Goal: Information Seeking & Learning: Learn about a topic

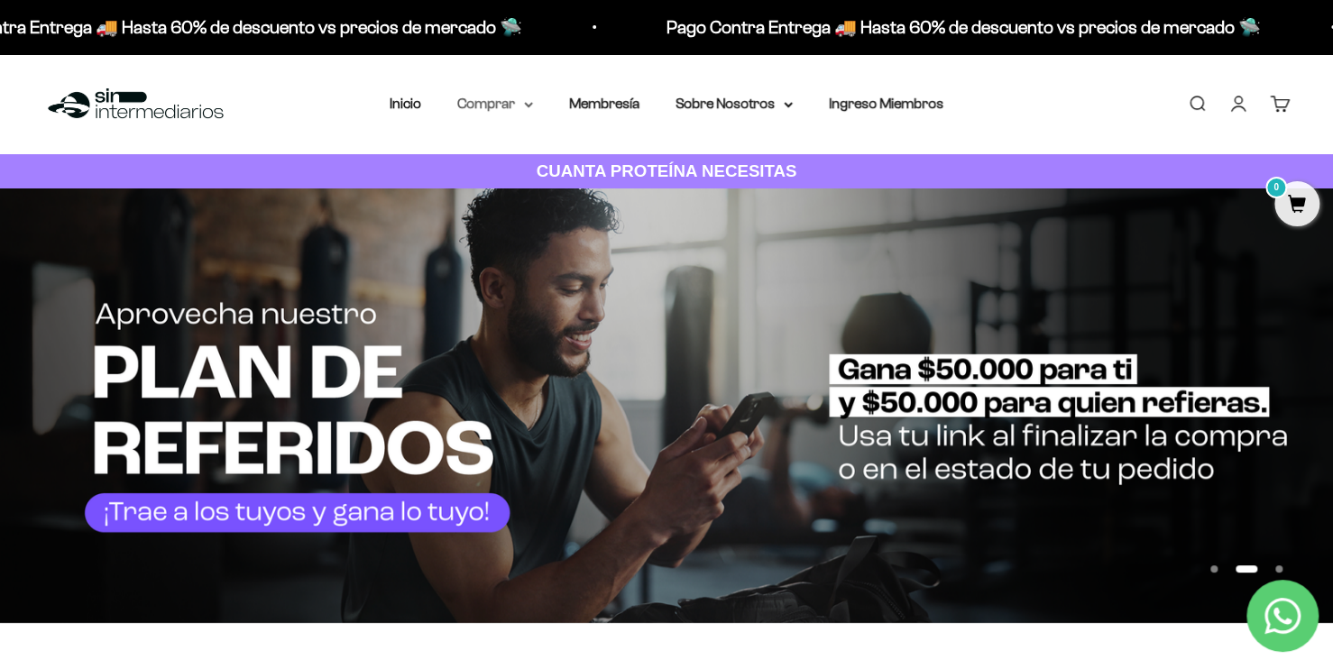
click at [495, 99] on summary "Comprar" at bounding box center [495, 103] width 76 height 23
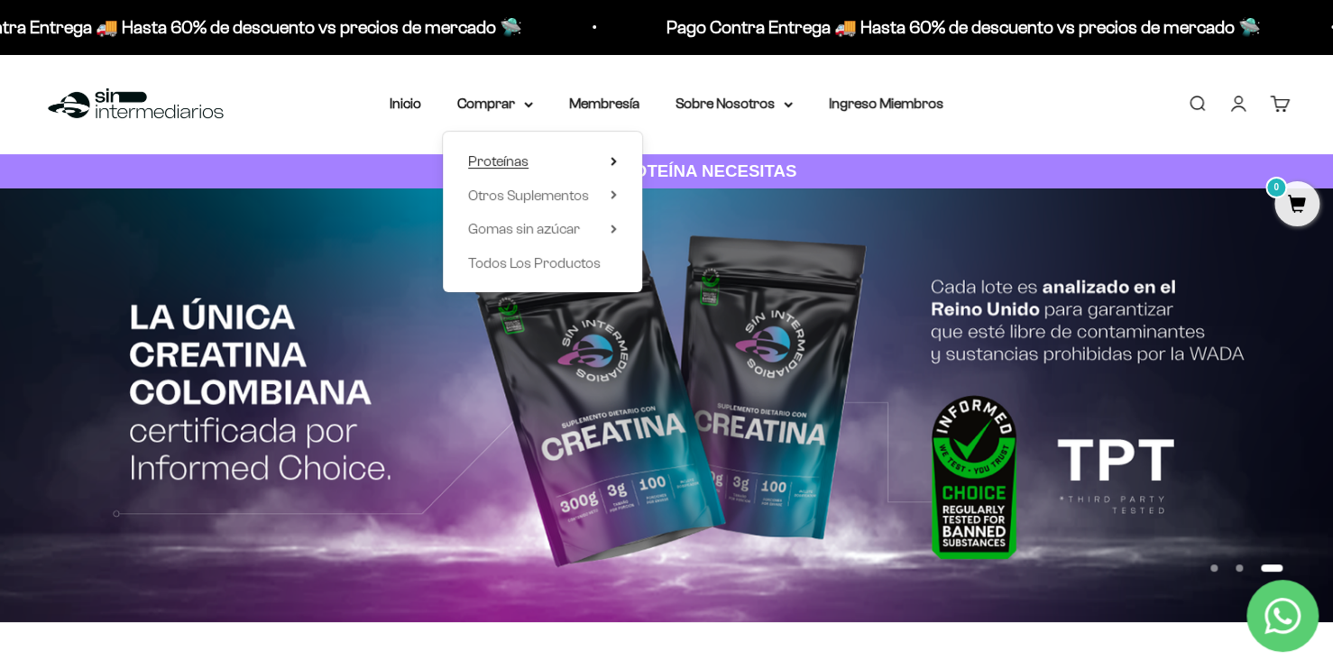
click at [609, 161] on summary "Proteínas" at bounding box center [542, 161] width 149 height 23
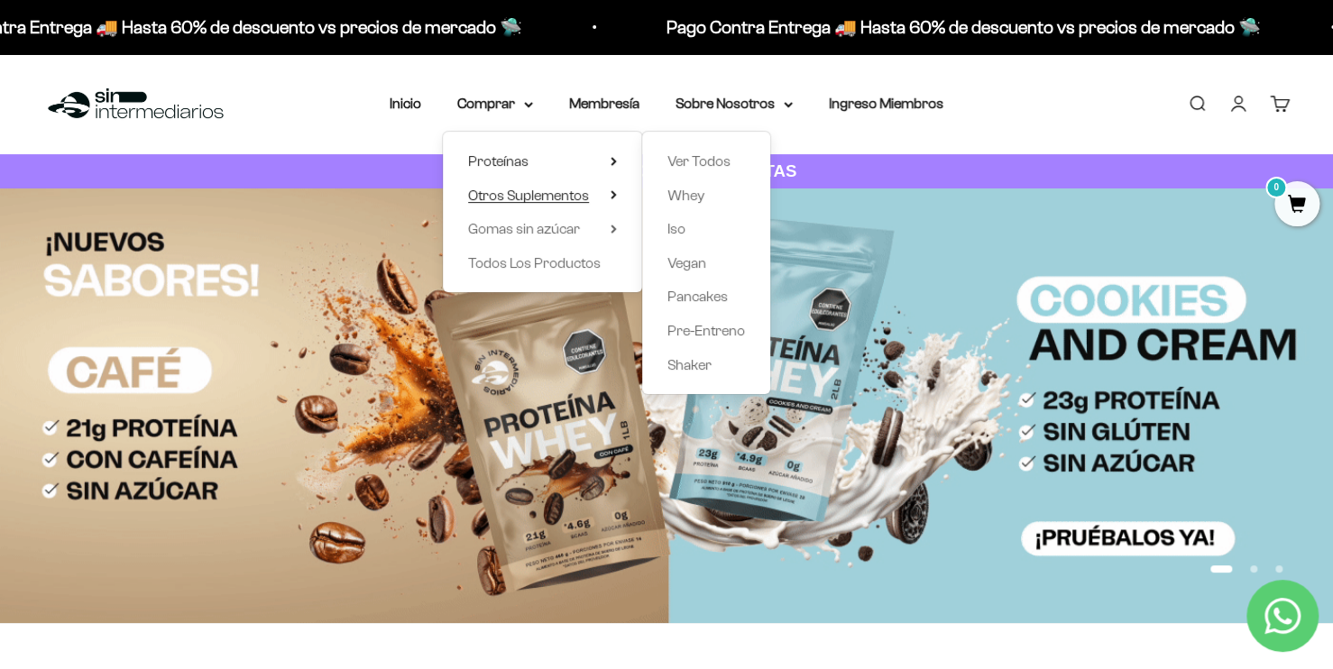
click at [611, 194] on icon at bounding box center [614, 194] width 6 height 9
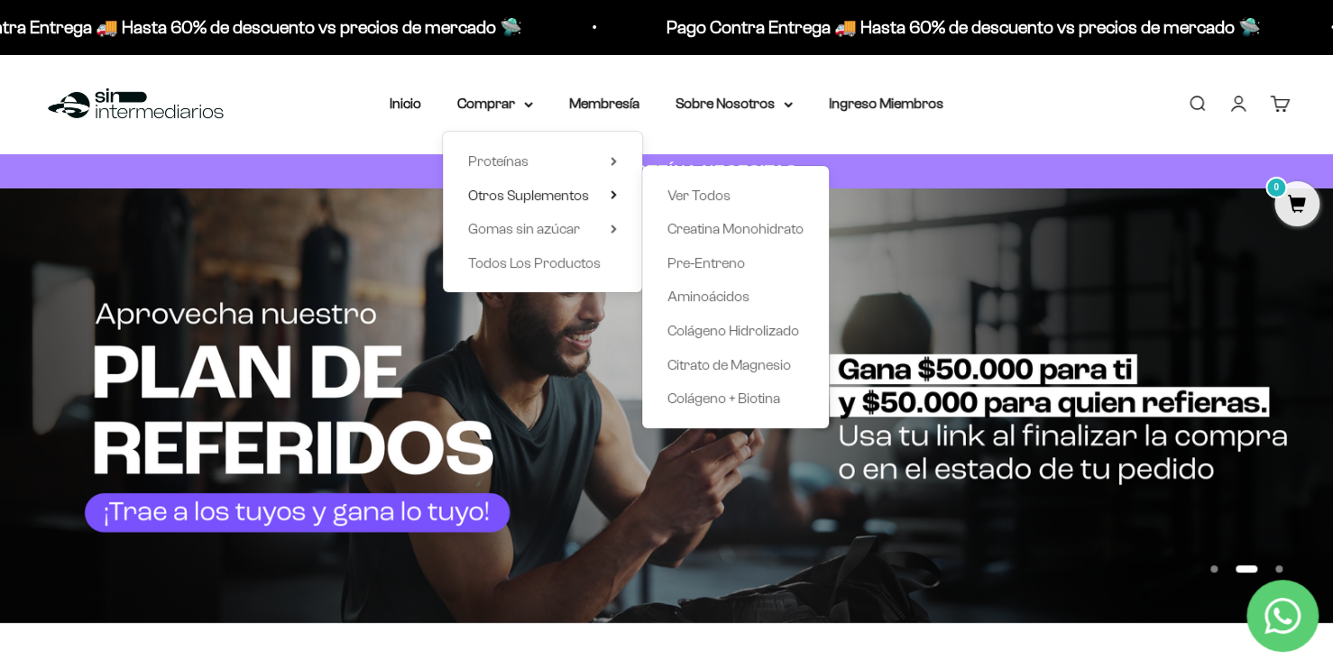
click at [361, 126] on div "Menú Buscar Inicio Comprar Proteínas Ver Todos Whey Iso Vegan Pancakes Pre-Entr…" at bounding box center [666, 104] width 1333 height 100
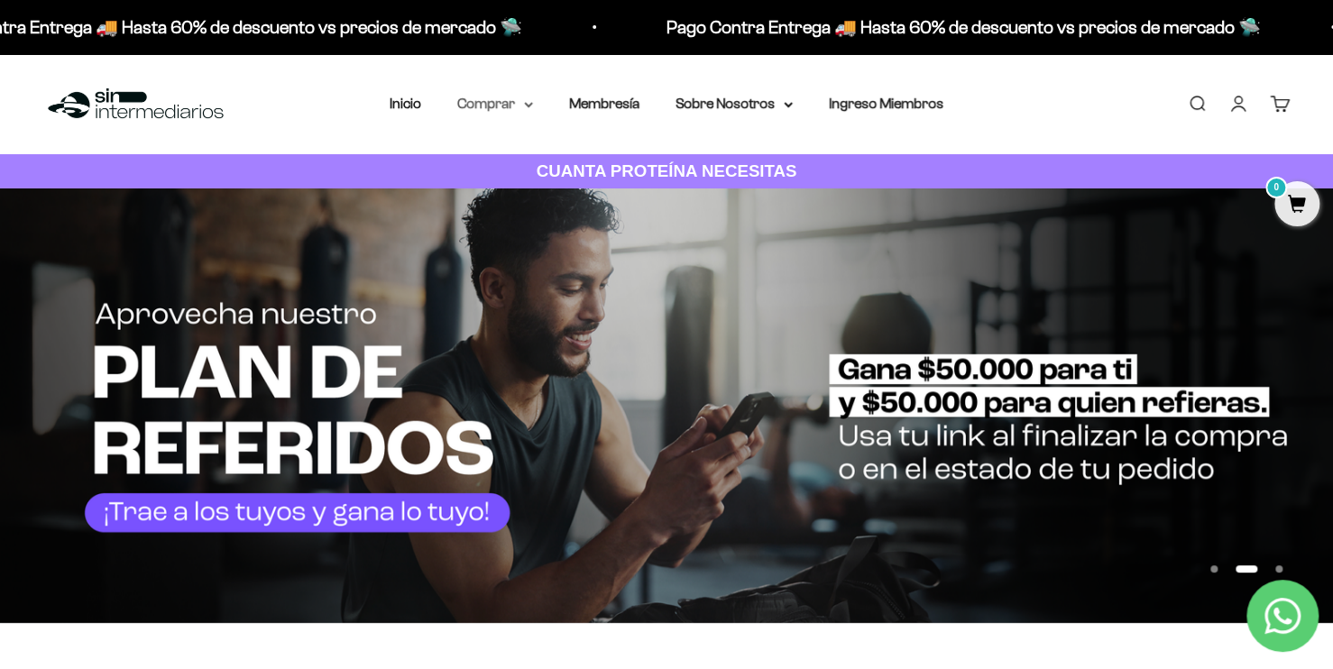
click at [503, 103] on summary "Comprar" at bounding box center [495, 103] width 76 height 23
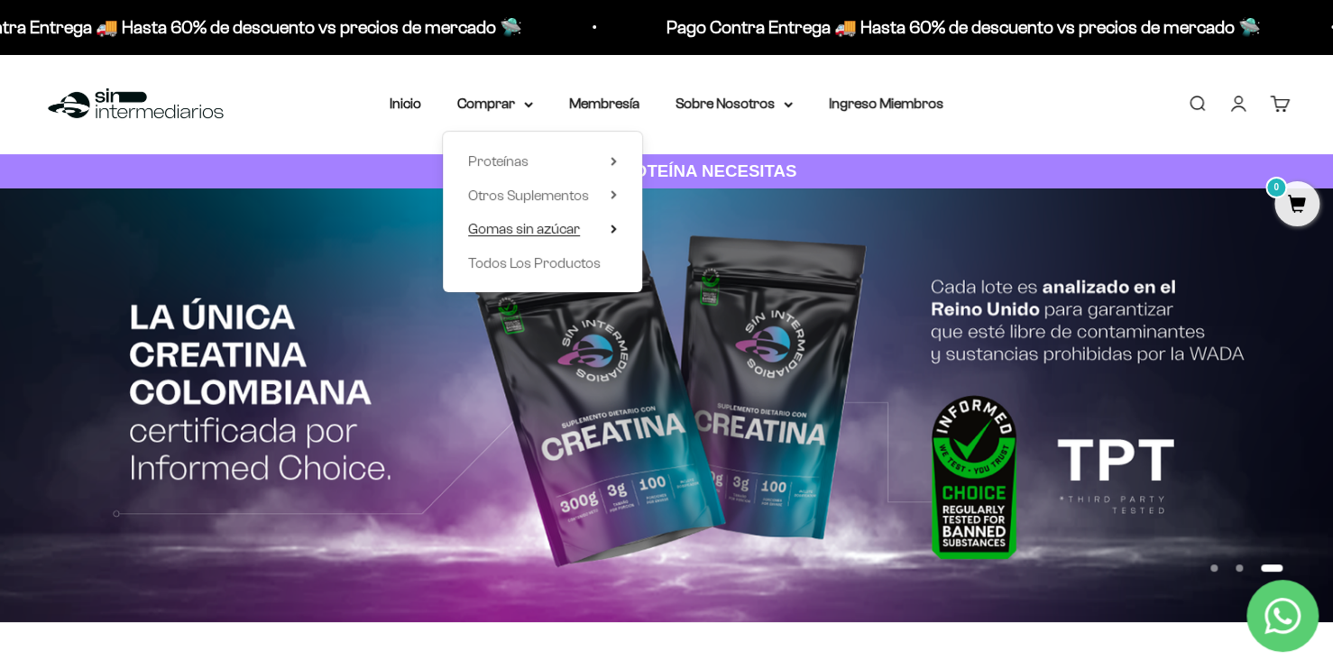
click at [612, 233] on icon at bounding box center [614, 229] width 6 height 9
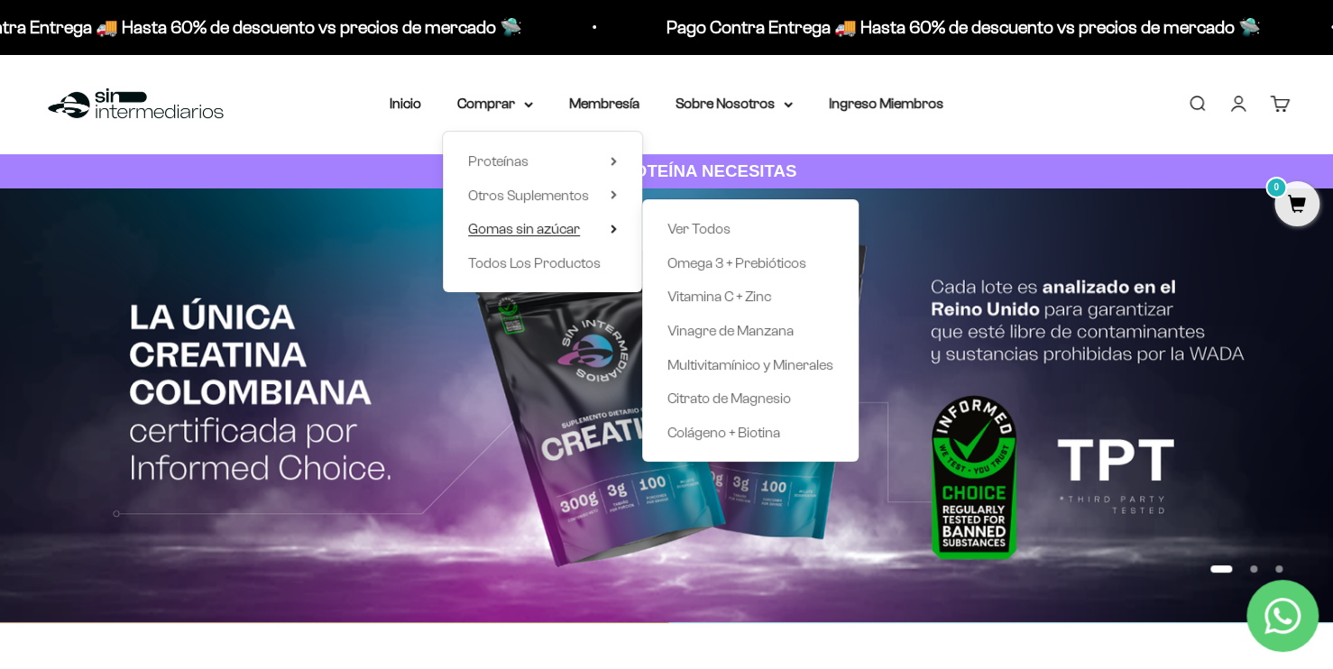
click at [612, 233] on icon at bounding box center [614, 229] width 6 height 9
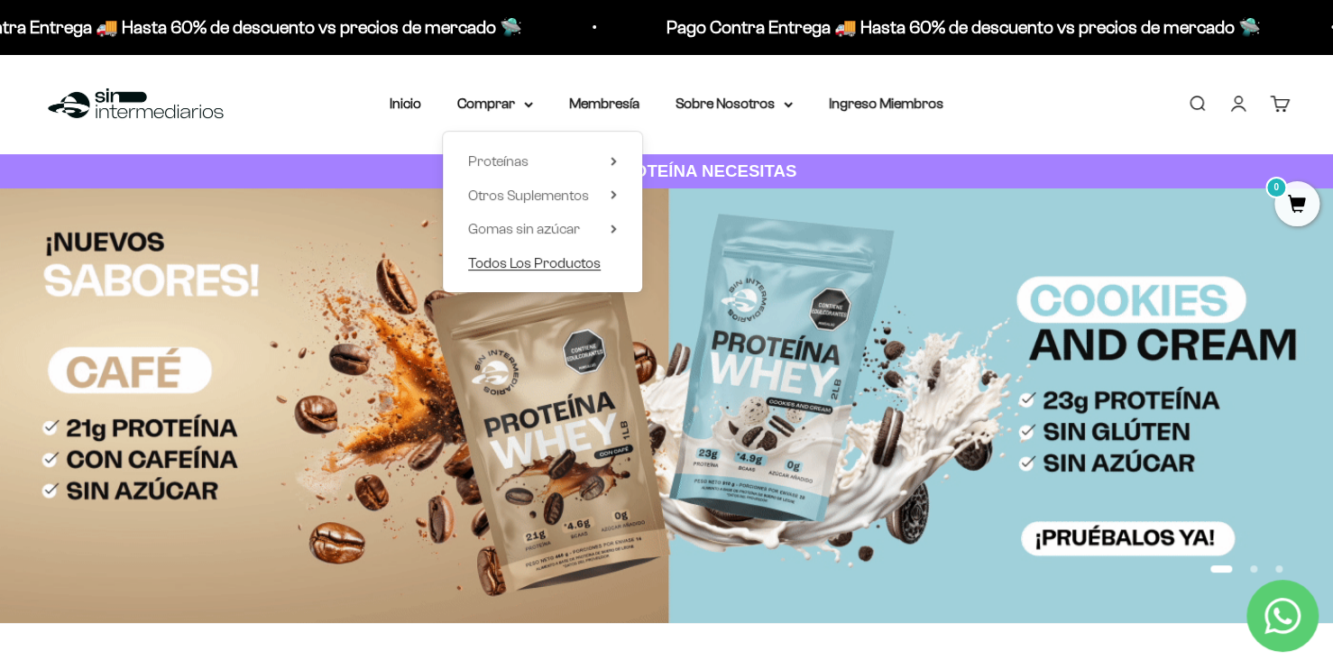
click at [578, 264] on span "Todos Los Productos" at bounding box center [534, 262] width 133 height 15
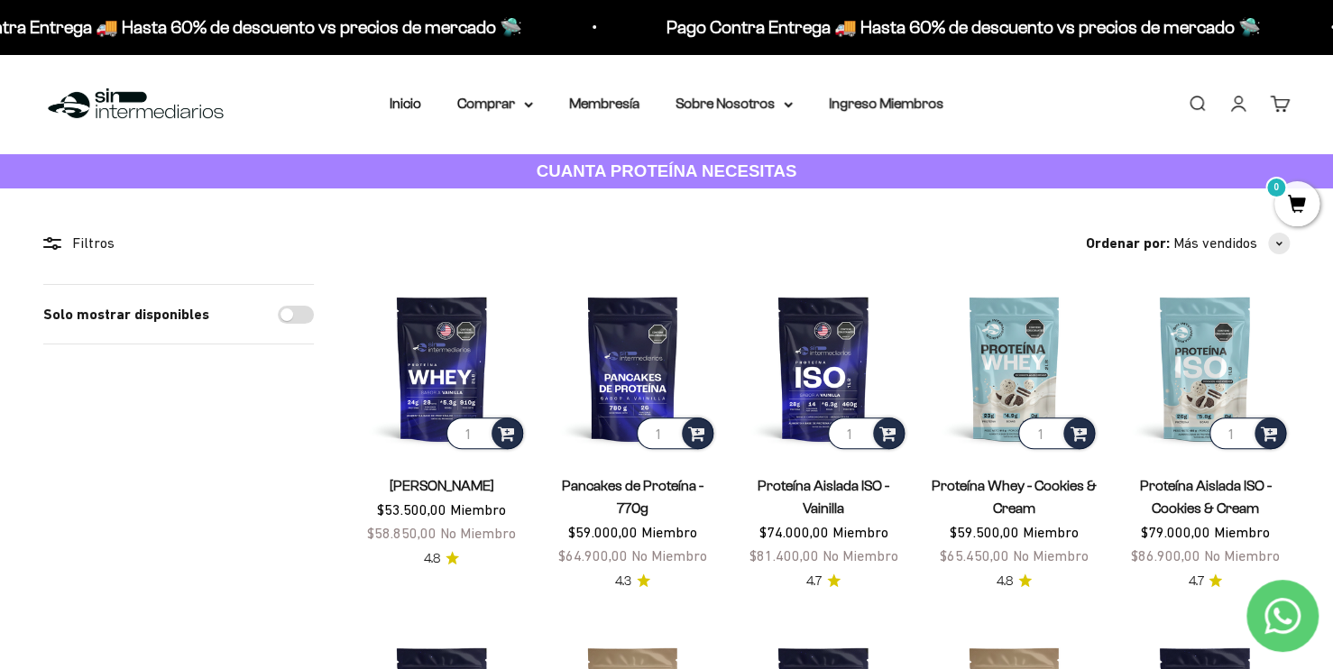
click at [295, 306] on input "Solo mostrar disponibles" at bounding box center [296, 315] width 36 height 18
checkbox input "true"
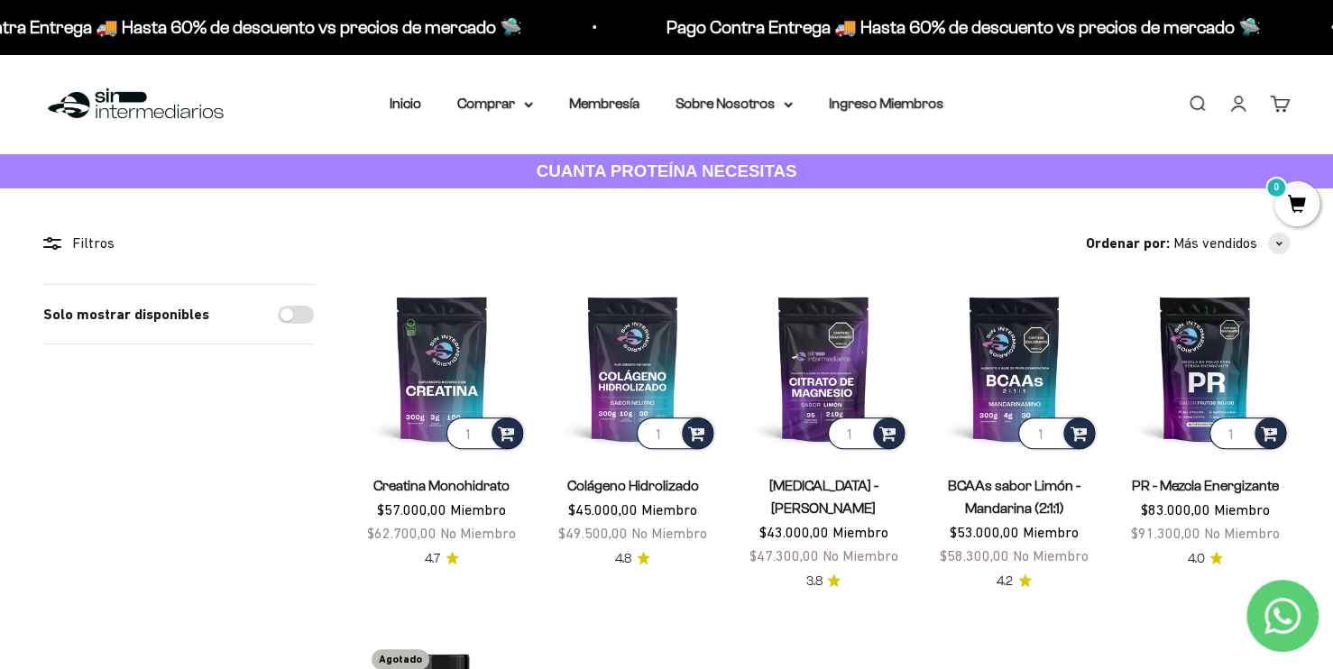
click at [278, 306] on div "Solo mostrar disponibles" at bounding box center [178, 315] width 271 height 60
click at [285, 312] on input "Solo mostrar disponibles" at bounding box center [296, 315] width 36 height 18
checkbox input "true"
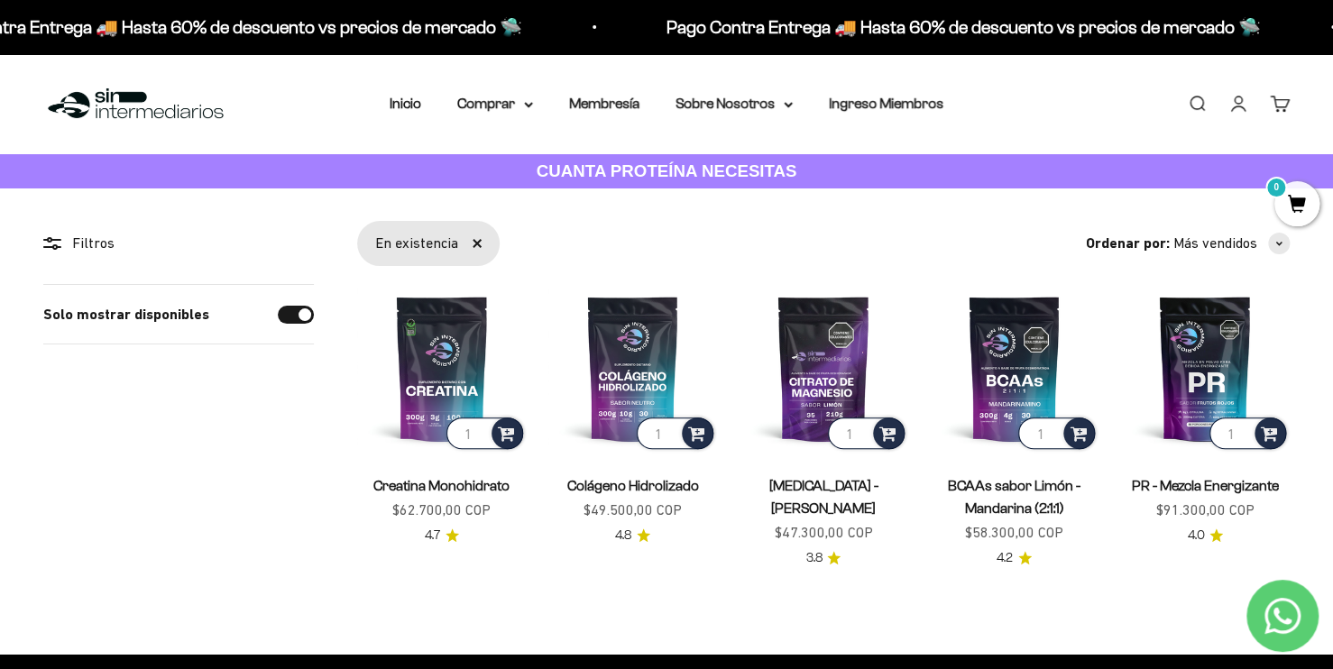
click at [303, 321] on input "Solo mostrar disponibles" at bounding box center [296, 315] width 36 height 18
checkbox input "false"
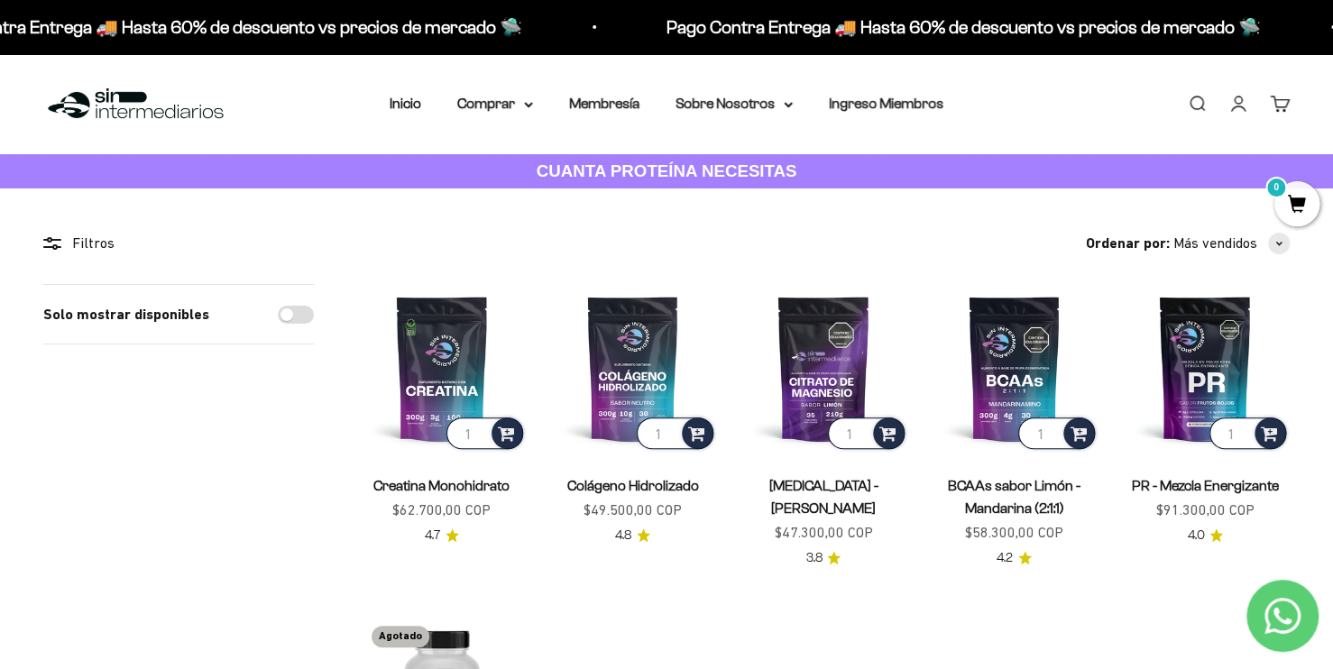
click at [300, 319] on input "Solo mostrar disponibles" at bounding box center [296, 315] width 36 height 18
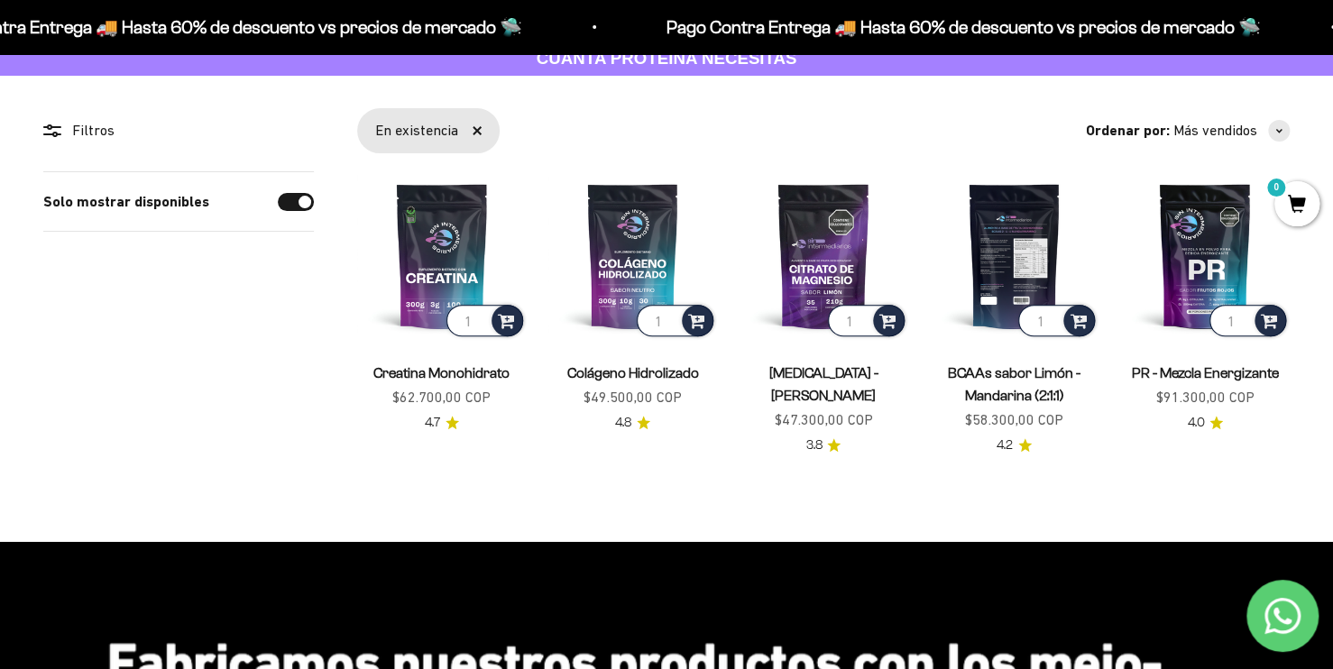
scroll to position [90, 0]
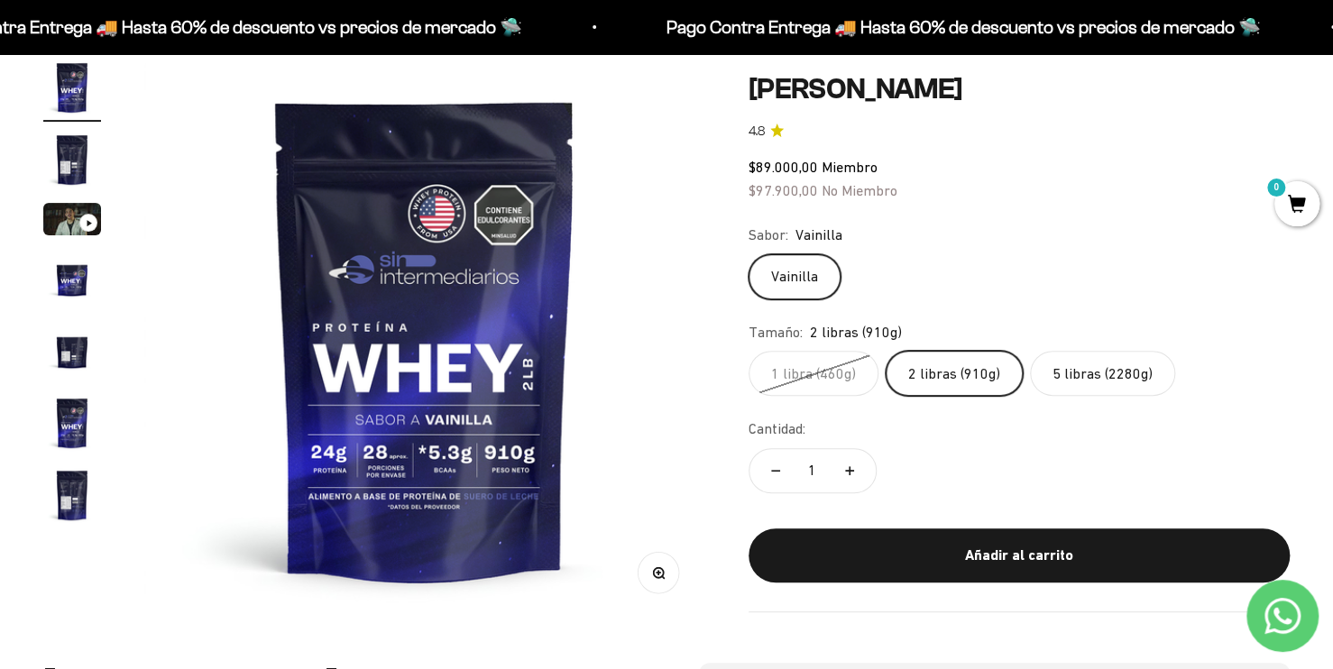
scroll to position [180, 0]
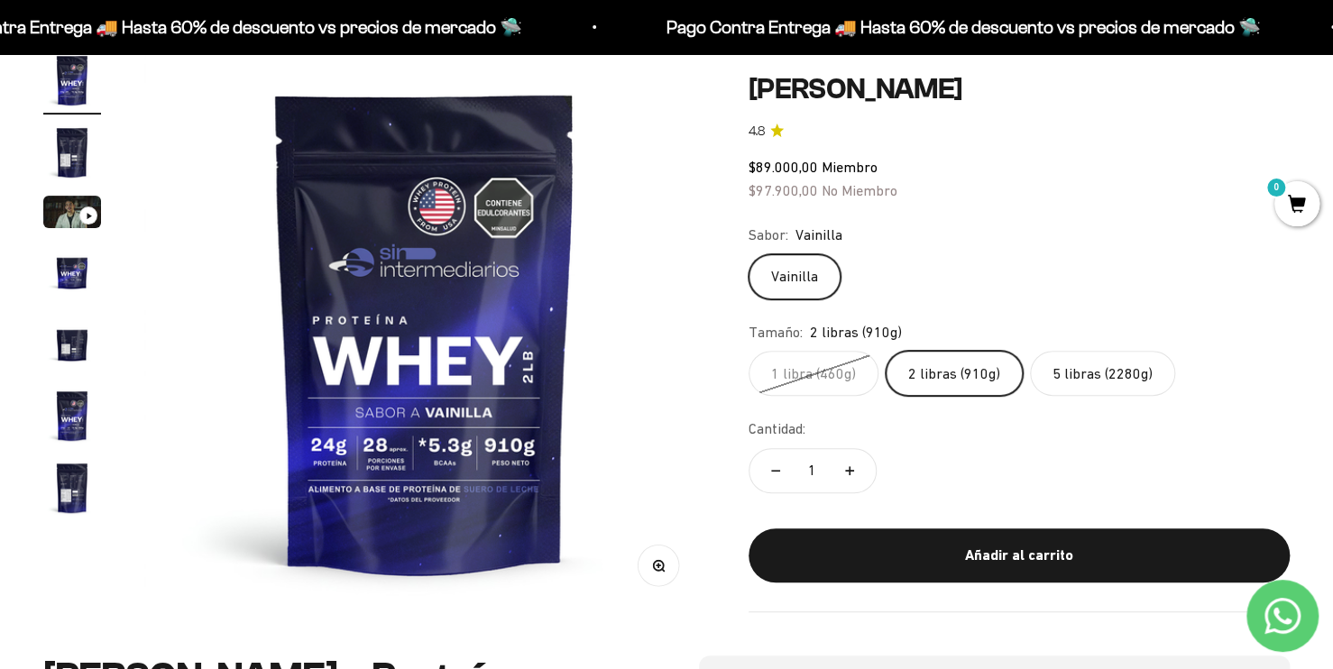
click at [68, 150] on img "Ir al artículo 2" at bounding box center [72, 153] width 58 height 58
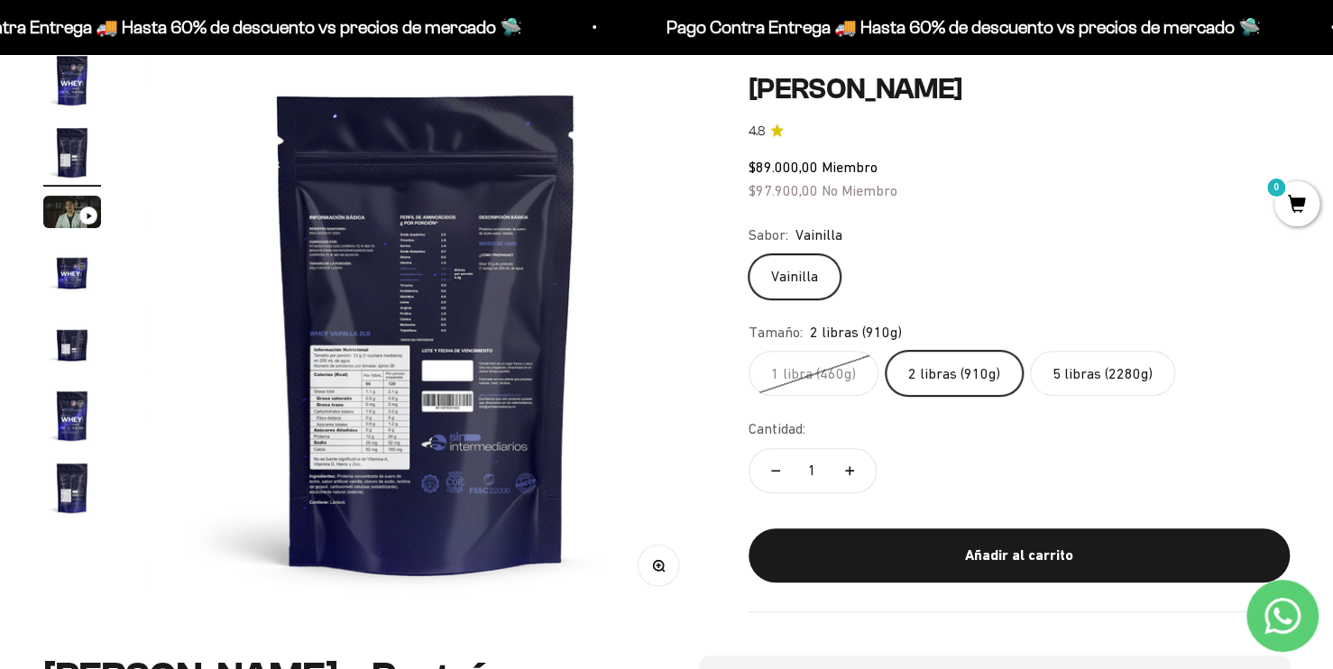
scroll to position [0, 582]
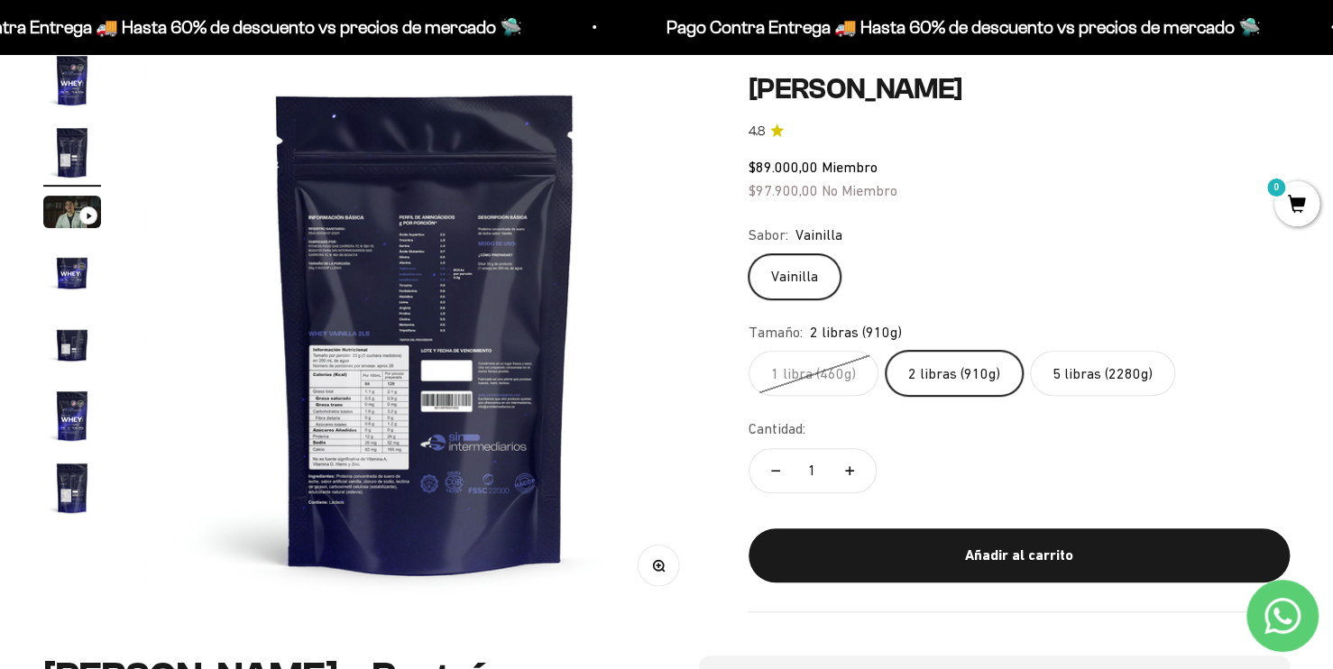
click at [73, 262] on img "Ir al artículo 4" at bounding box center [72, 272] width 58 height 58
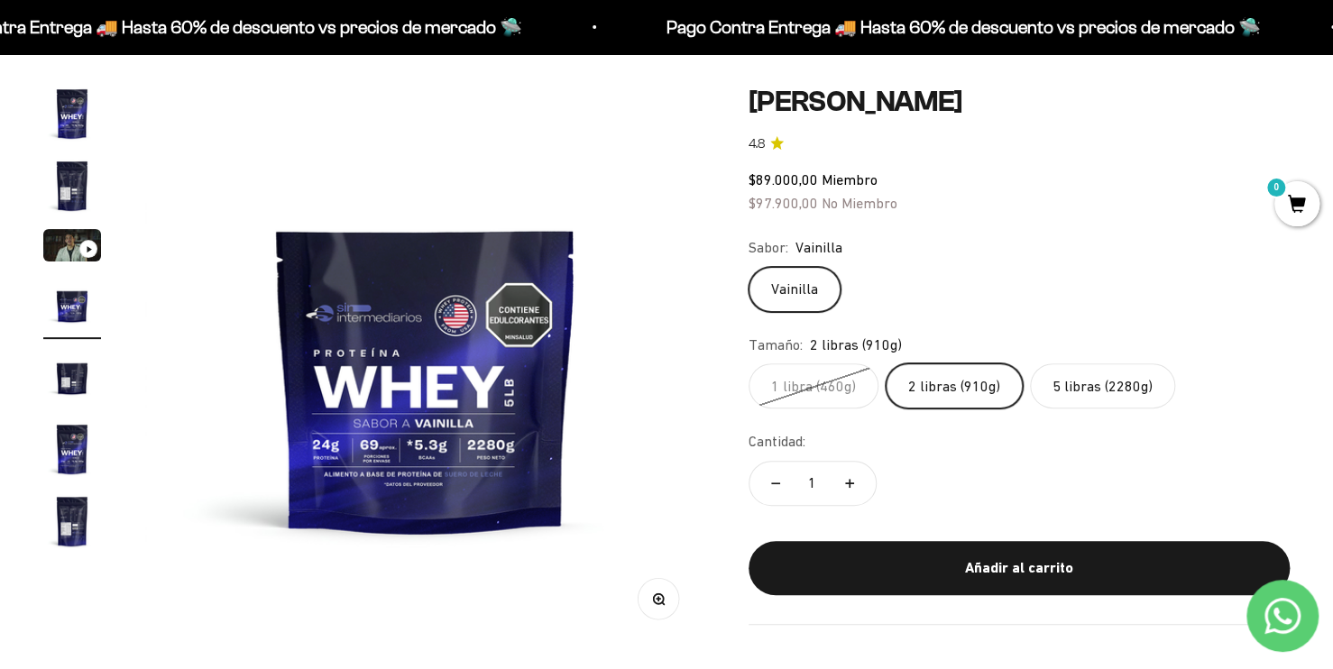
scroll to position [90, 0]
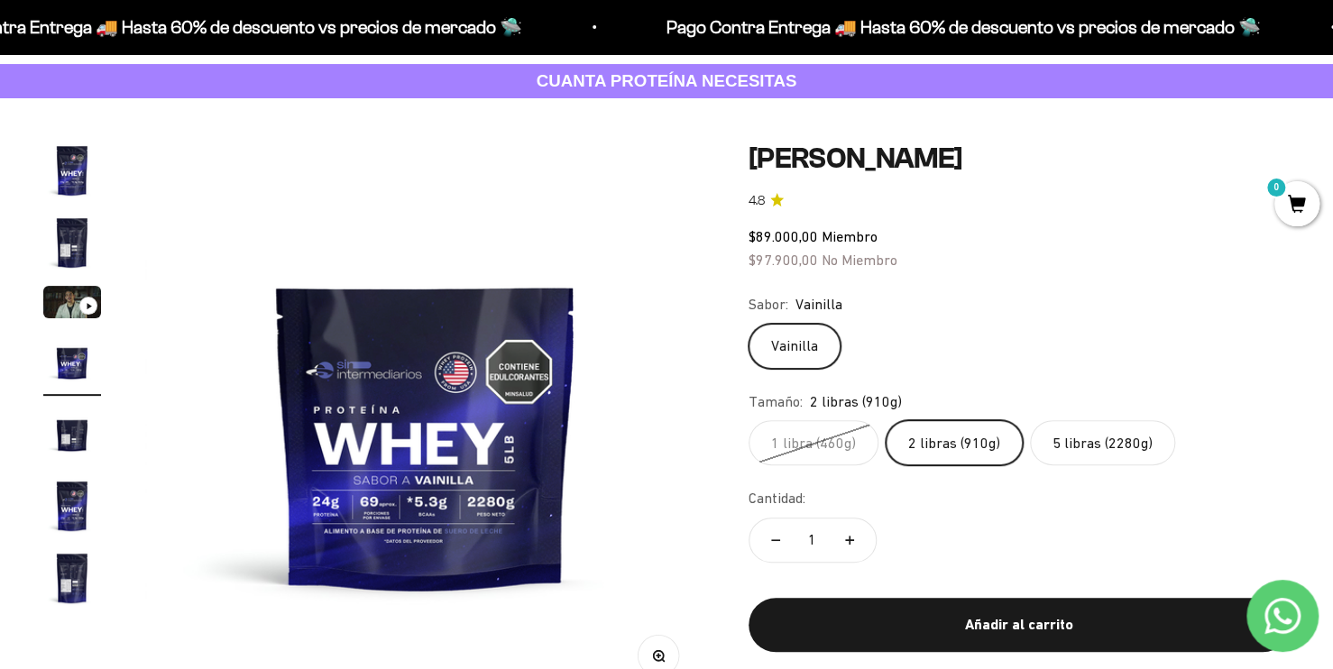
click at [68, 154] on img "Ir al artículo 1" at bounding box center [72, 171] width 58 height 58
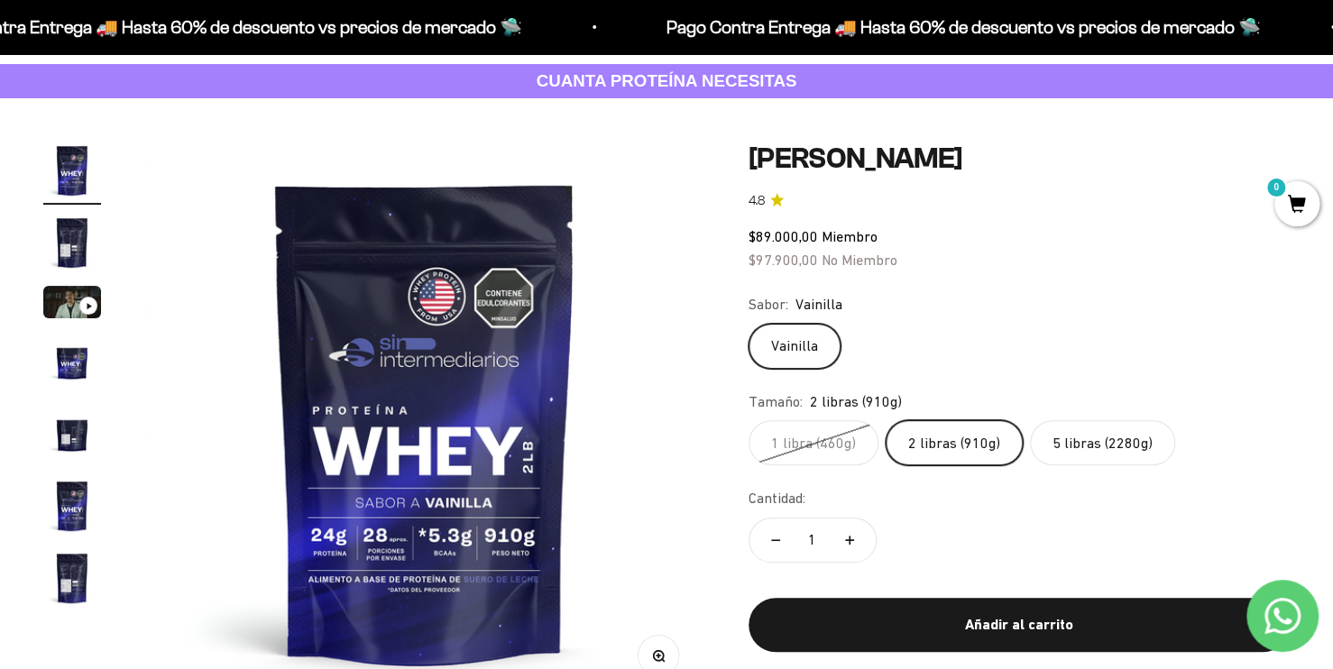
click at [1067, 446] on label "5 libras (2280g)" at bounding box center [1102, 442] width 145 height 45
click at [749, 420] on input "5 libras (2280g)" at bounding box center [748, 419] width 1 height 1
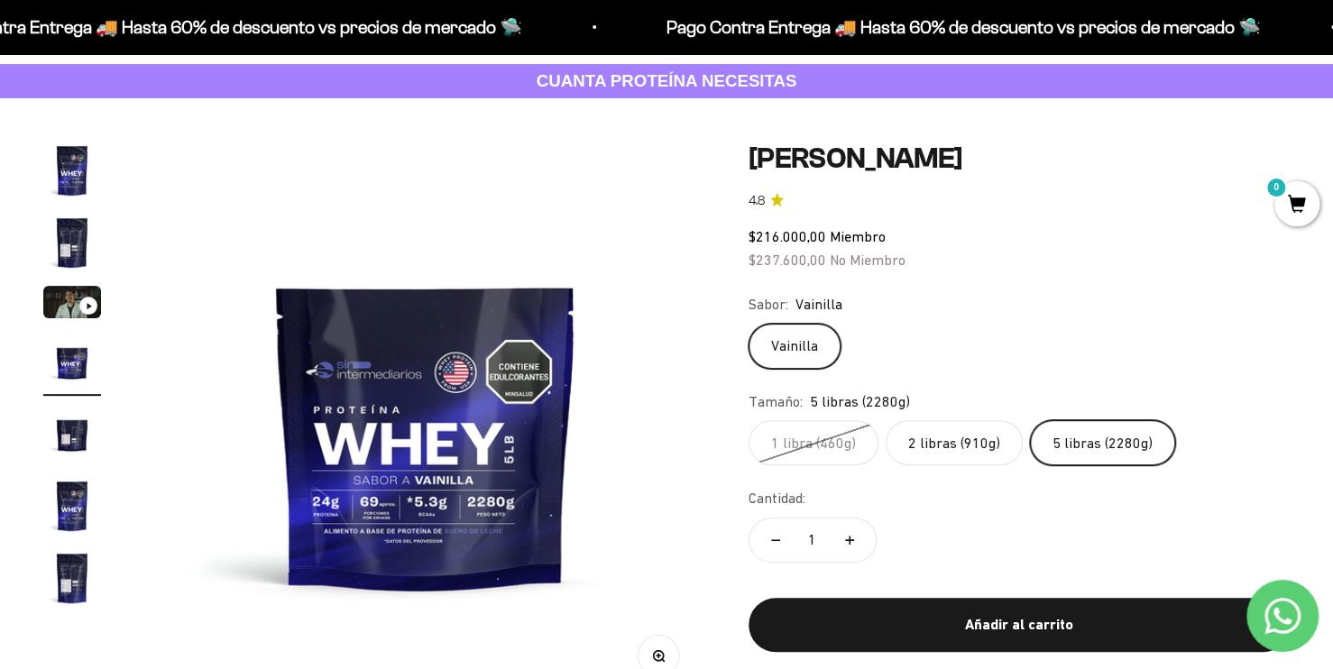
click at [955, 443] on label "2 libras (910g)" at bounding box center [954, 442] width 137 height 45
click at [749, 420] on input "2 libras (910g)" at bounding box center [748, 419] width 1 height 1
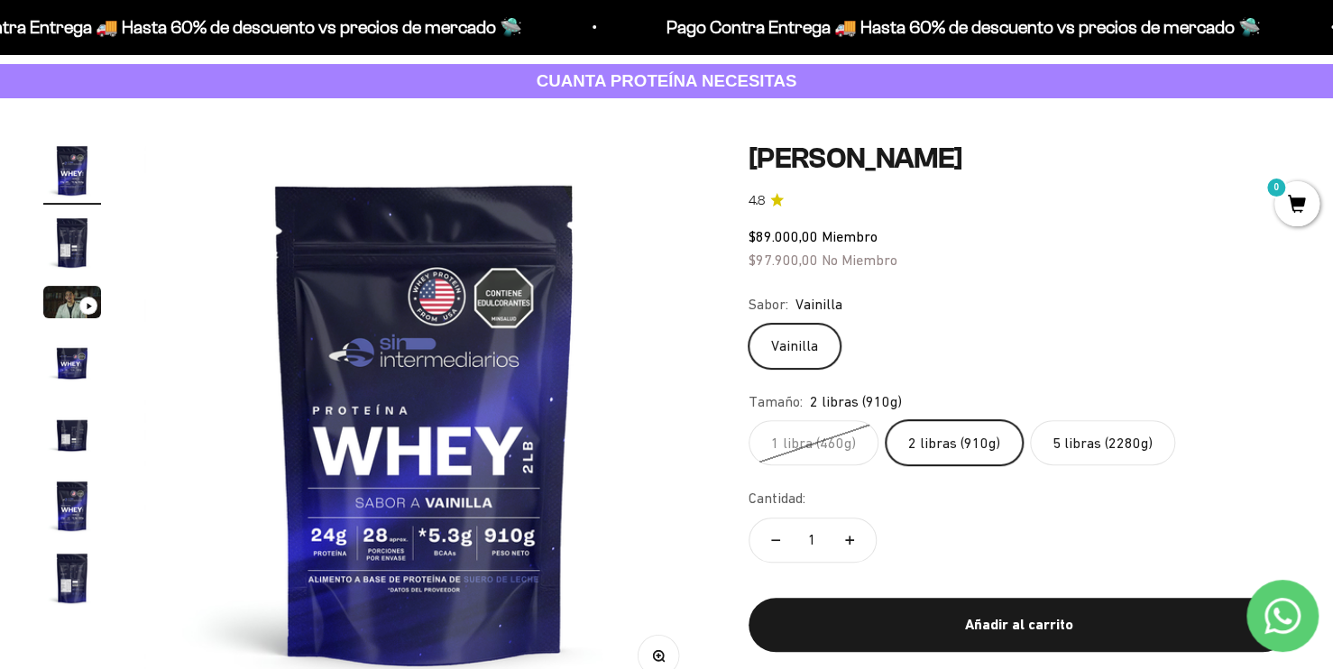
click at [1072, 449] on label "5 libras (2280g)" at bounding box center [1102, 442] width 145 height 45
click at [749, 420] on input "5 libras (2280g)" at bounding box center [748, 419] width 1 height 1
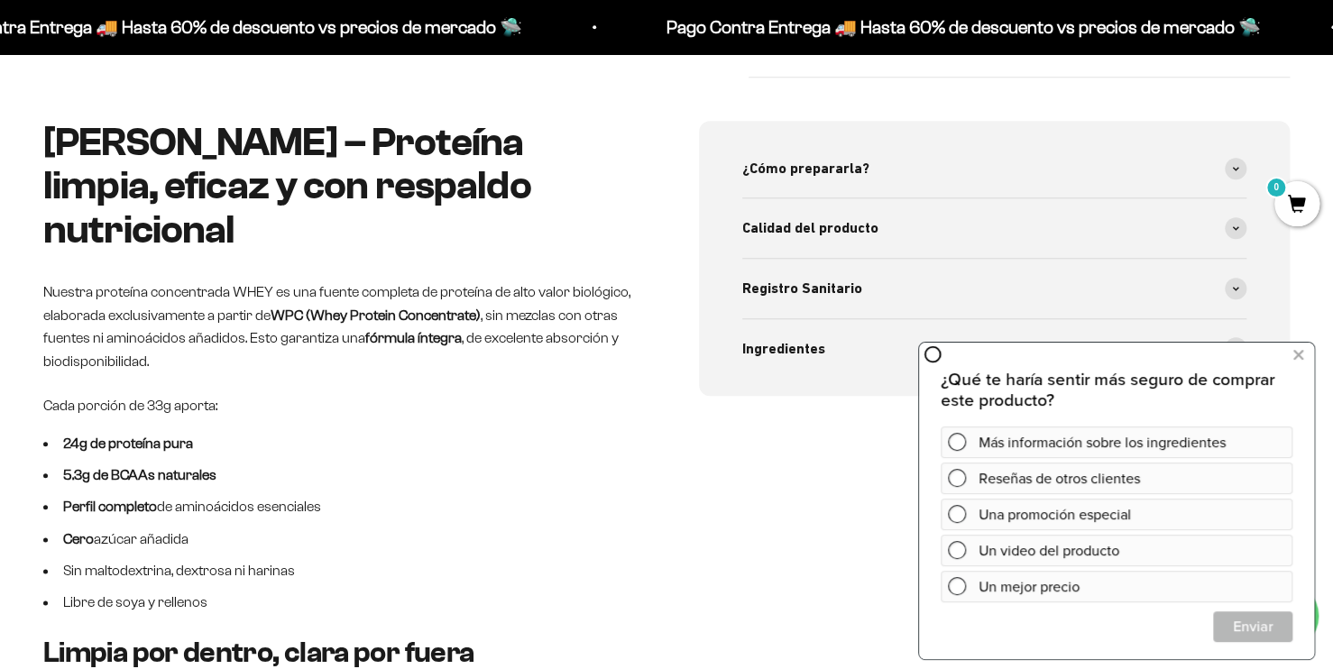
scroll to position [722, 0]
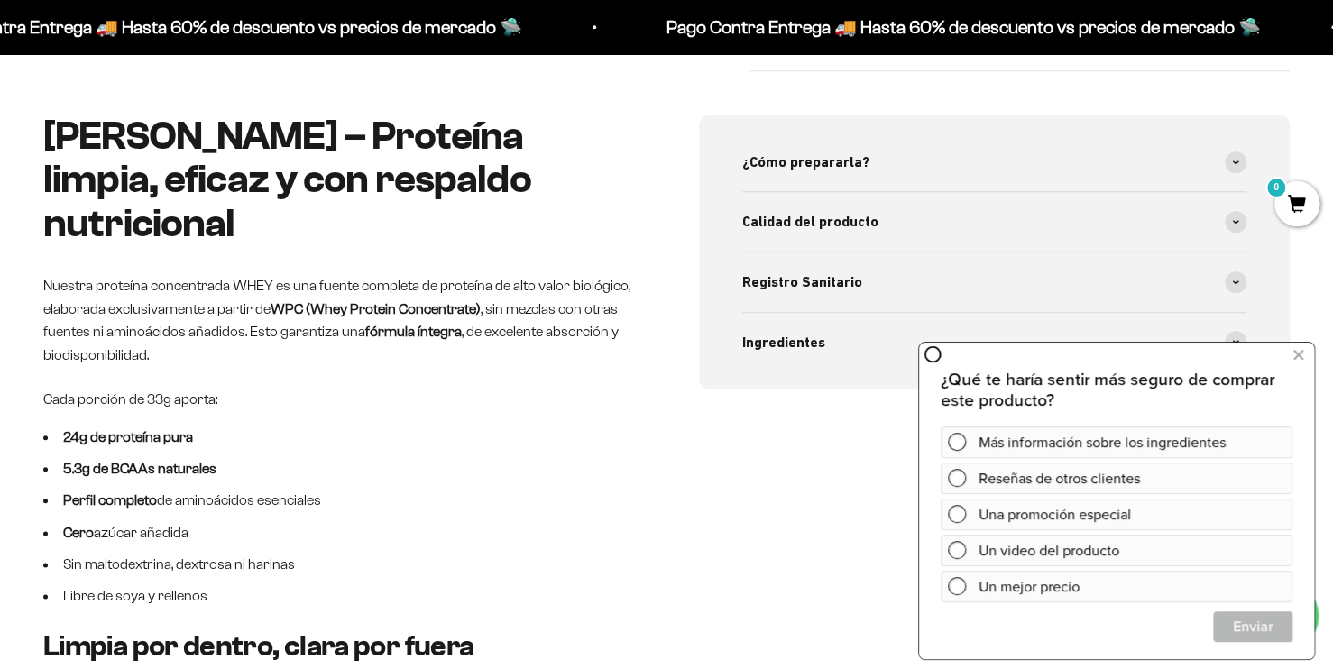
click at [655, 417] on div "Whey Vainilla – Proteína limpia, eficaz y con respaldo nutricional Nuestra prot…" at bounding box center [666, 625] width 1247 height 1020
click at [1298, 359] on icon at bounding box center [1299, 355] width 10 height 23
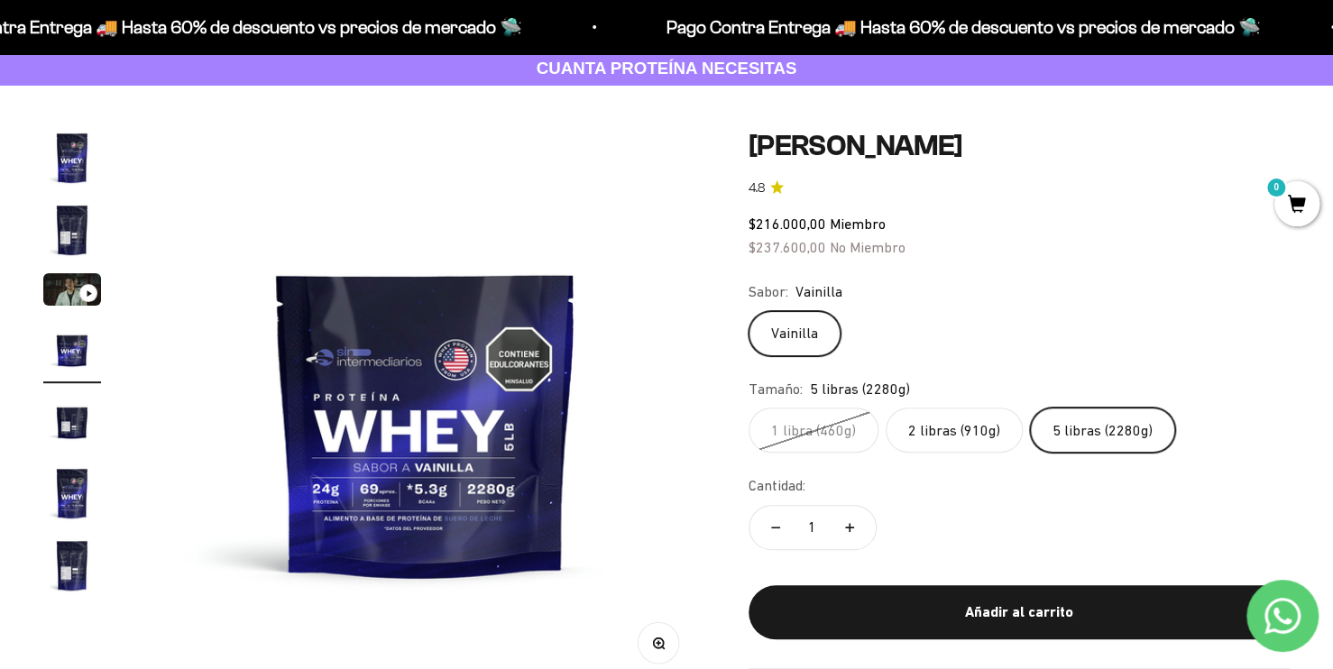
scroll to position [90, 0]
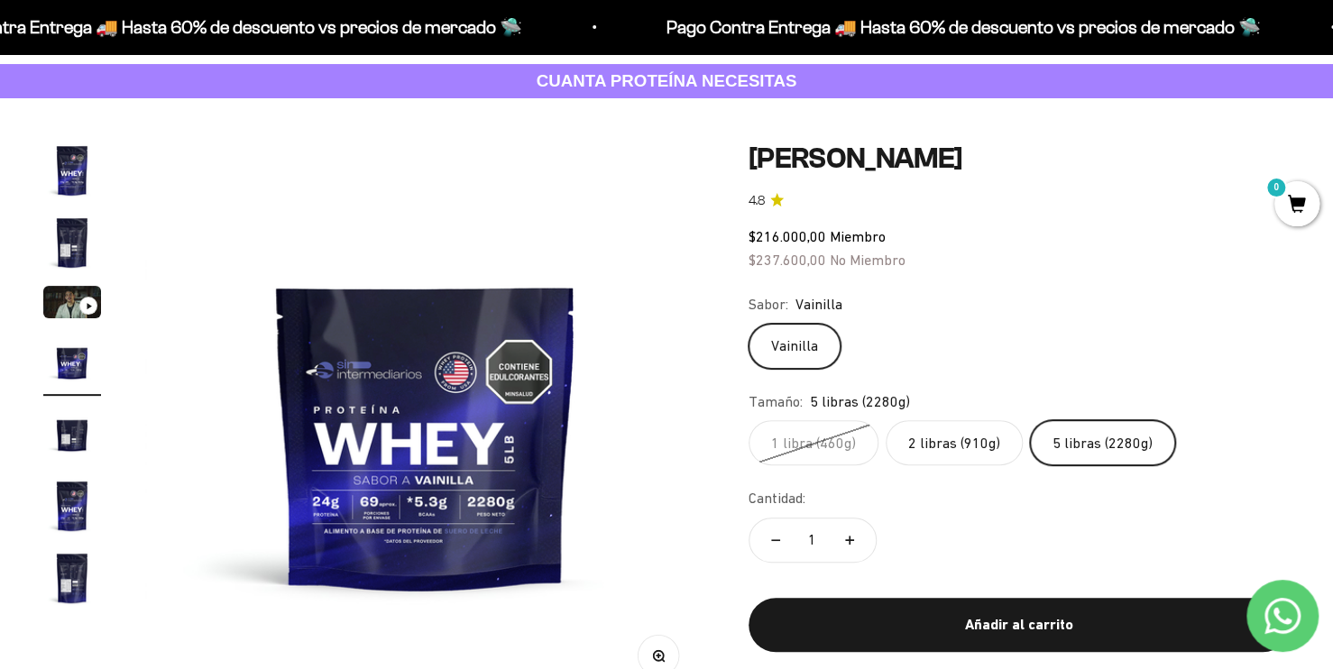
click at [79, 243] on img "Ir al artículo 2" at bounding box center [72, 243] width 58 height 58
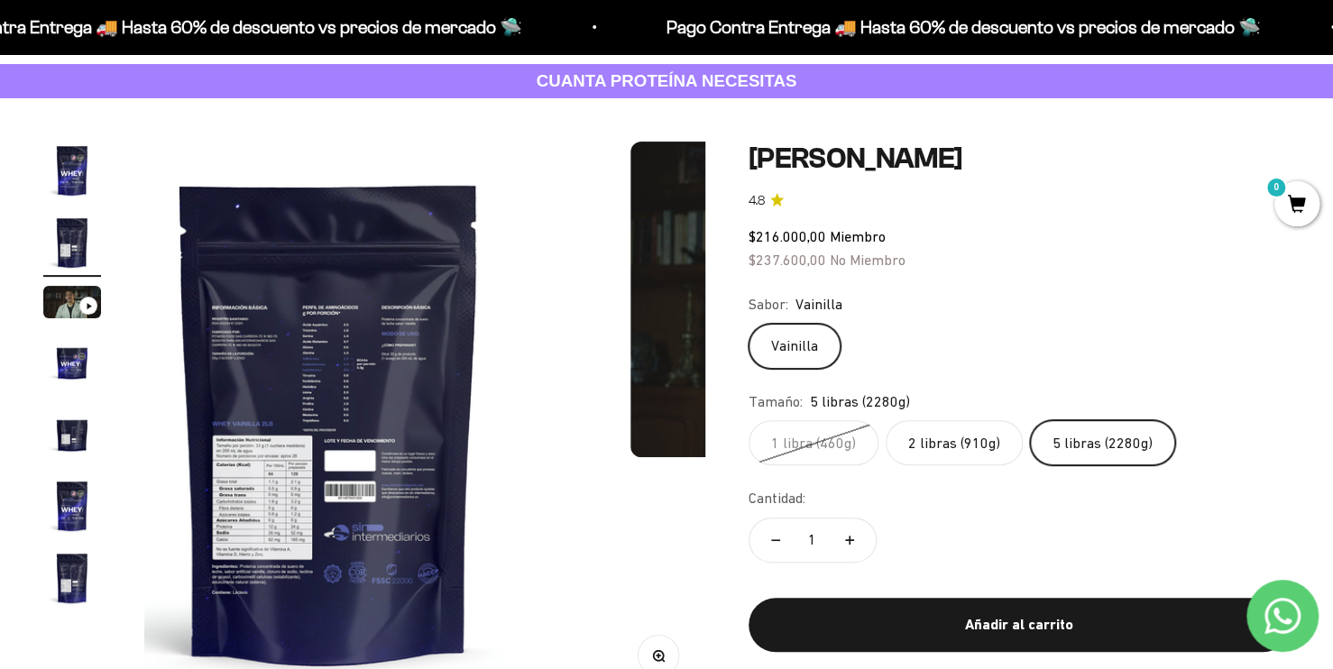
scroll to position [0, 582]
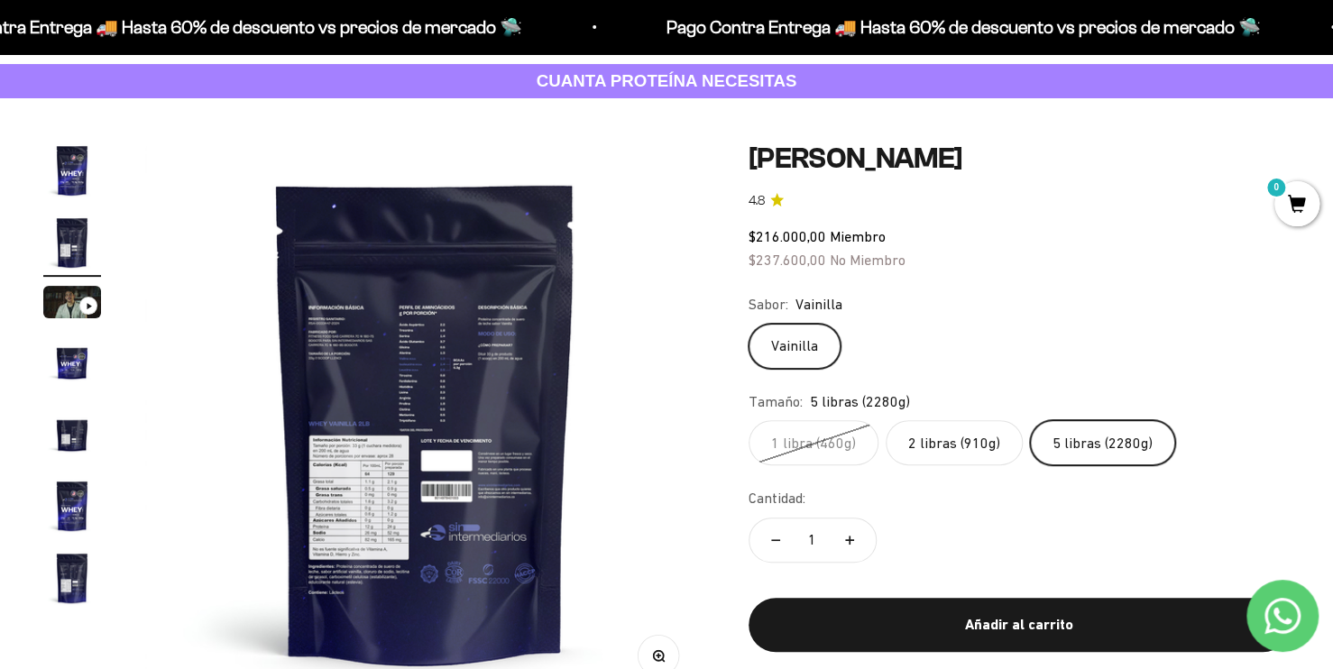
click at [668, 658] on button "Zoom" at bounding box center [658, 655] width 41 height 41
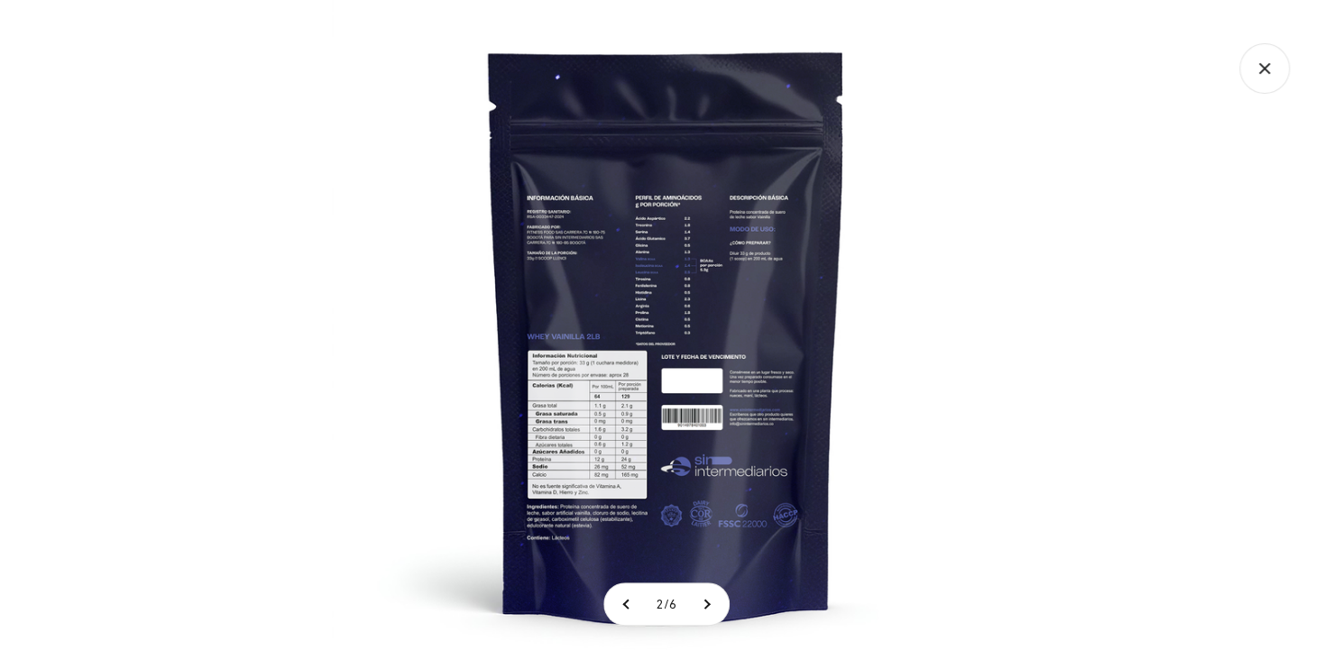
click at [567, 431] on img at bounding box center [666, 334] width 669 height 669
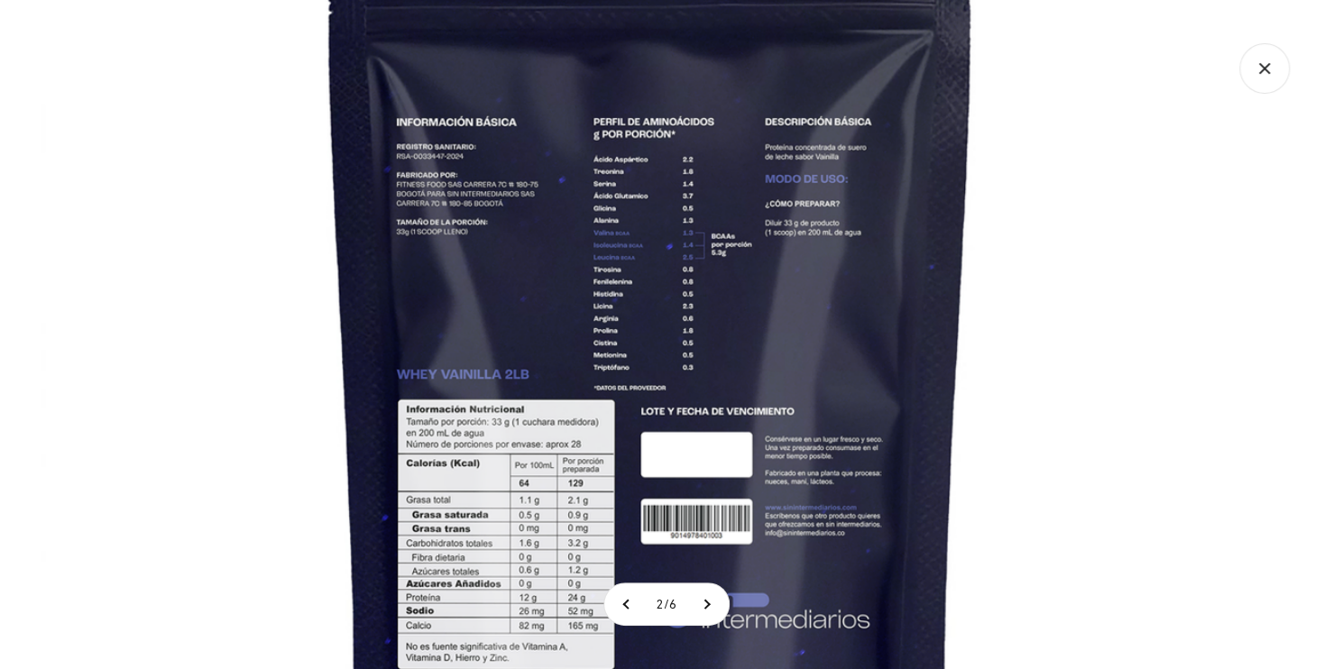
click at [624, 307] on img at bounding box center [650, 371] width 1218 height 1218
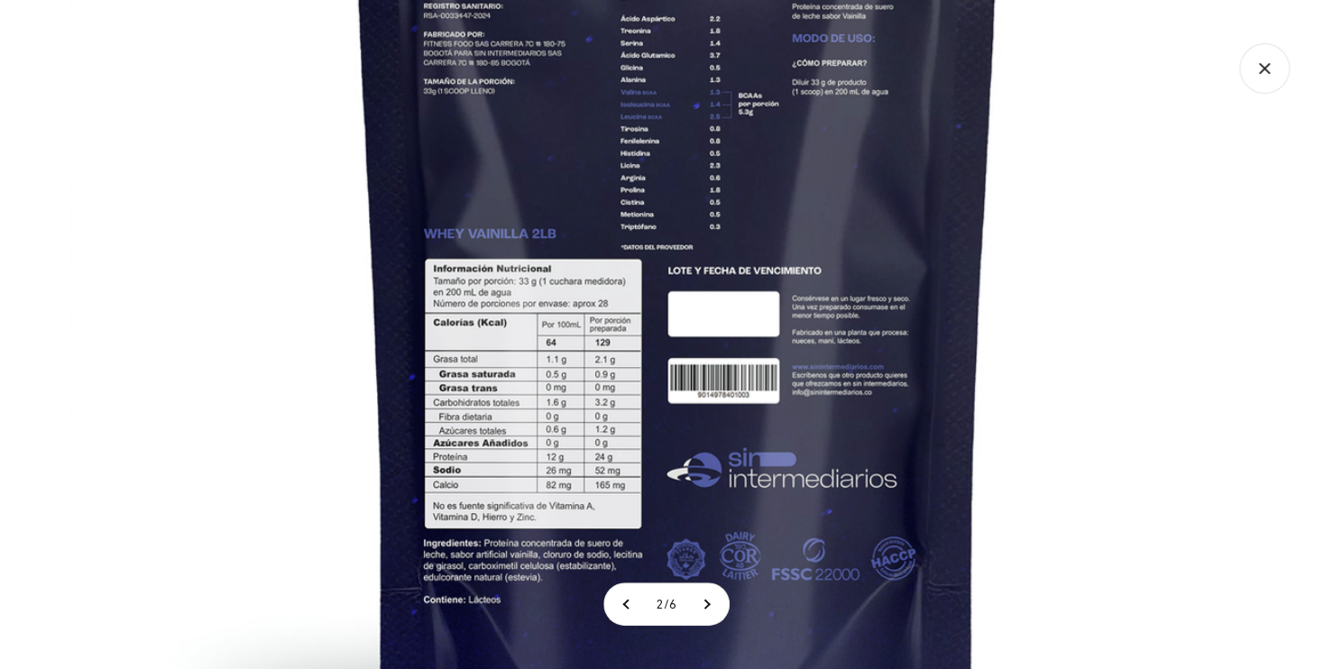
click at [700, 229] on img at bounding box center [678, 230] width 1218 height 1218
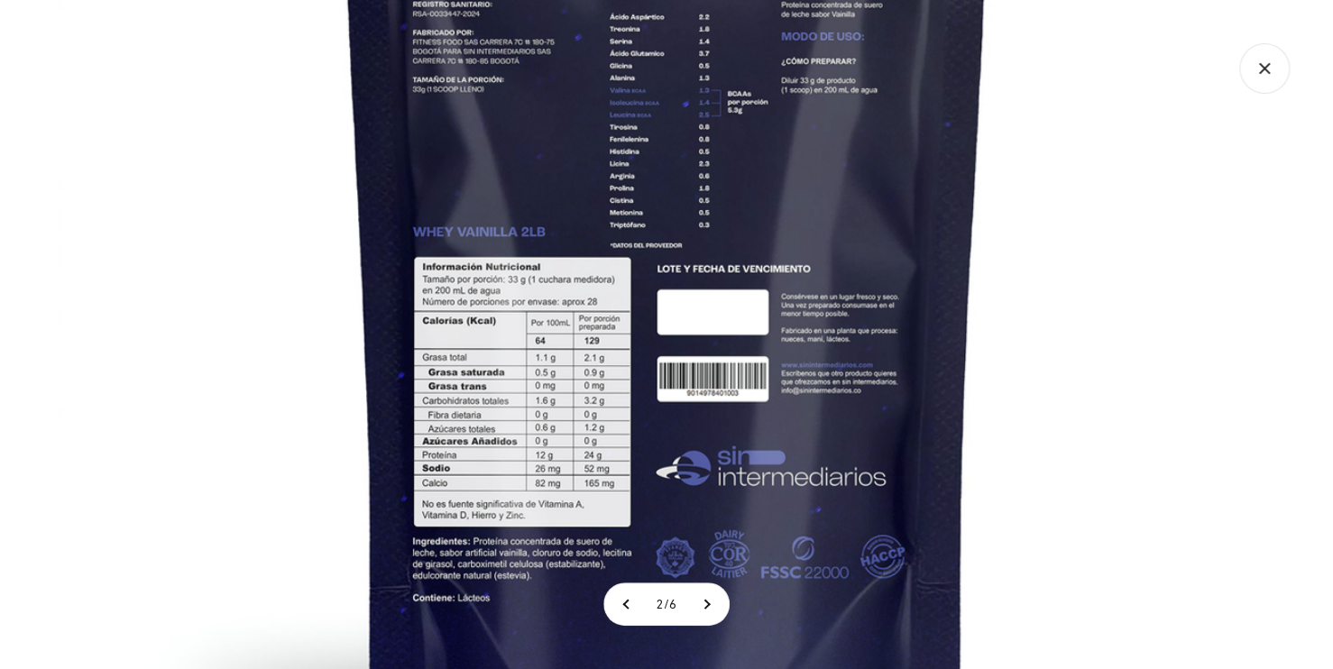
click at [1258, 82] on icon "Cerrar galería" at bounding box center [1265, 68] width 51 height 51
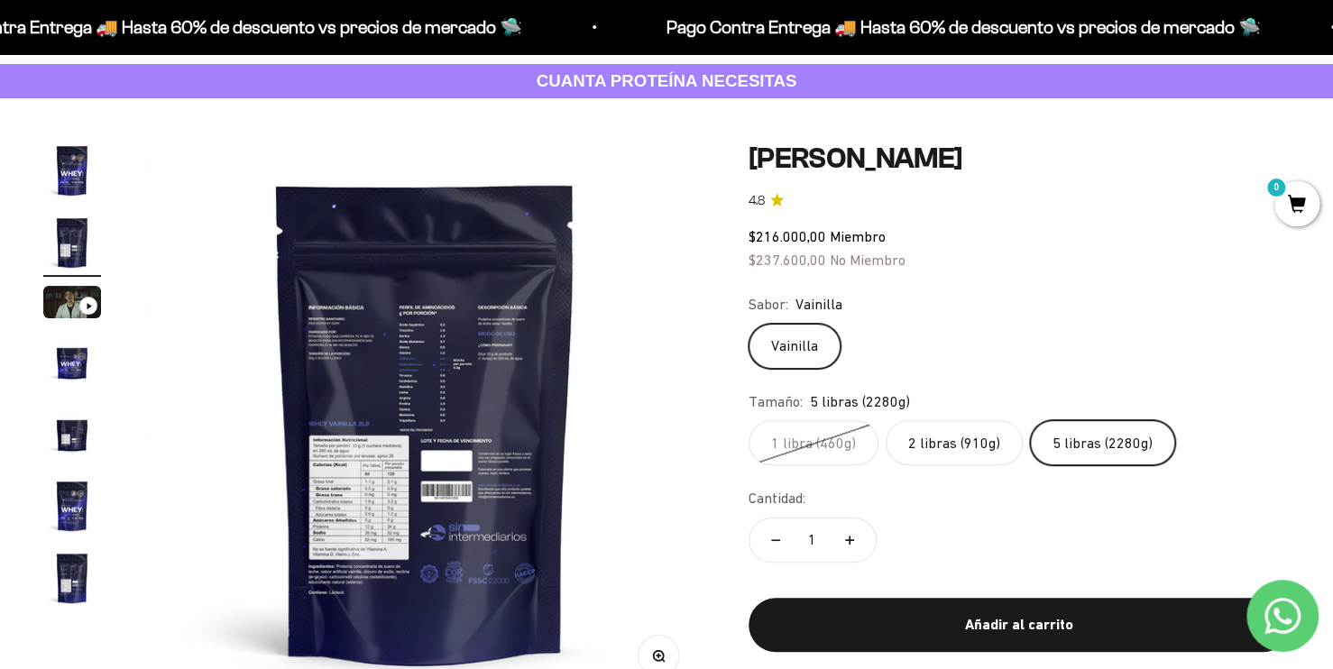
scroll to position [96, 0]
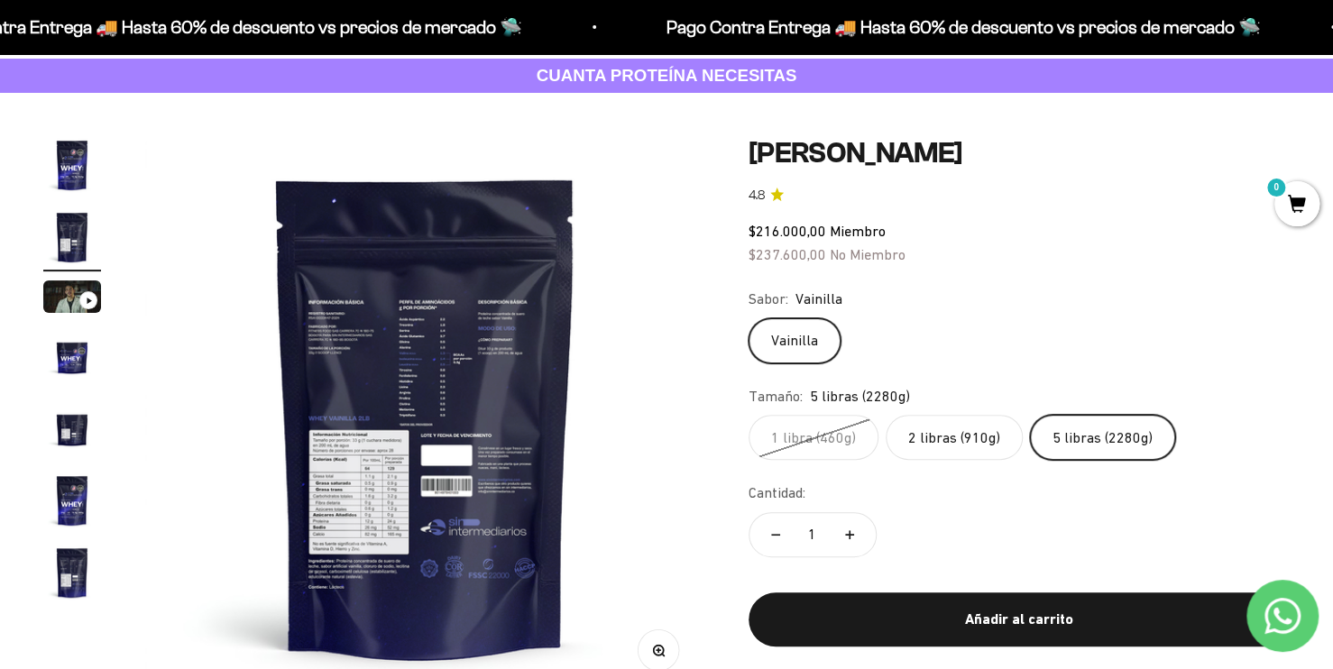
click at [665, 650] on button "Zoom" at bounding box center [658, 650] width 41 height 41
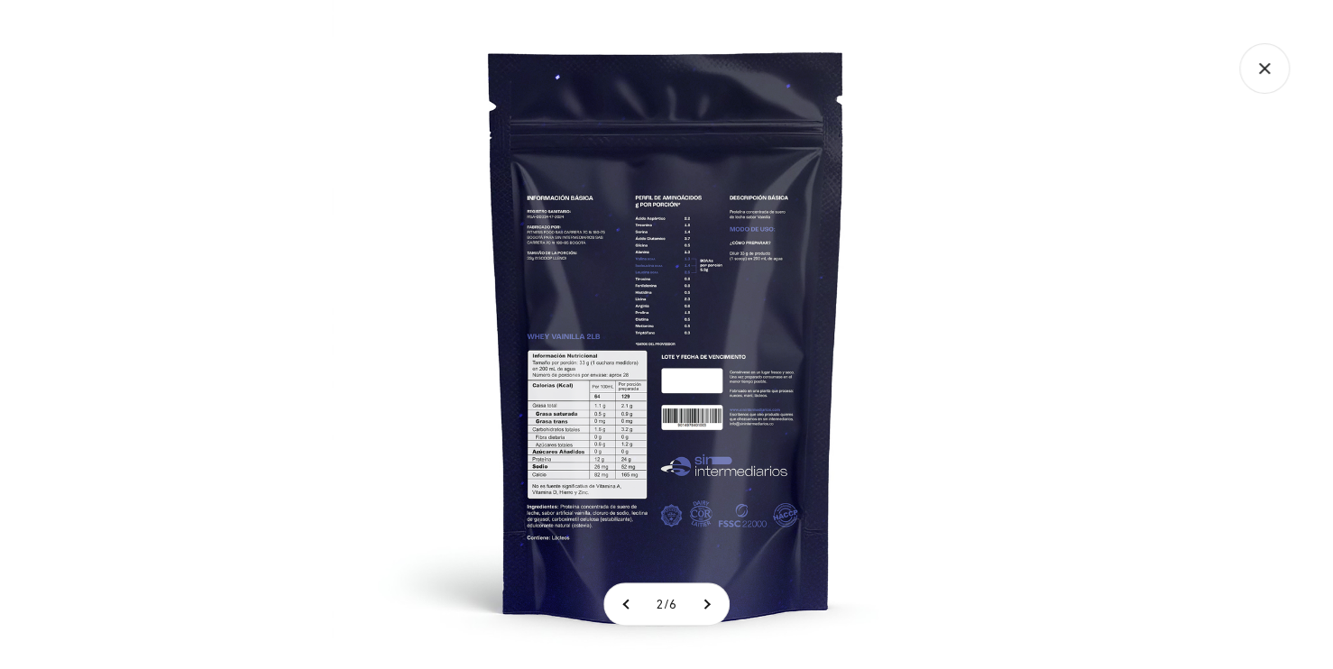
click at [594, 429] on img at bounding box center [666, 334] width 669 height 669
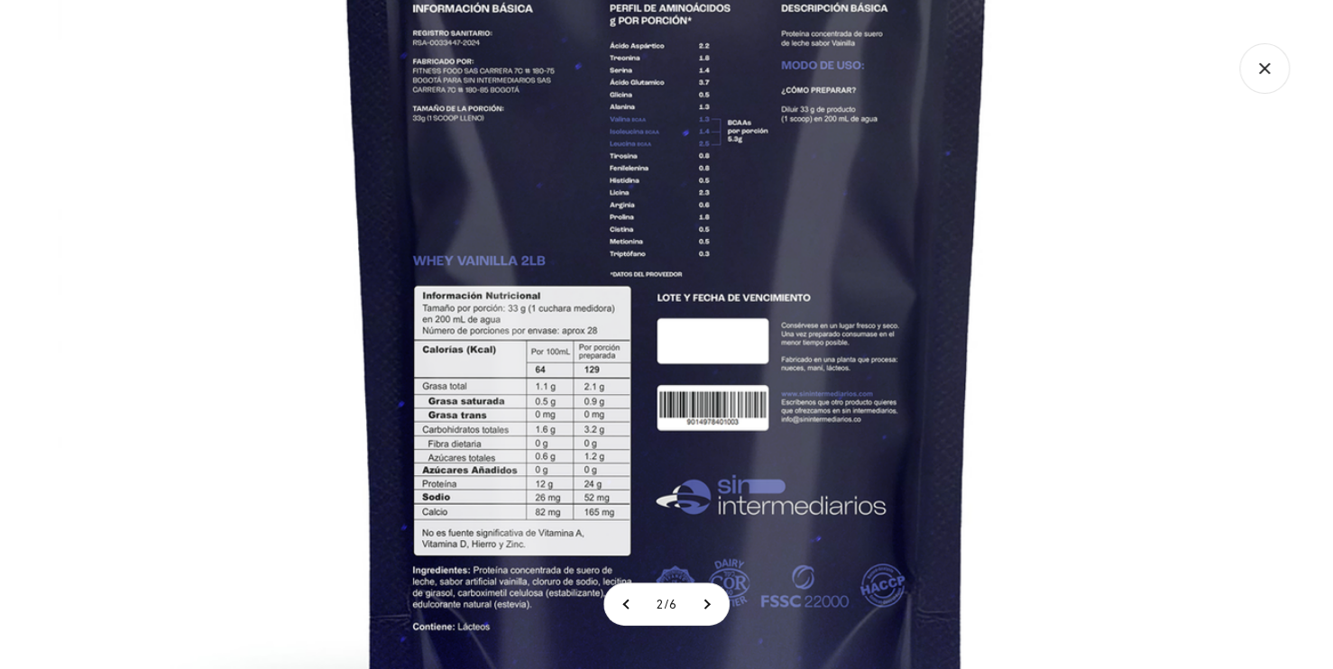
click at [1262, 82] on icon "Cerrar galería" at bounding box center [1265, 68] width 51 height 51
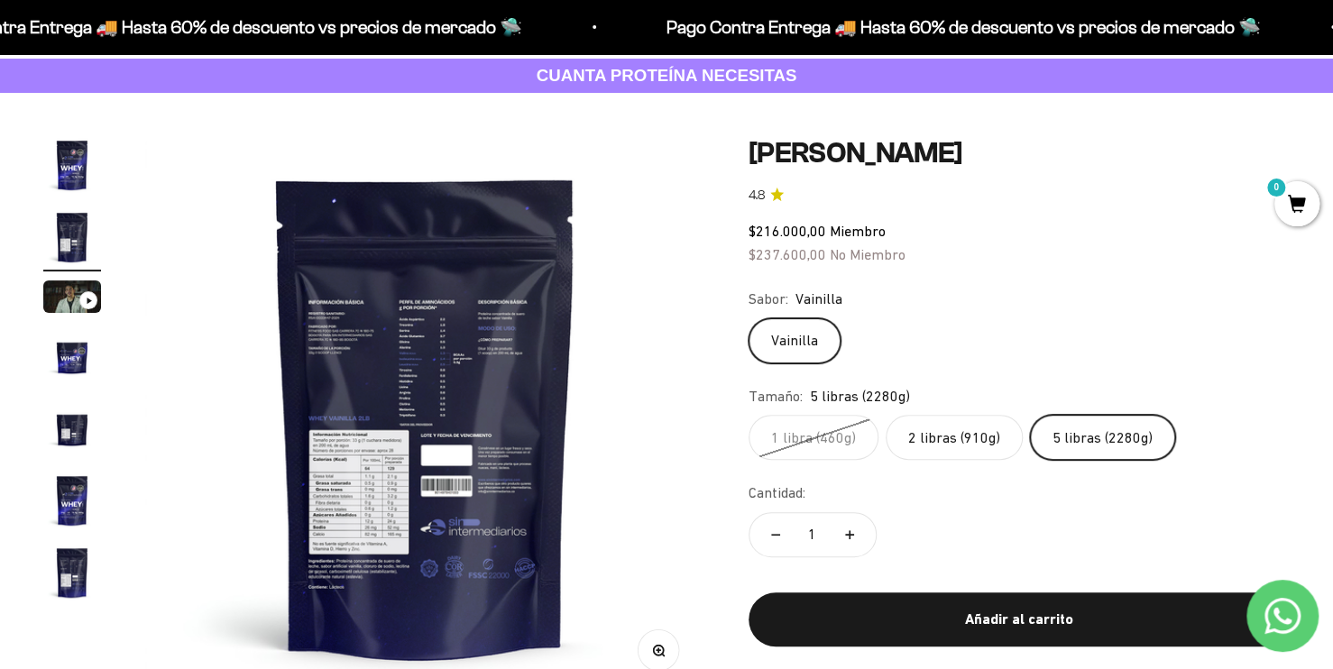
click at [76, 163] on img "Ir al artículo 1" at bounding box center [72, 165] width 58 height 58
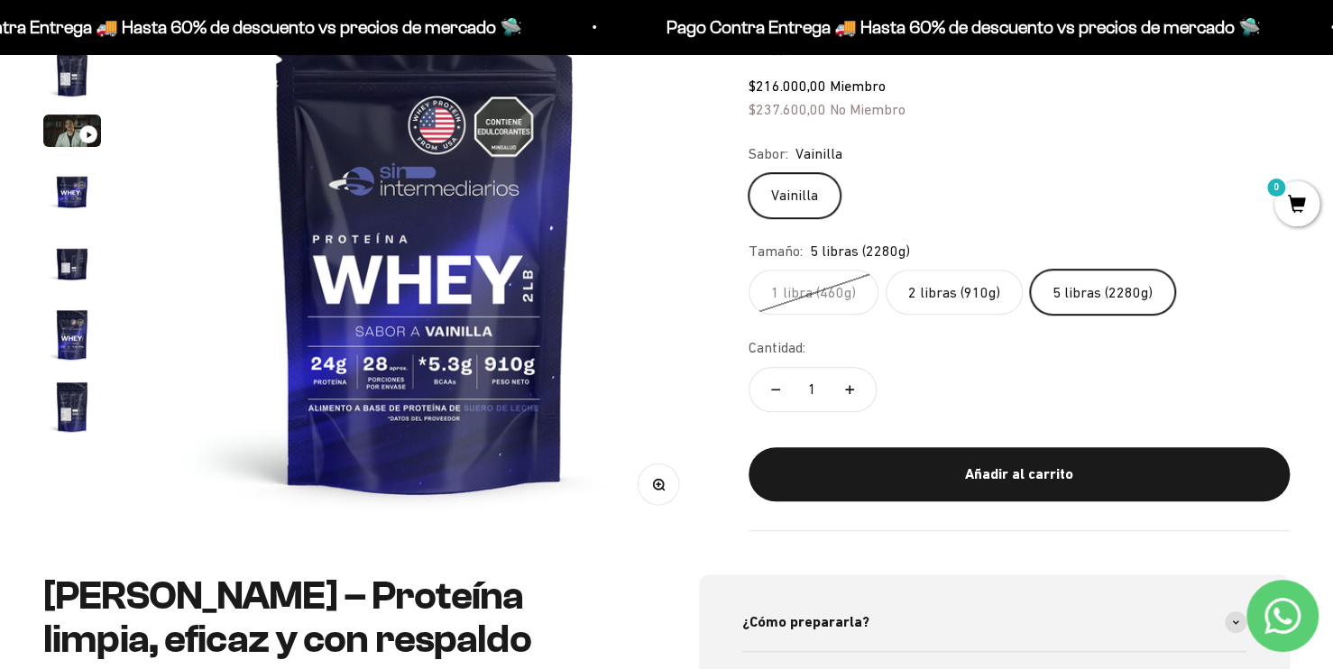
scroll to position [271, 0]
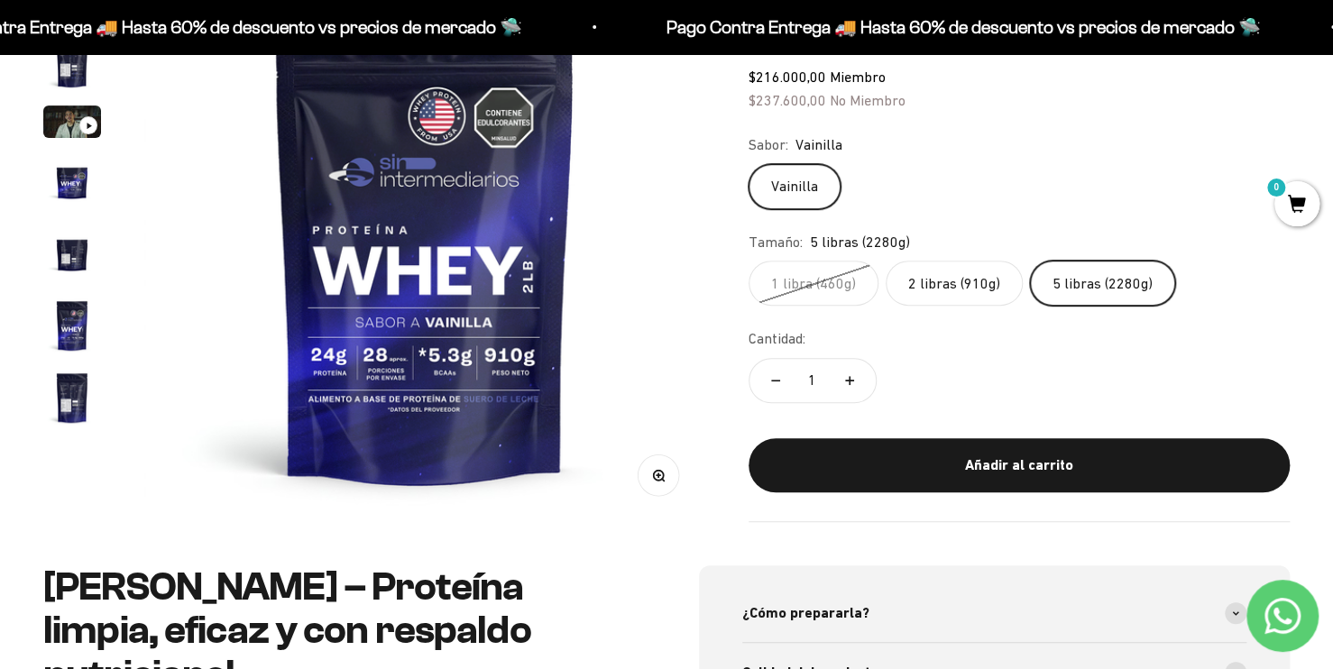
click at [961, 290] on label "2 libras (910g)" at bounding box center [954, 284] width 137 height 45
click at [749, 262] on input "2 libras (910g)" at bounding box center [748, 261] width 1 height 1
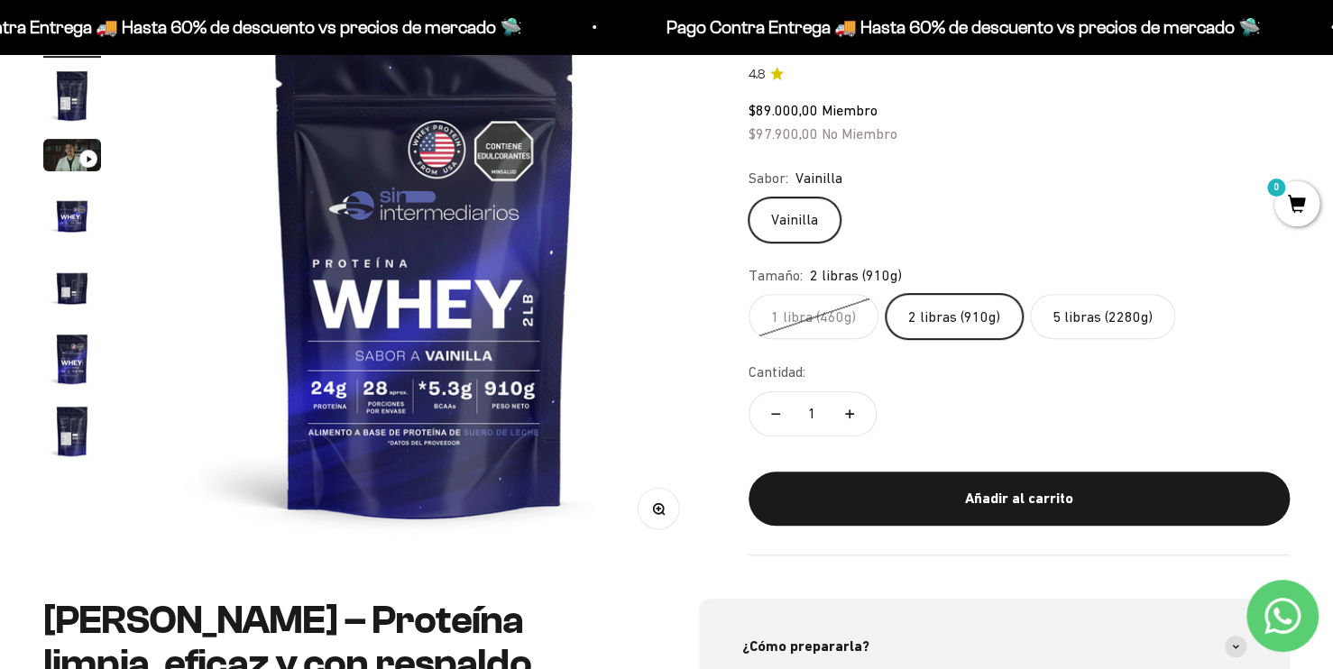
scroll to position [180, 0]
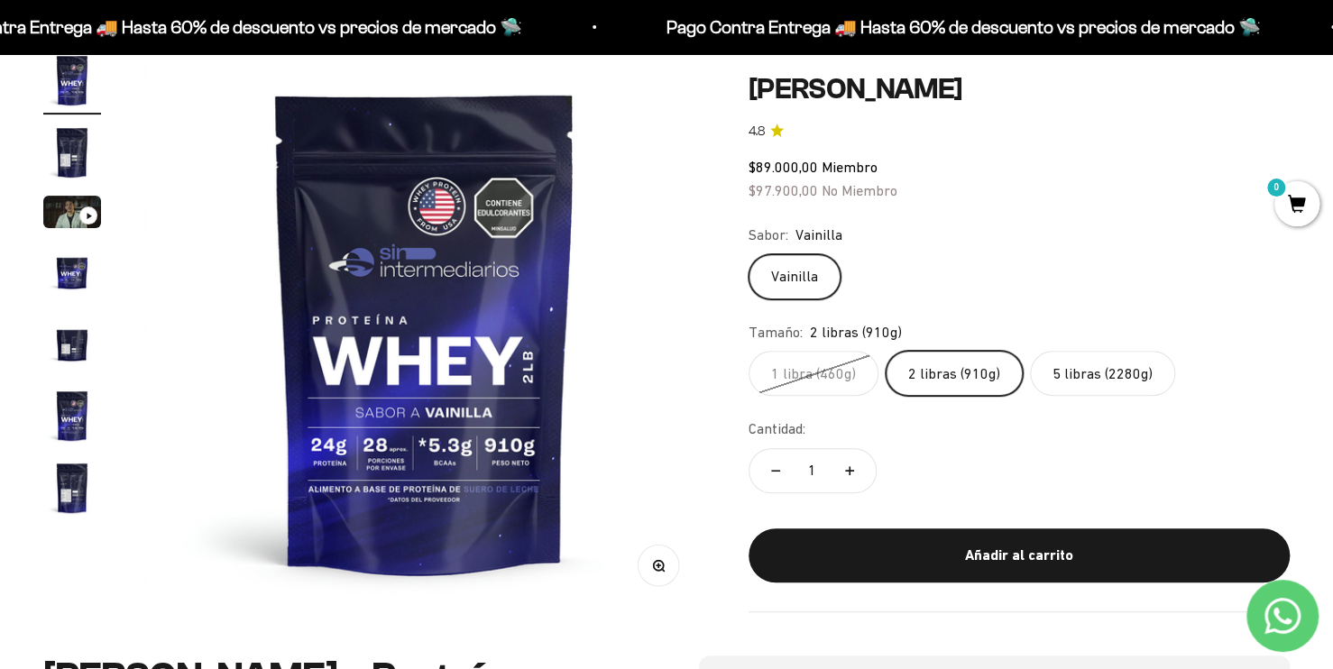
click at [1076, 383] on label "5 libras (2280g)" at bounding box center [1102, 373] width 145 height 45
click at [749, 351] on input "5 libras (2280g)" at bounding box center [748, 350] width 1 height 1
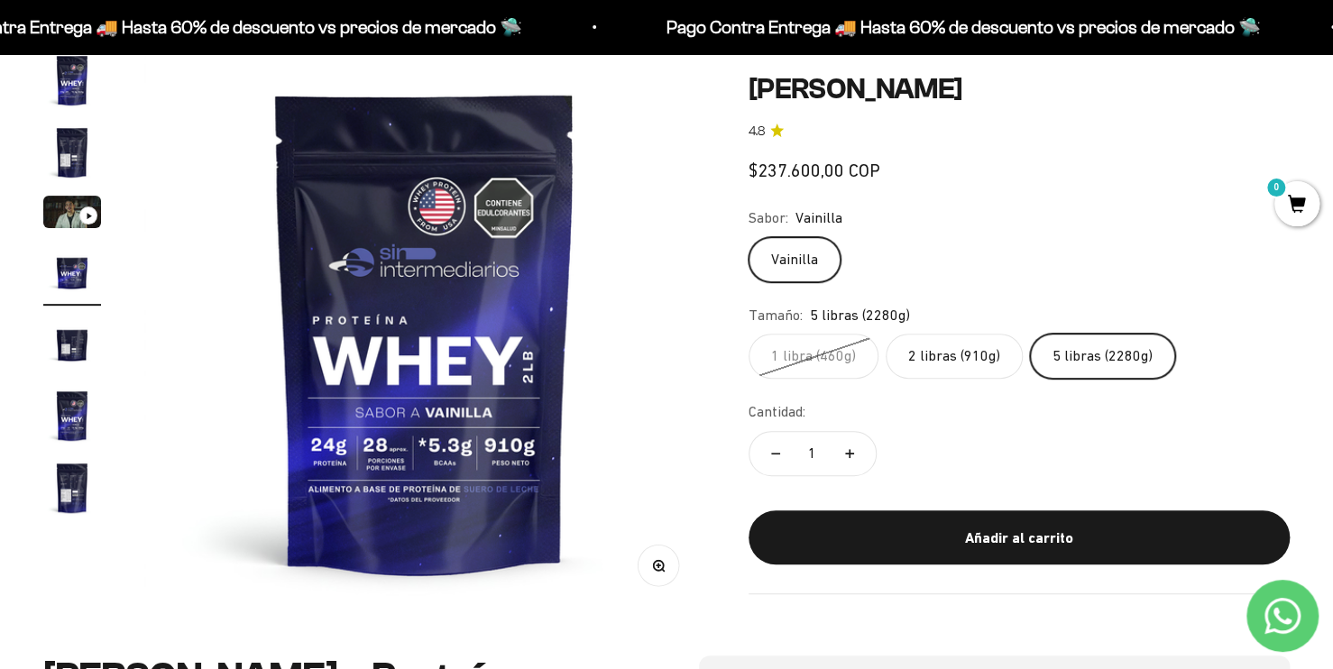
scroll to position [0, 1747]
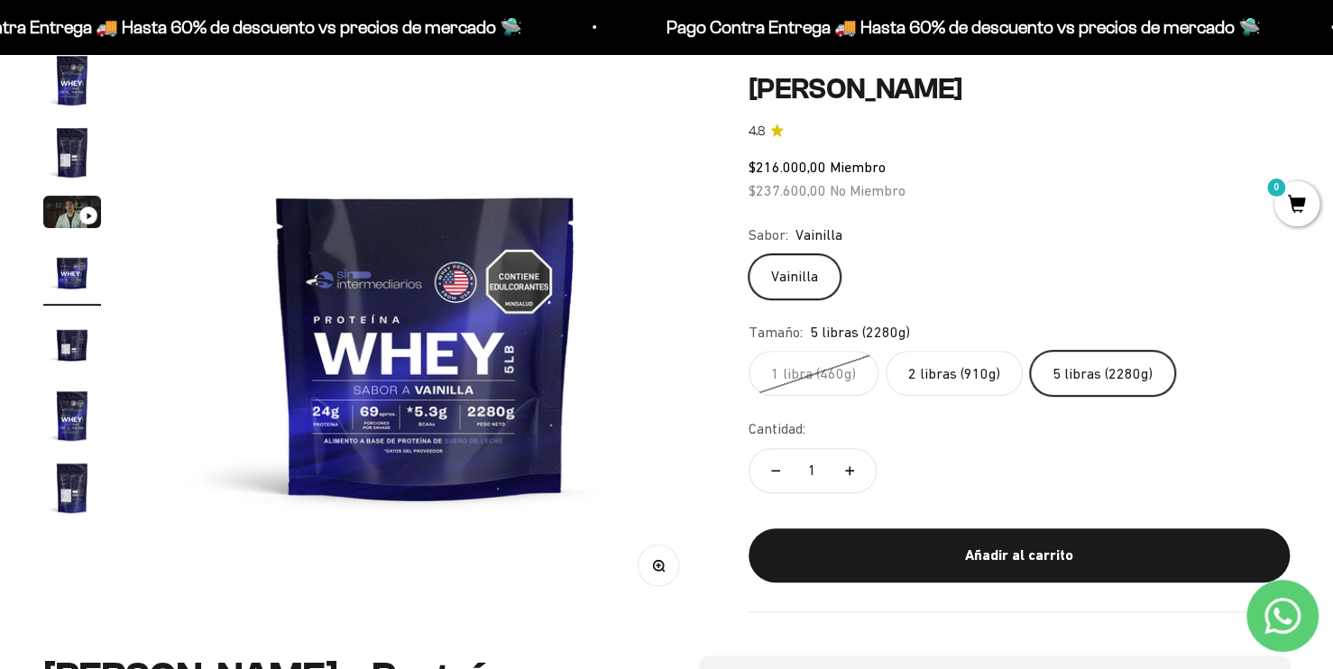
click at [965, 375] on label "2 libras (910g)" at bounding box center [954, 373] width 137 height 45
click at [749, 351] on input "2 libras (910g)" at bounding box center [748, 350] width 1 height 1
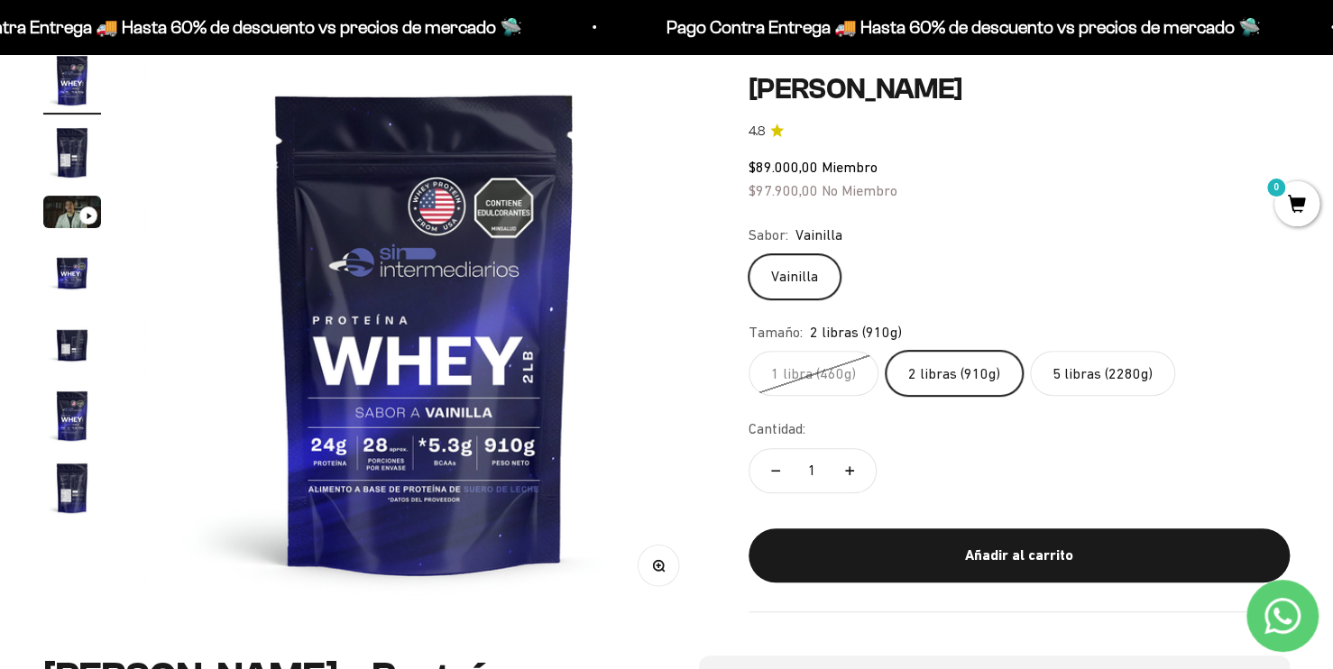
click at [1096, 376] on label "5 libras (2280g)" at bounding box center [1102, 373] width 145 height 45
click at [749, 351] on input "5 libras (2280g)" at bounding box center [748, 350] width 1 height 1
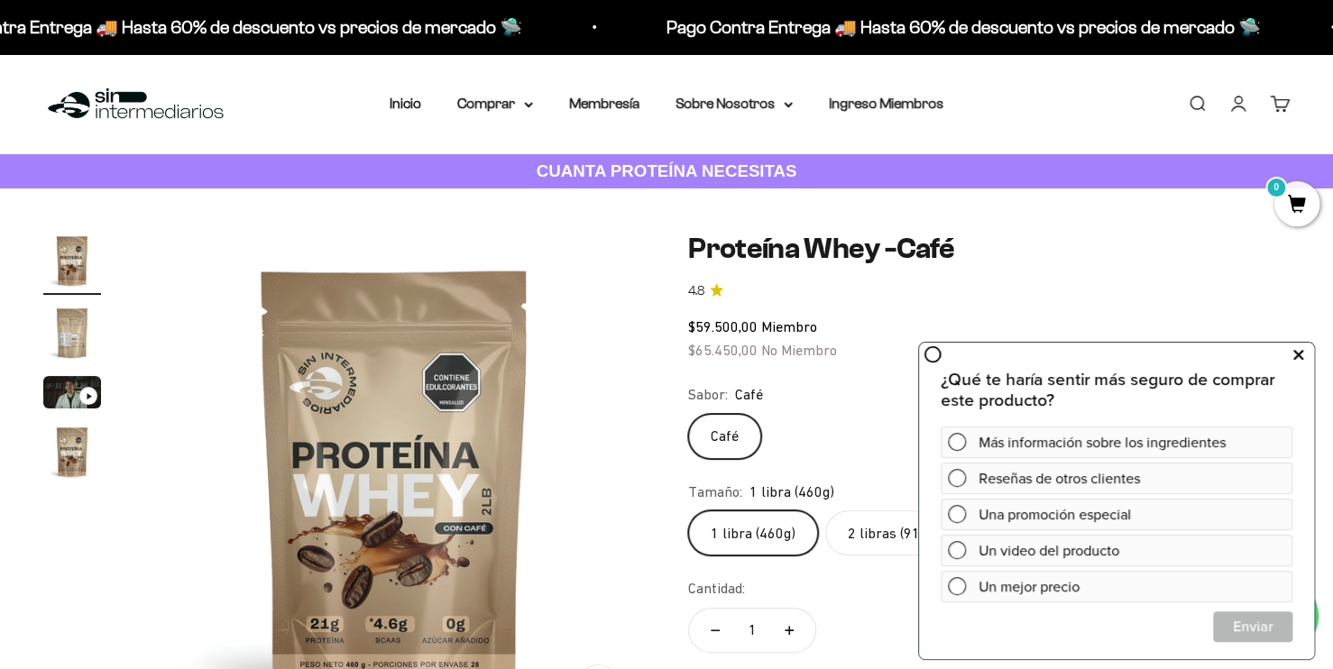
click at [1300, 353] on icon at bounding box center [1299, 355] width 10 height 23
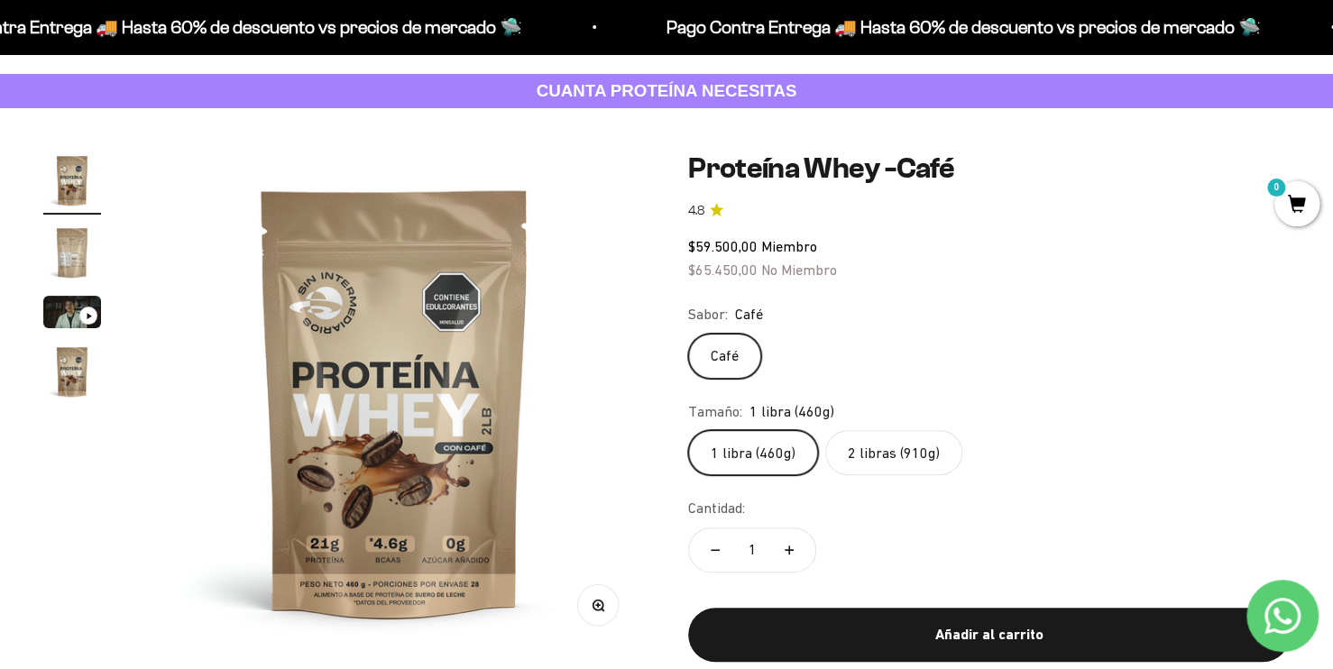
scroll to position [90, 0]
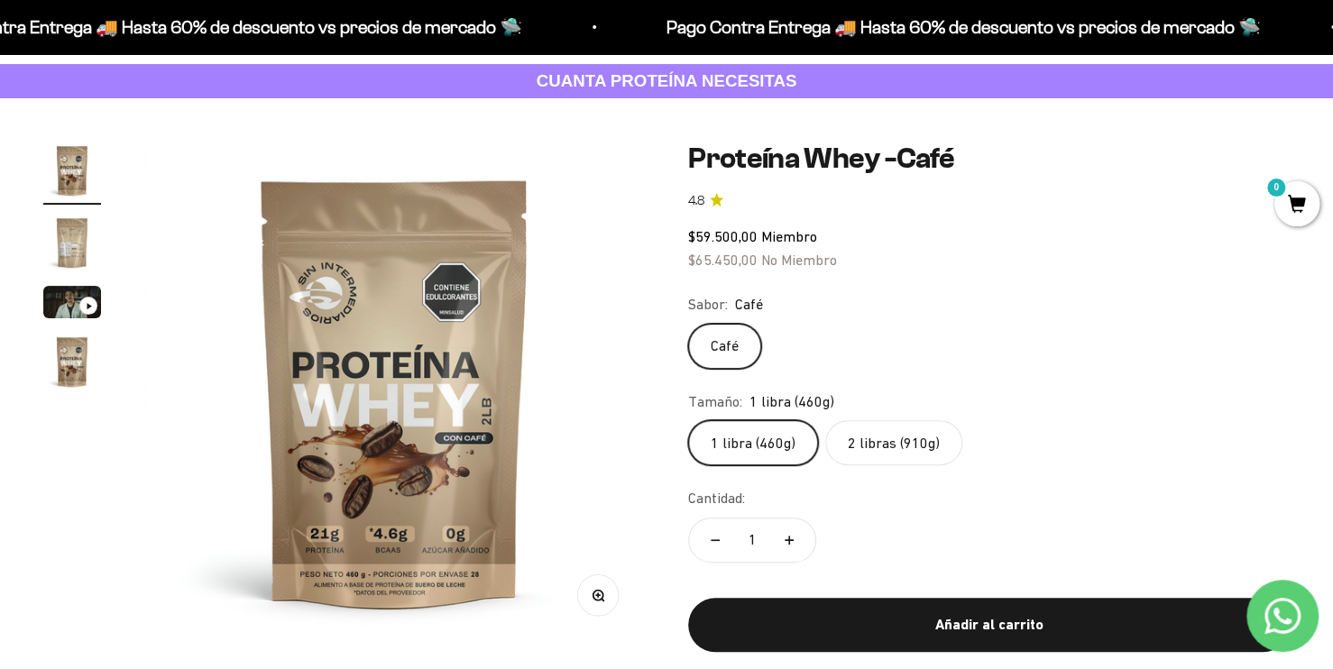
click at [904, 435] on label "2 libras (910g)" at bounding box center [893, 442] width 137 height 45
click at [688, 420] on input "2 libras (910g)" at bounding box center [687, 419] width 1 height 1
click at [45, 241] on img "Ir al artículo 2" at bounding box center [72, 243] width 58 height 58
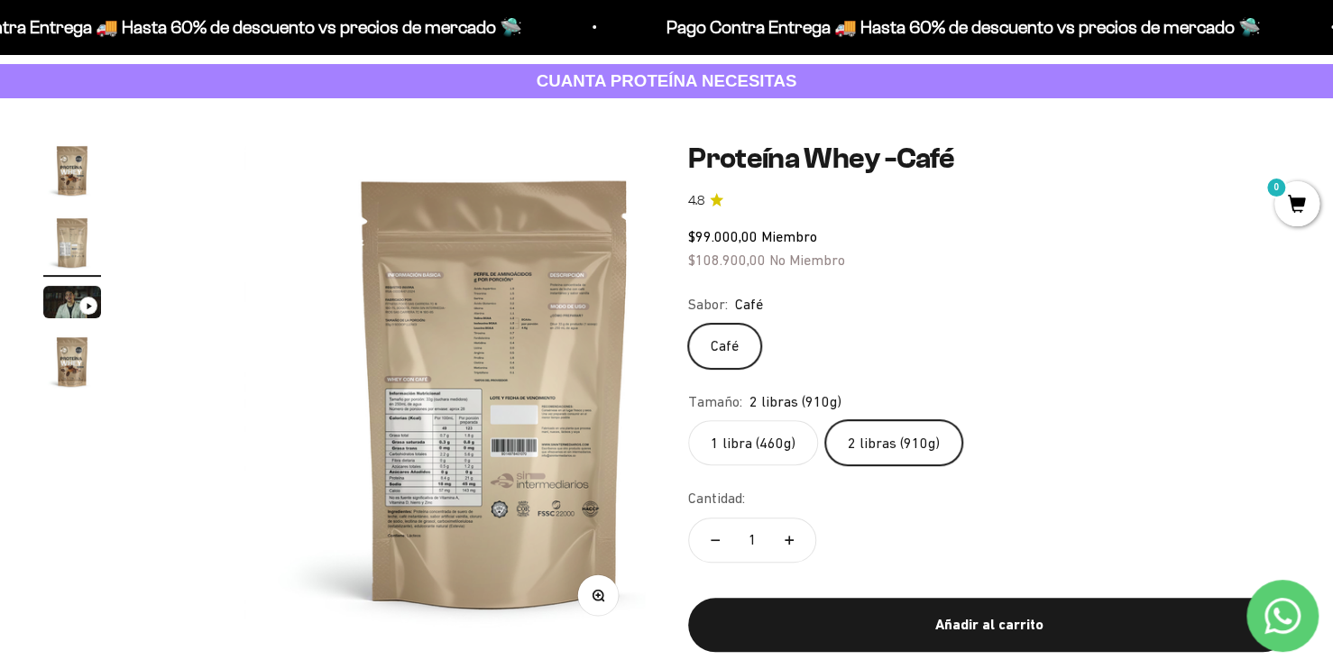
scroll to position [0, 522]
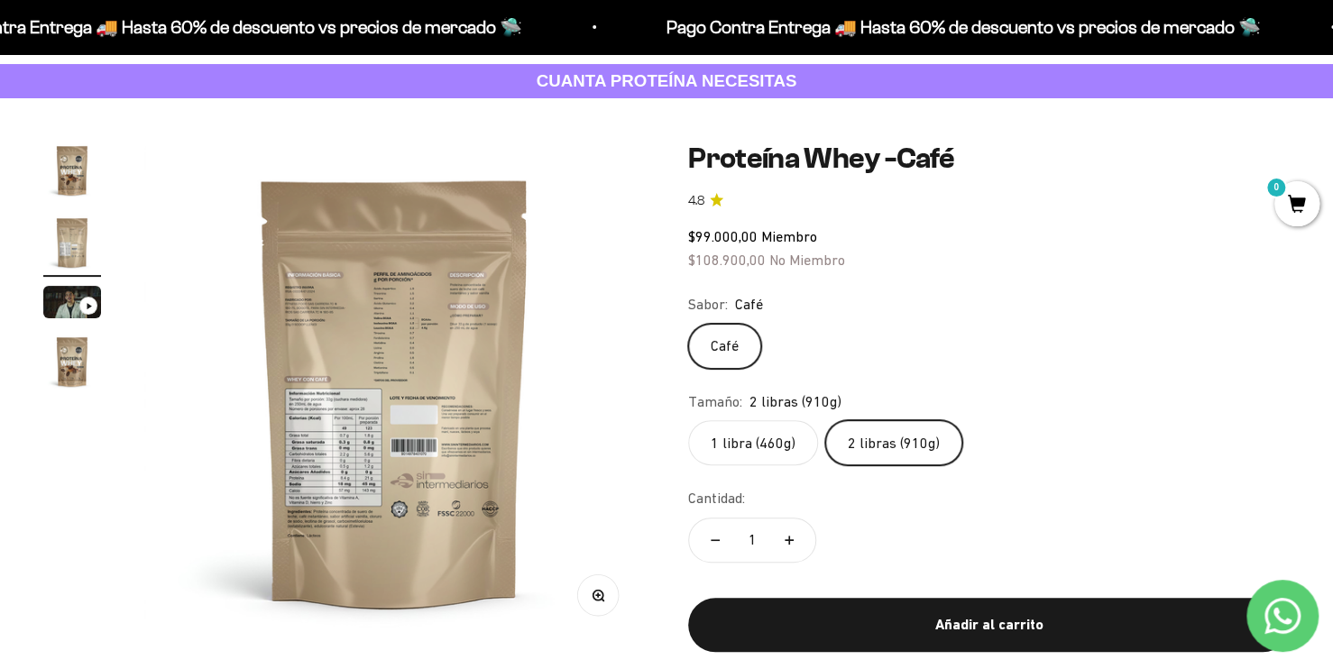
click at [327, 437] on img at bounding box center [394, 392] width 501 height 501
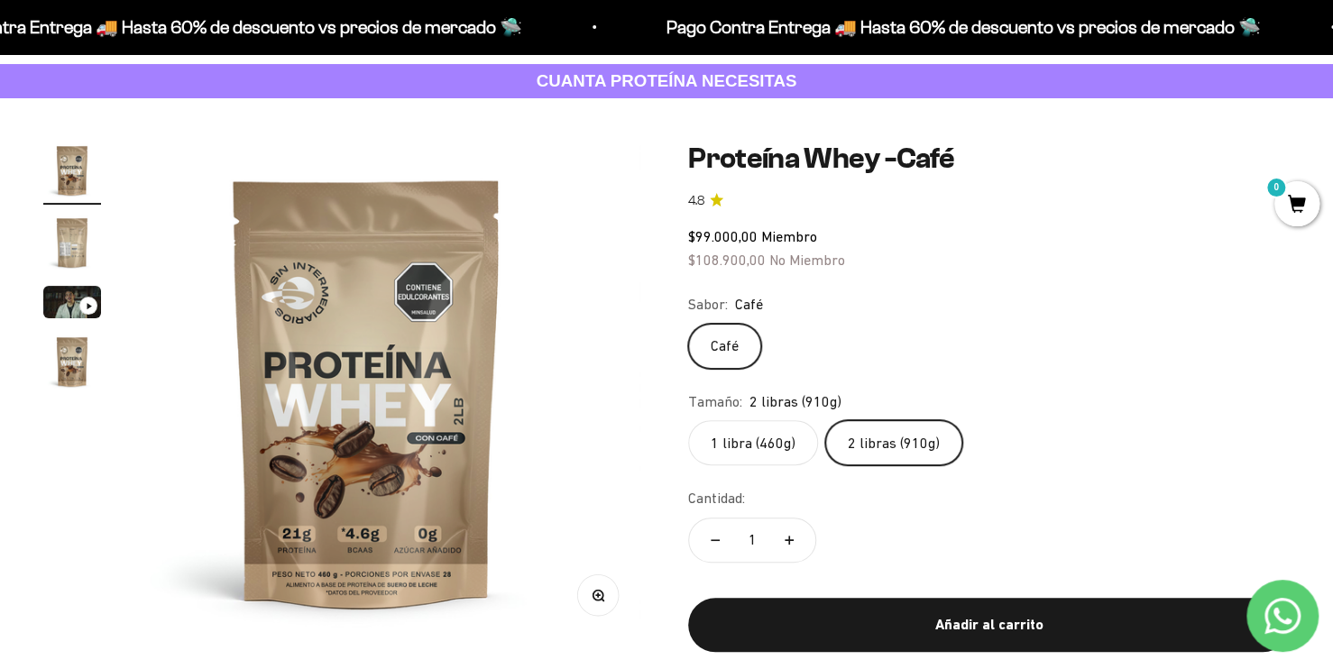
scroll to position [0, 0]
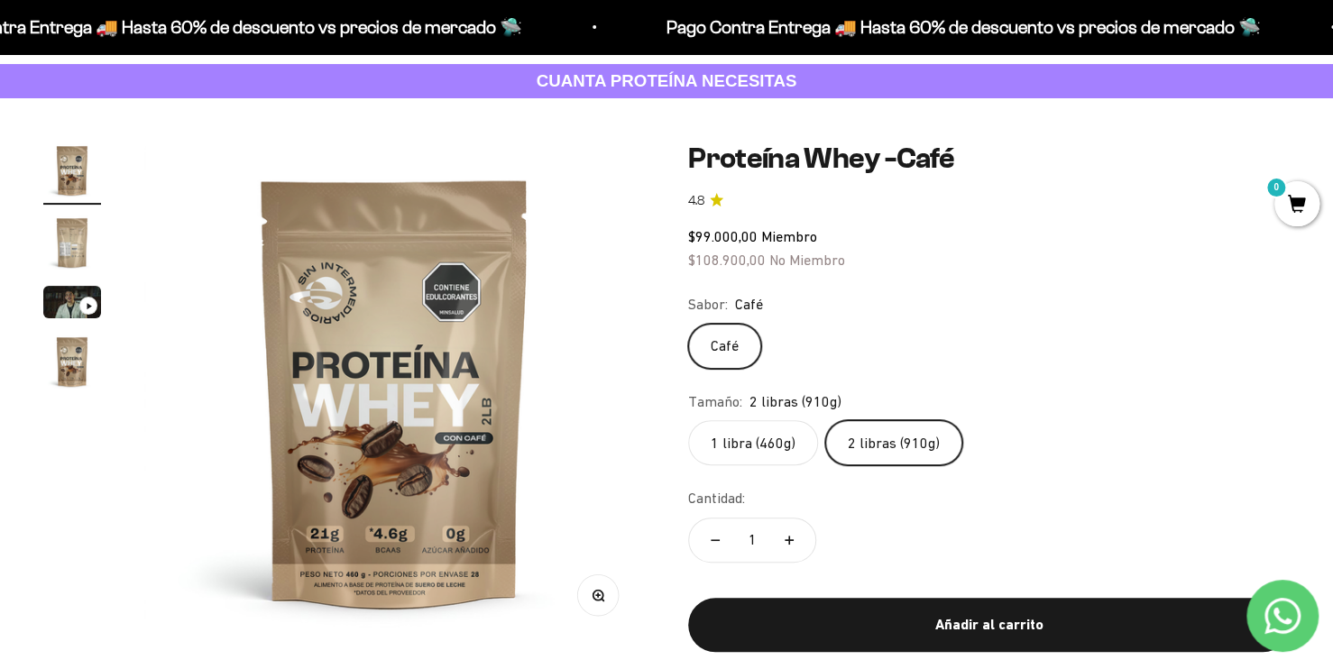
click at [56, 152] on img "Ir al artículo 1" at bounding box center [72, 171] width 58 height 58
click at [88, 238] on img "Ir al artículo 2" at bounding box center [72, 243] width 58 height 58
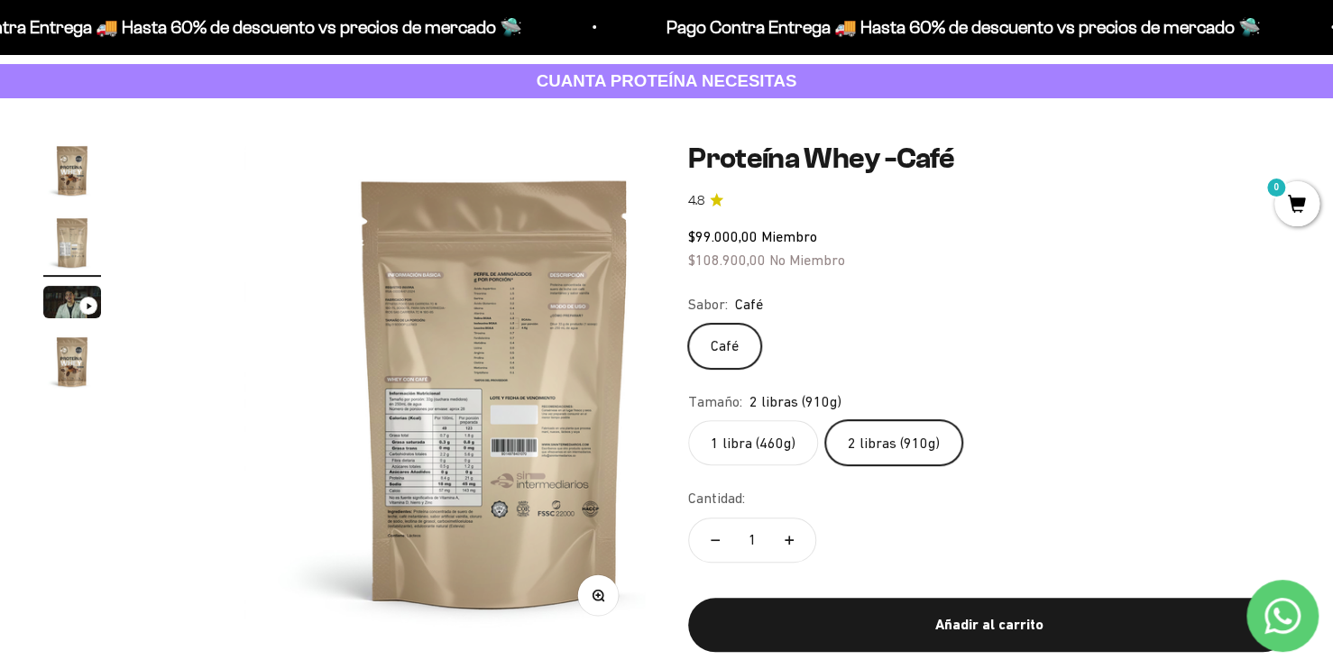
scroll to position [0, 522]
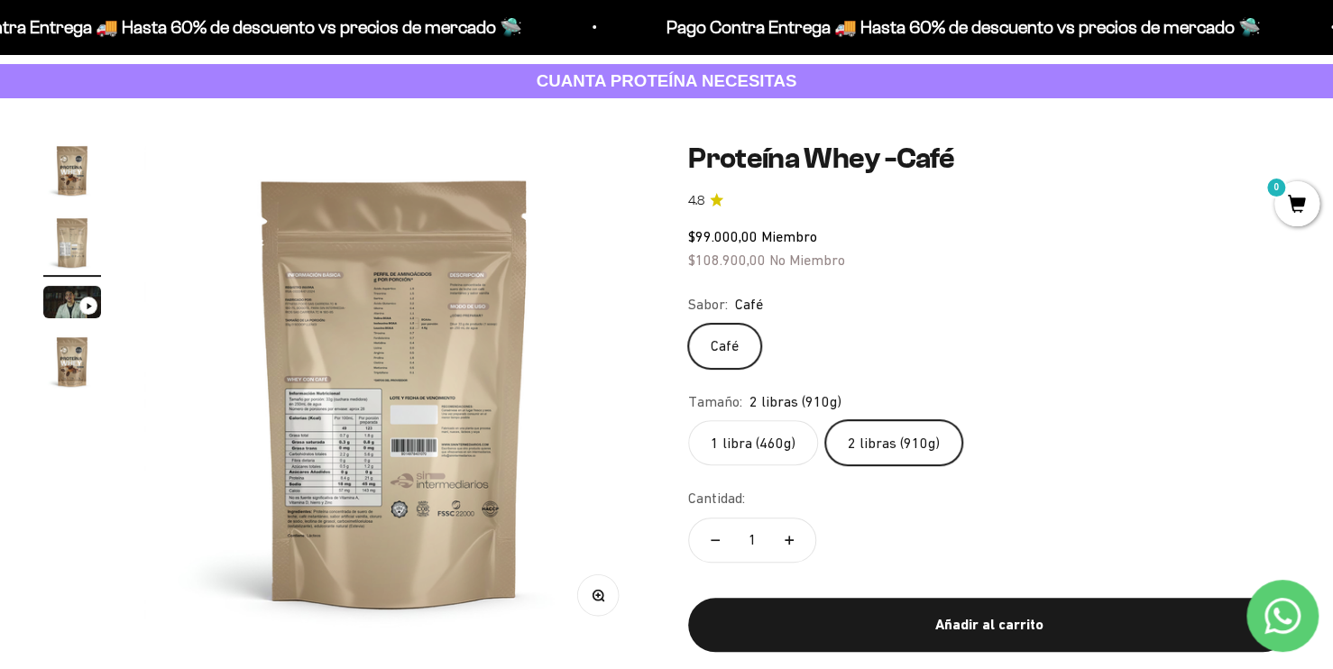
click at [606, 601] on button "Zoom" at bounding box center [598, 596] width 41 height 41
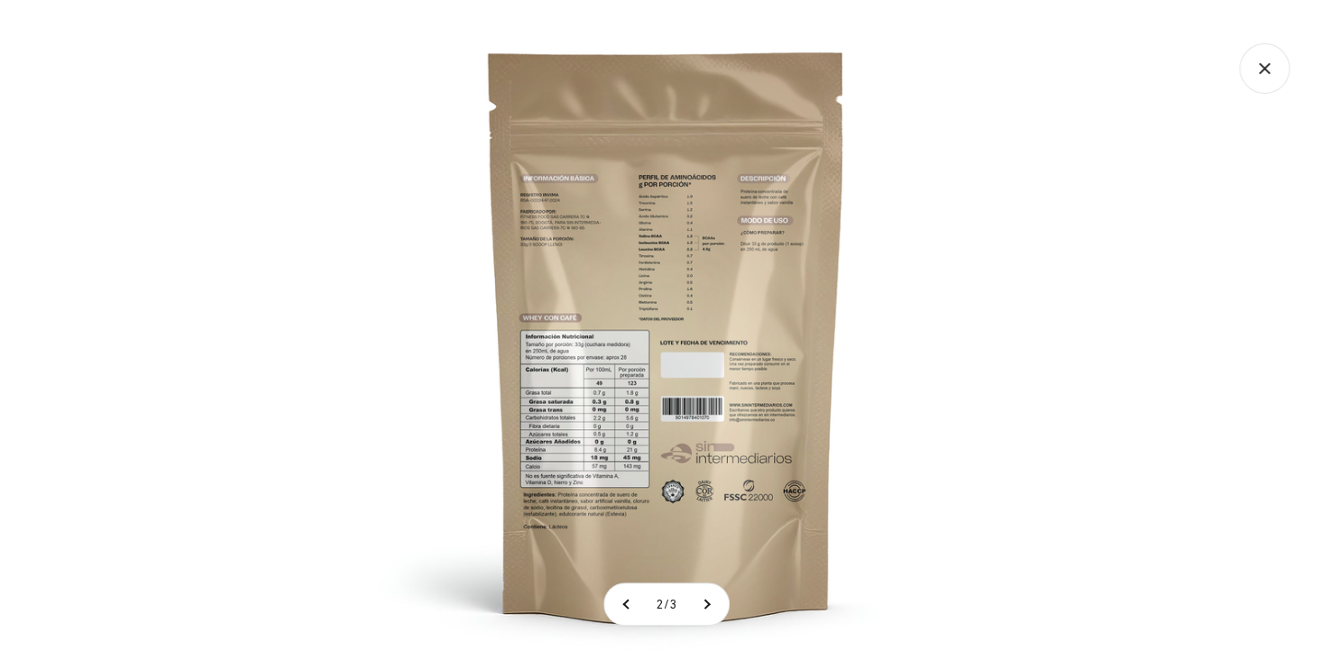
click at [549, 409] on img at bounding box center [666, 334] width 669 height 669
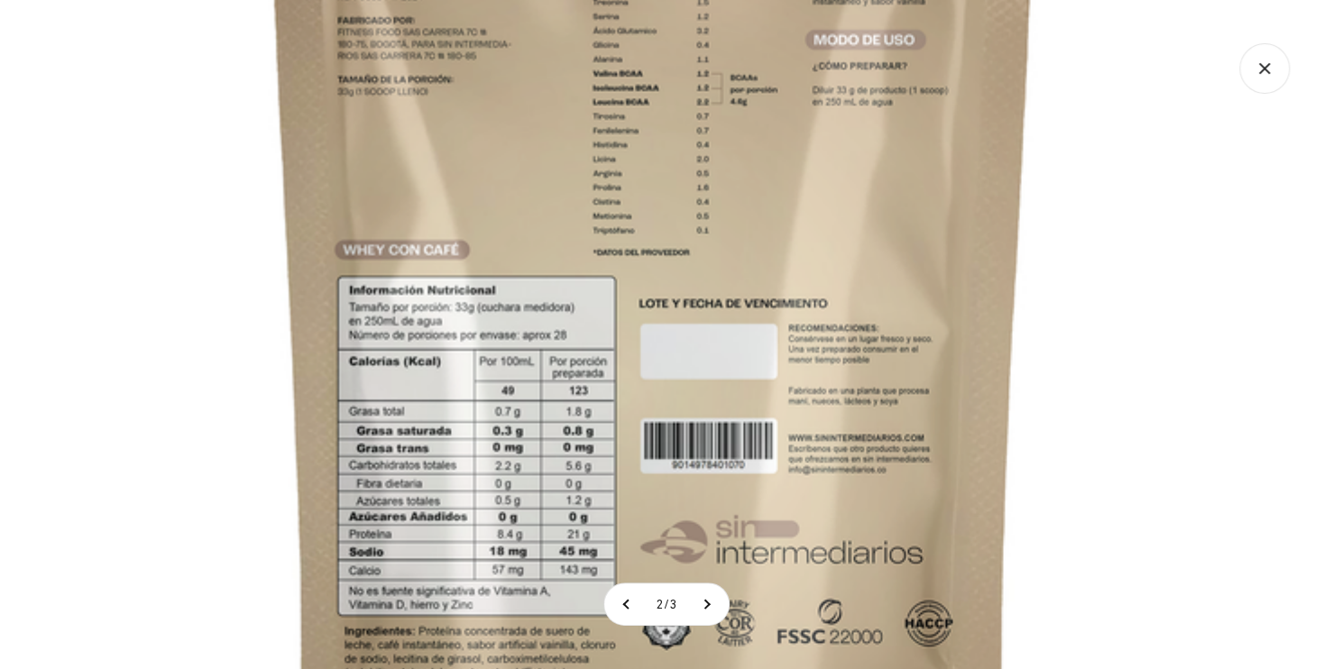
click at [593, 254] on img at bounding box center [652, 285] width 1443 height 1443
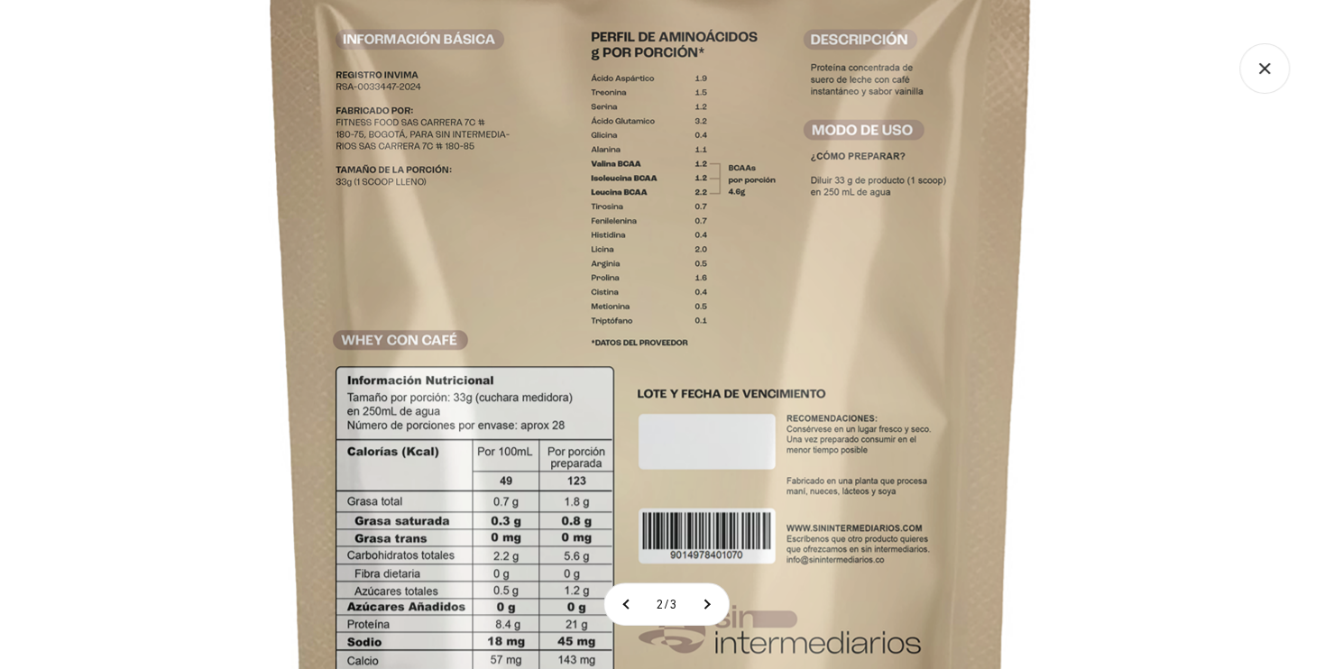
click at [585, 390] on img at bounding box center [651, 375] width 1443 height 1443
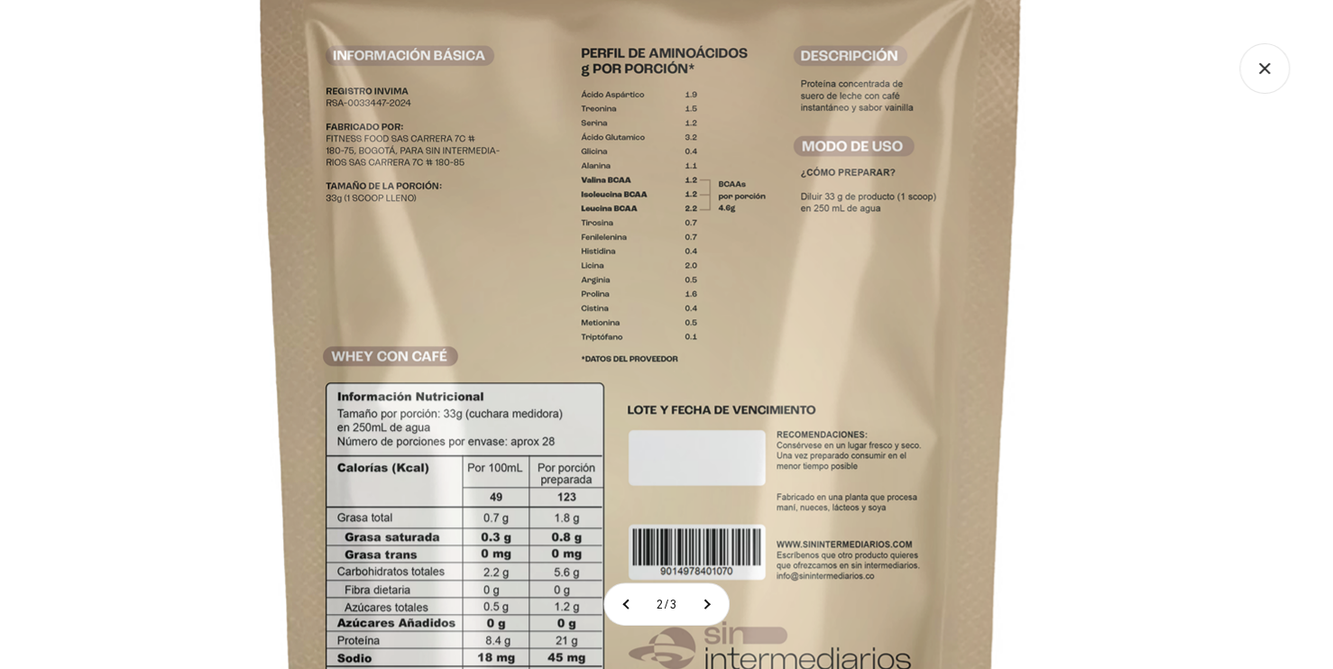
click at [1262, 69] on icon "Cerrar galería" at bounding box center [1265, 68] width 51 height 51
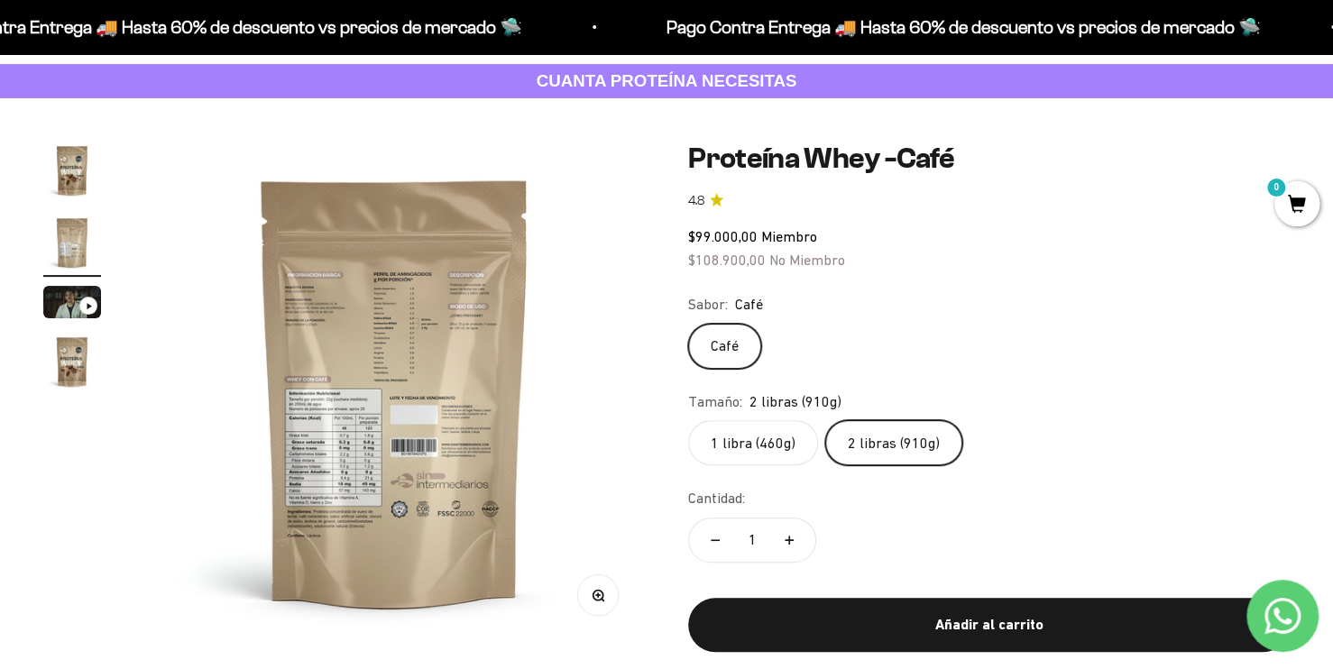
click at [610, 601] on button "Zoom" at bounding box center [598, 596] width 41 height 41
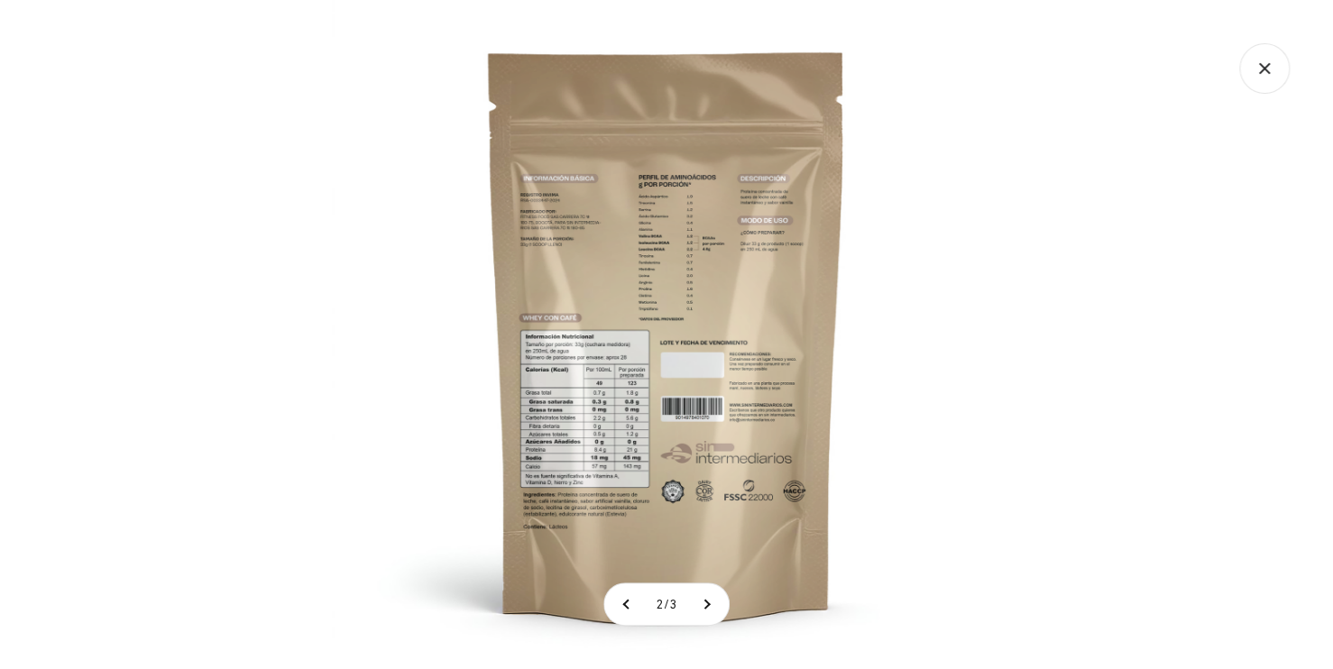
click at [1244, 68] on icon "Cerrar galería" at bounding box center [1265, 68] width 51 height 51
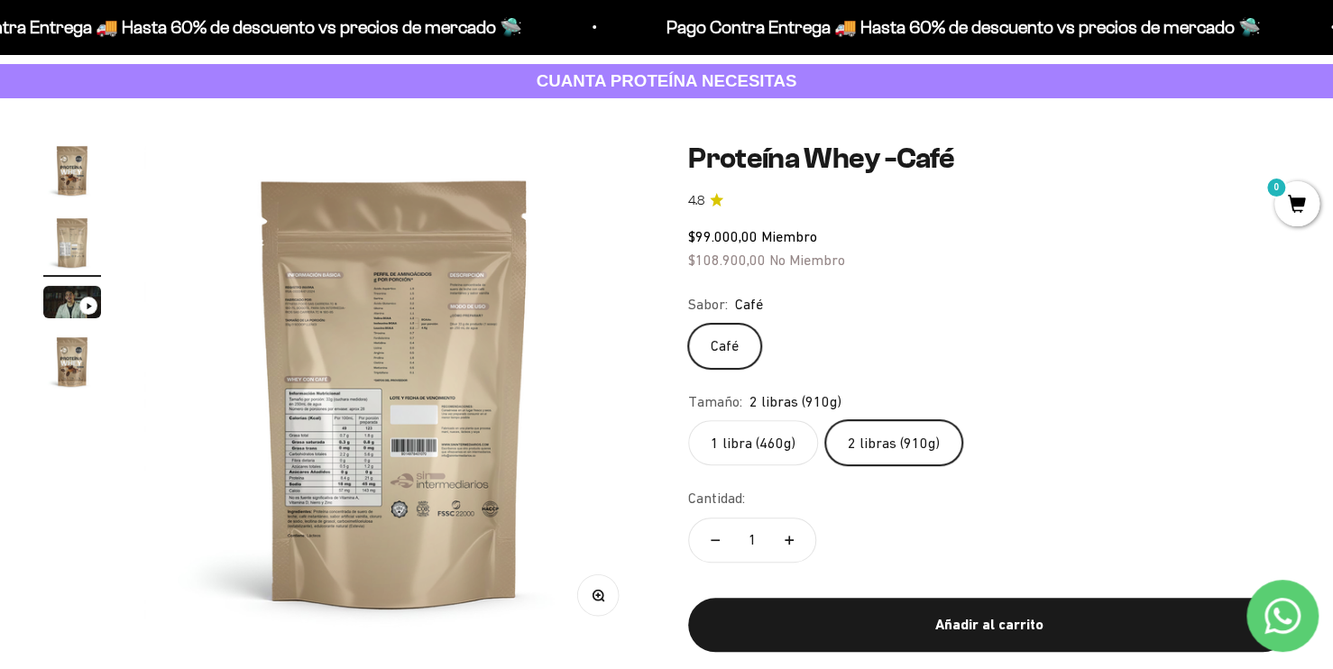
click at [80, 171] on img "Ir al artículo 1" at bounding box center [72, 171] width 58 height 58
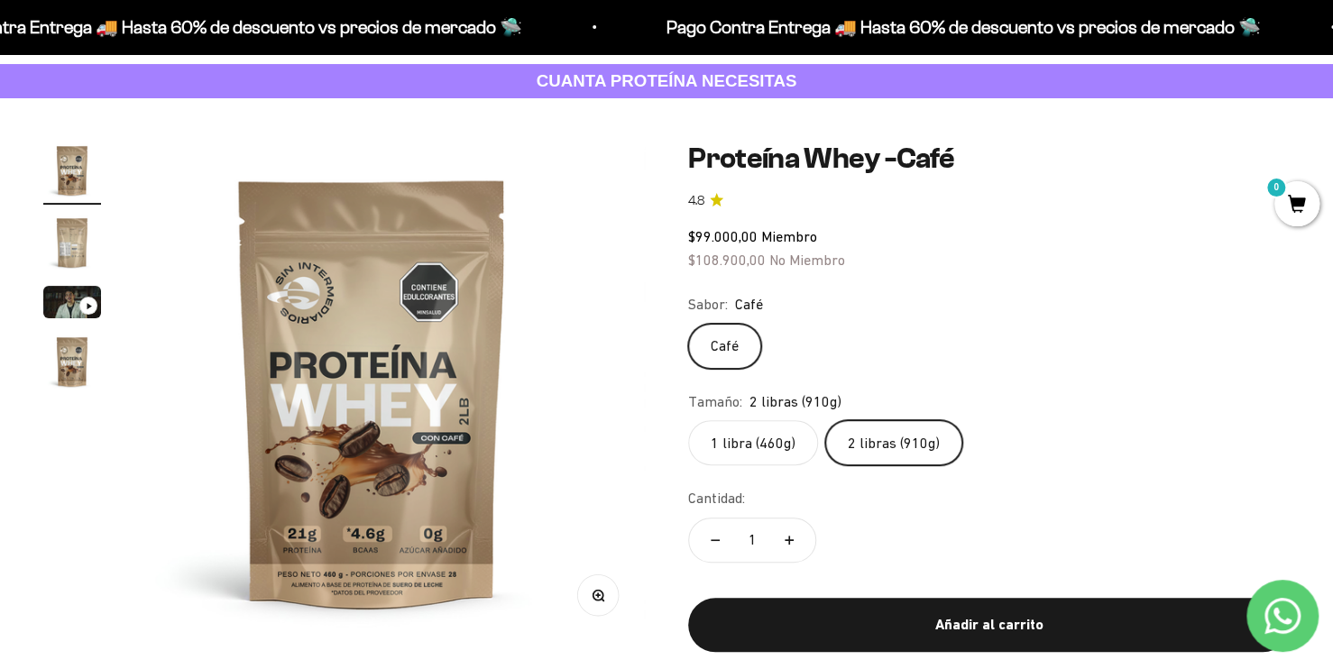
scroll to position [0, 0]
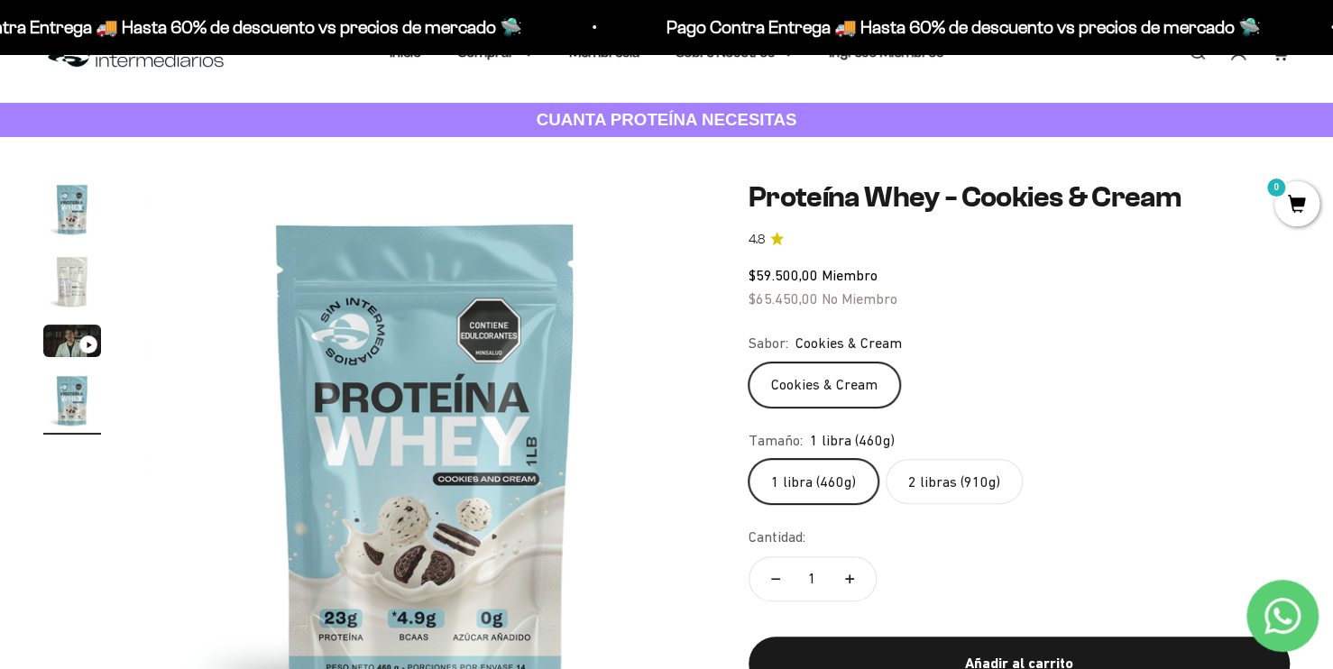
scroll to position [180, 0]
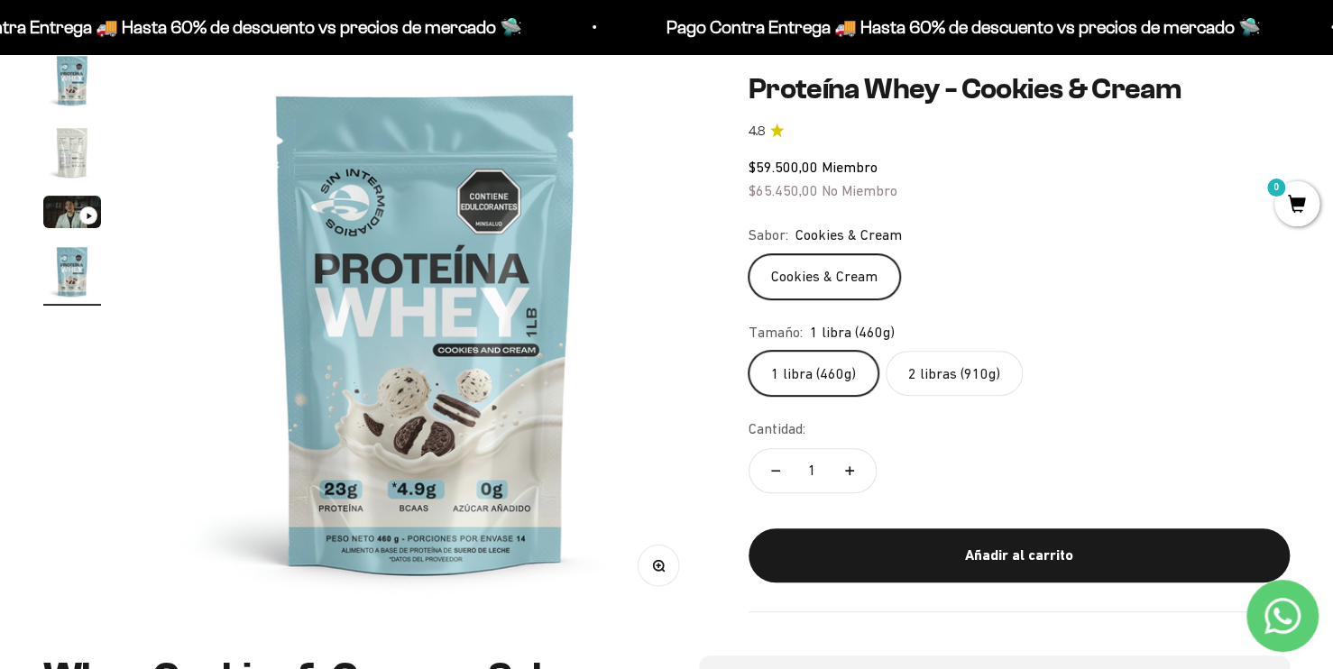
click at [941, 380] on label "2 libras (910g)" at bounding box center [954, 373] width 137 height 45
click at [749, 351] on input "2 libras (910g)" at bounding box center [748, 350] width 1 height 1
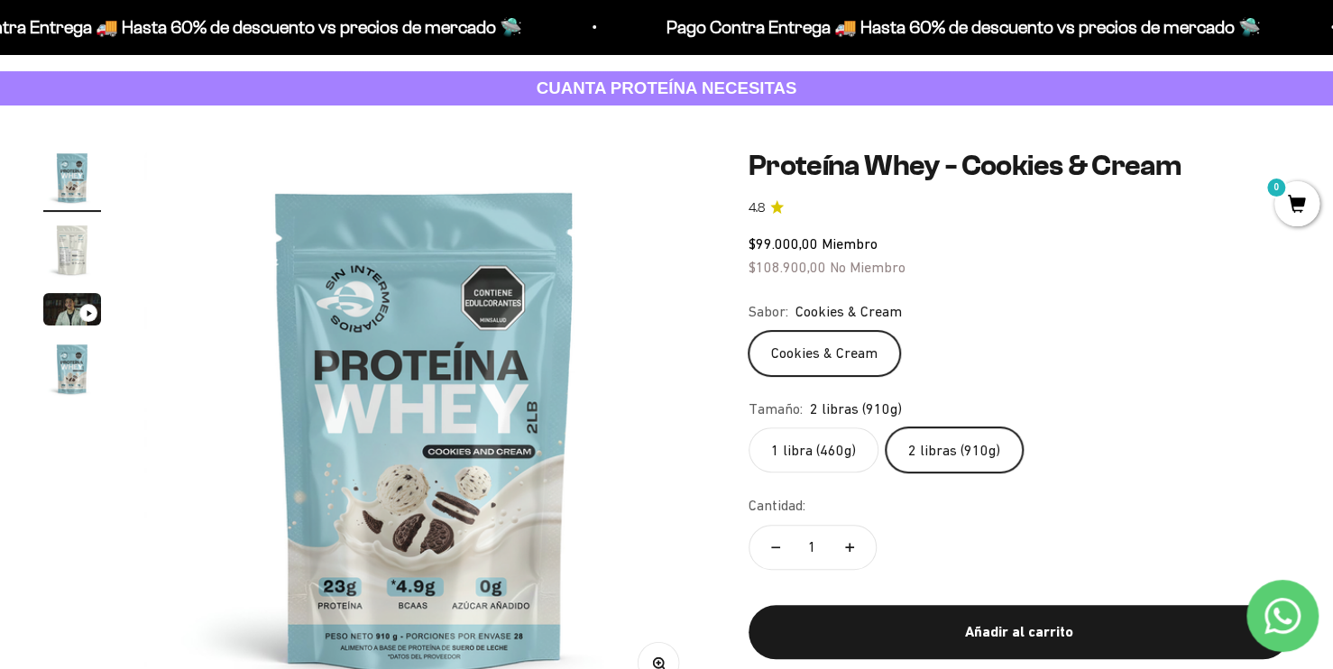
scroll to position [90, 0]
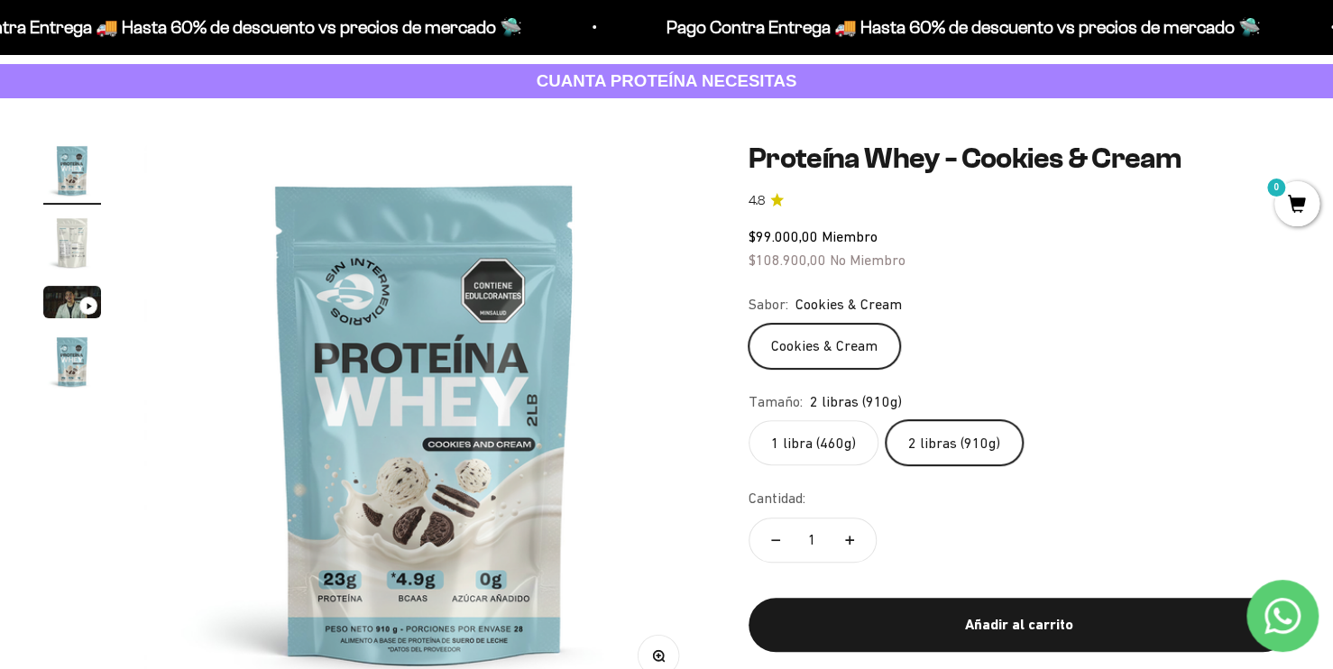
click at [74, 247] on img "Ir al artículo 2" at bounding box center [72, 243] width 58 height 58
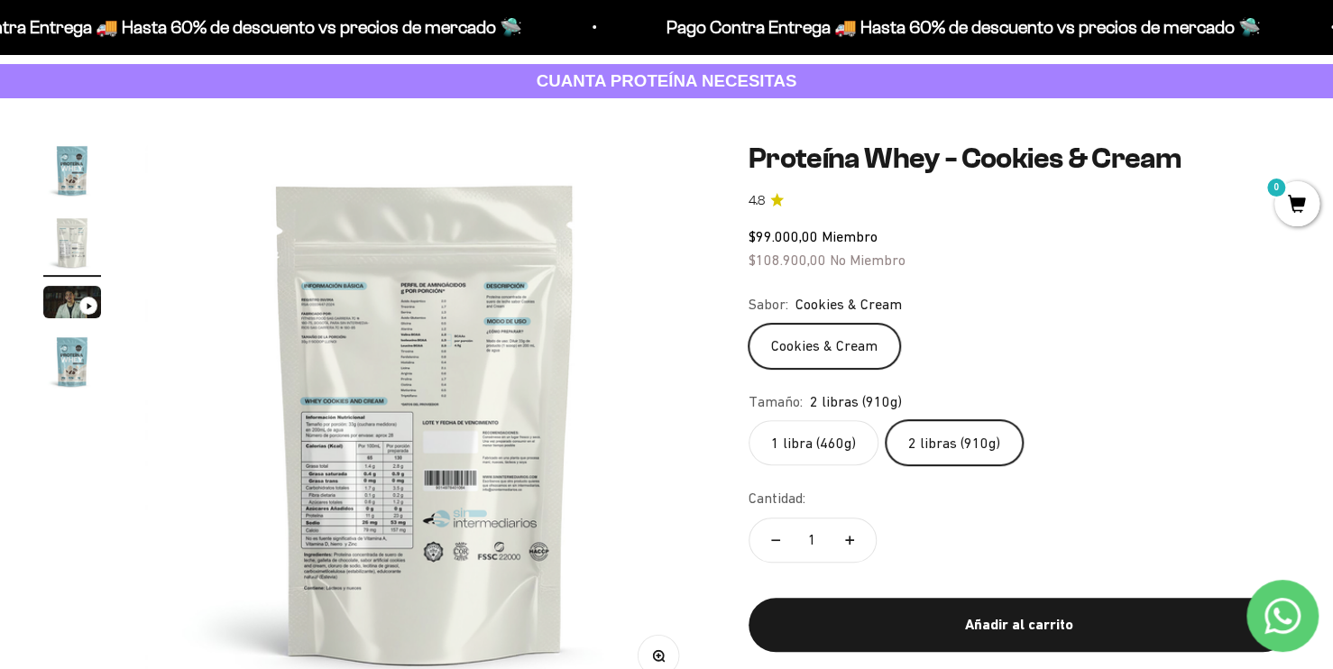
click at [679, 664] on img at bounding box center [425, 422] width 561 height 561
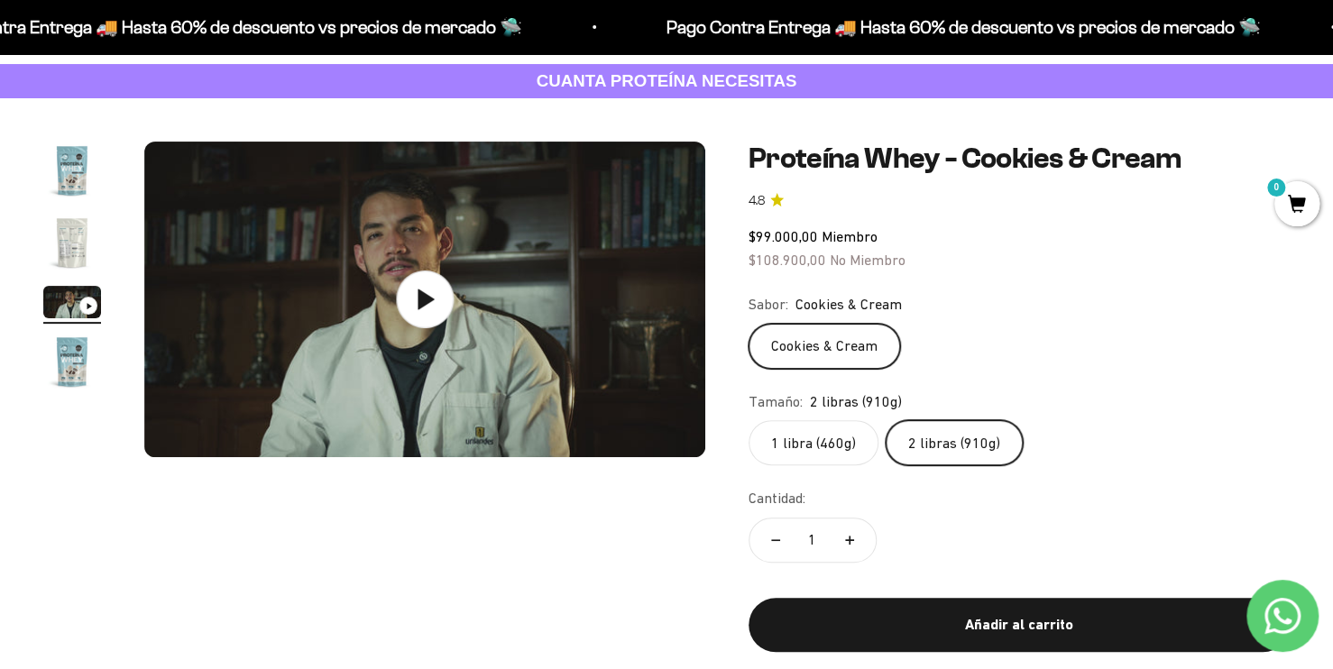
click at [83, 231] on img "Ir al artículo 2" at bounding box center [72, 243] width 58 height 58
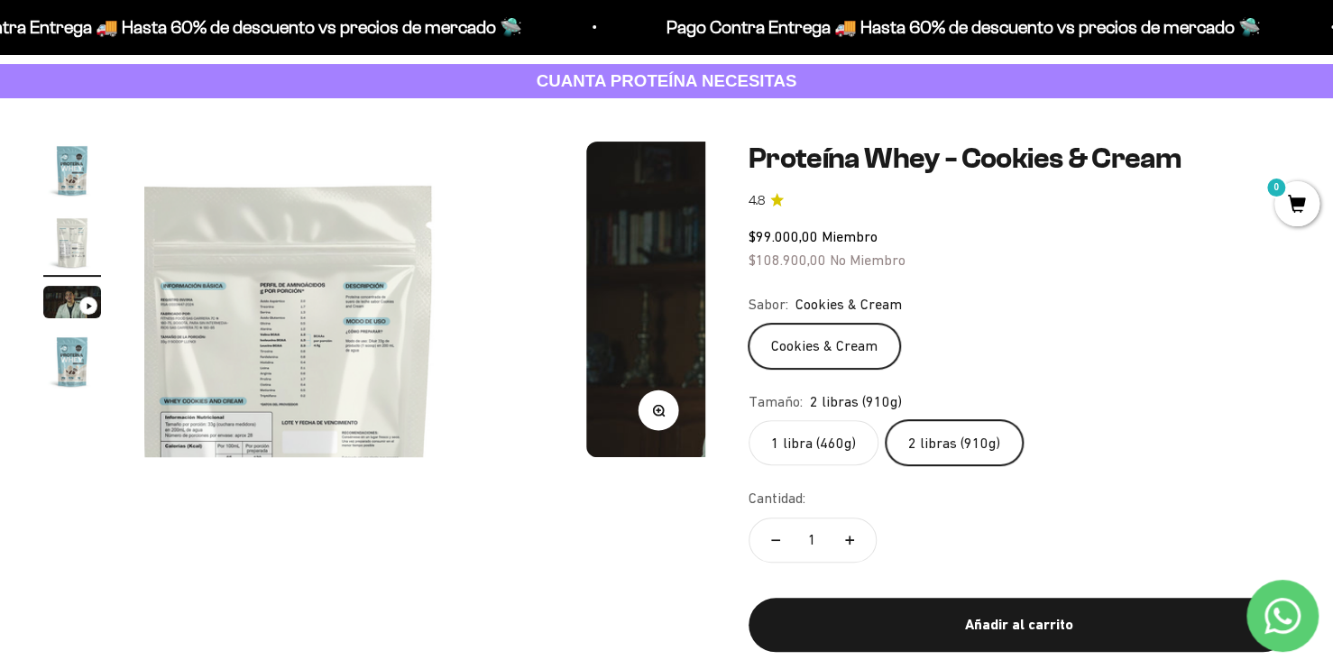
scroll to position [0, 582]
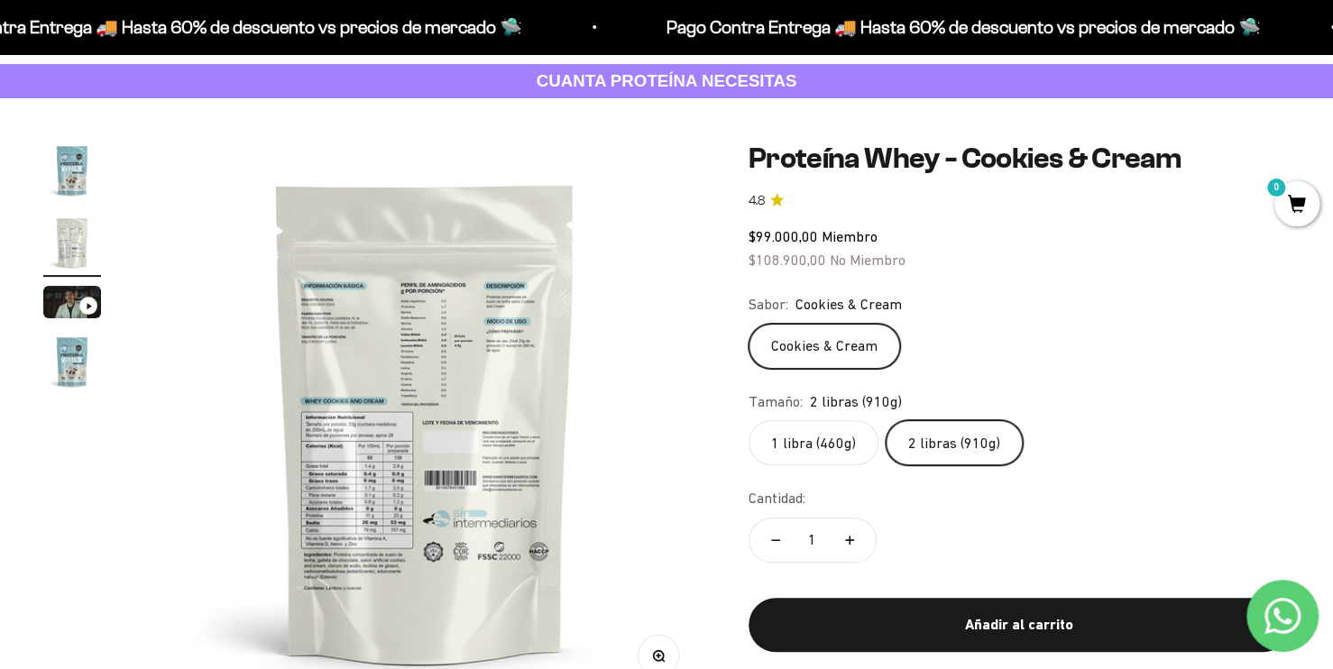
click at [659, 651] on icon "button" at bounding box center [658, 656] width 13 height 13
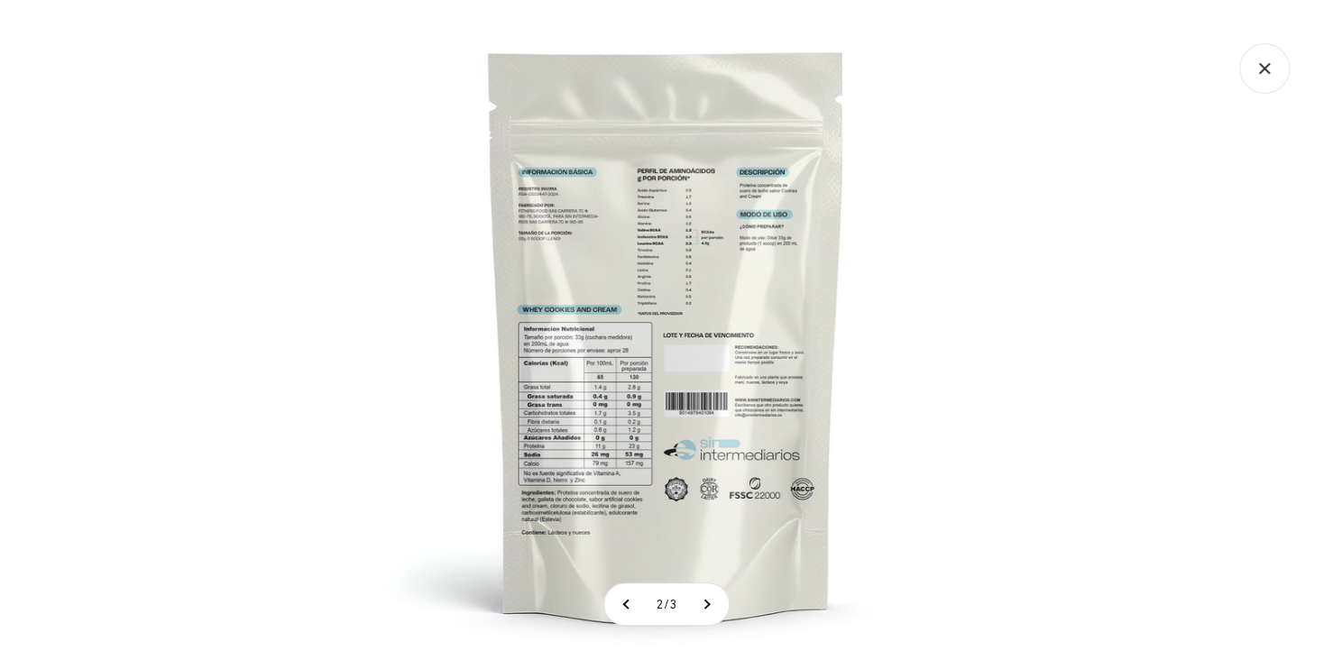
click at [662, 251] on img at bounding box center [666, 334] width 669 height 669
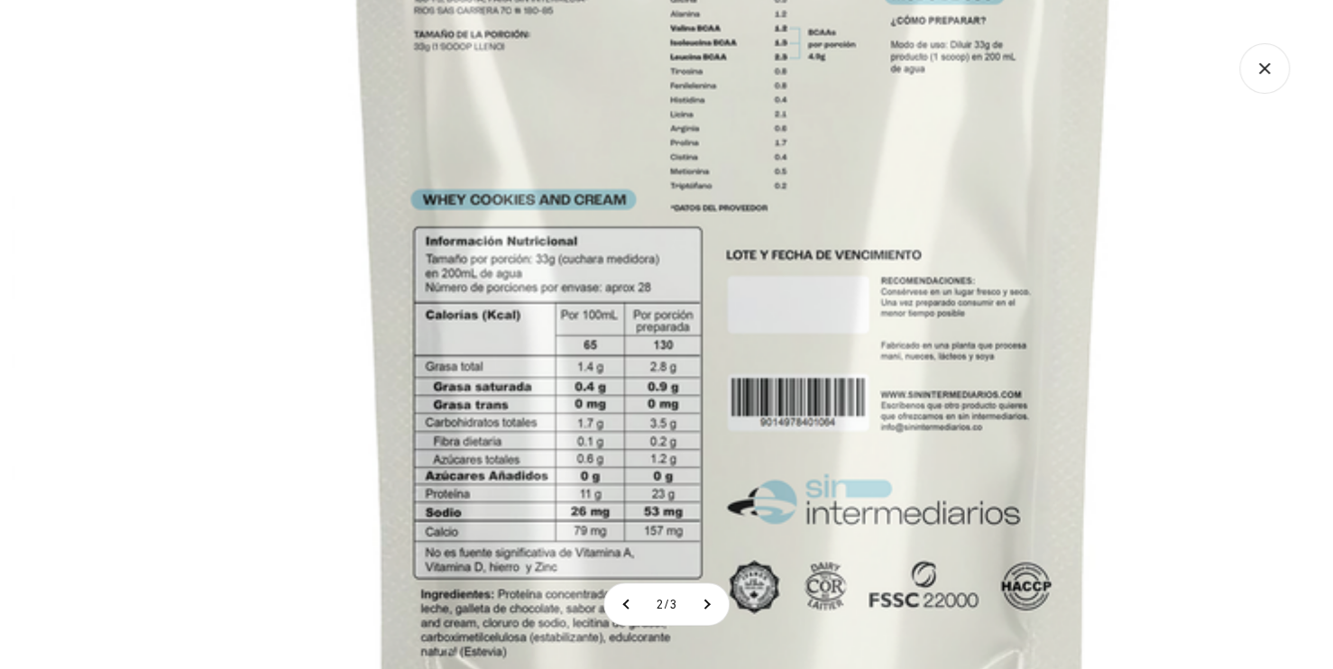
click at [584, 472] on img at bounding box center [733, 253] width 1443 height 1443
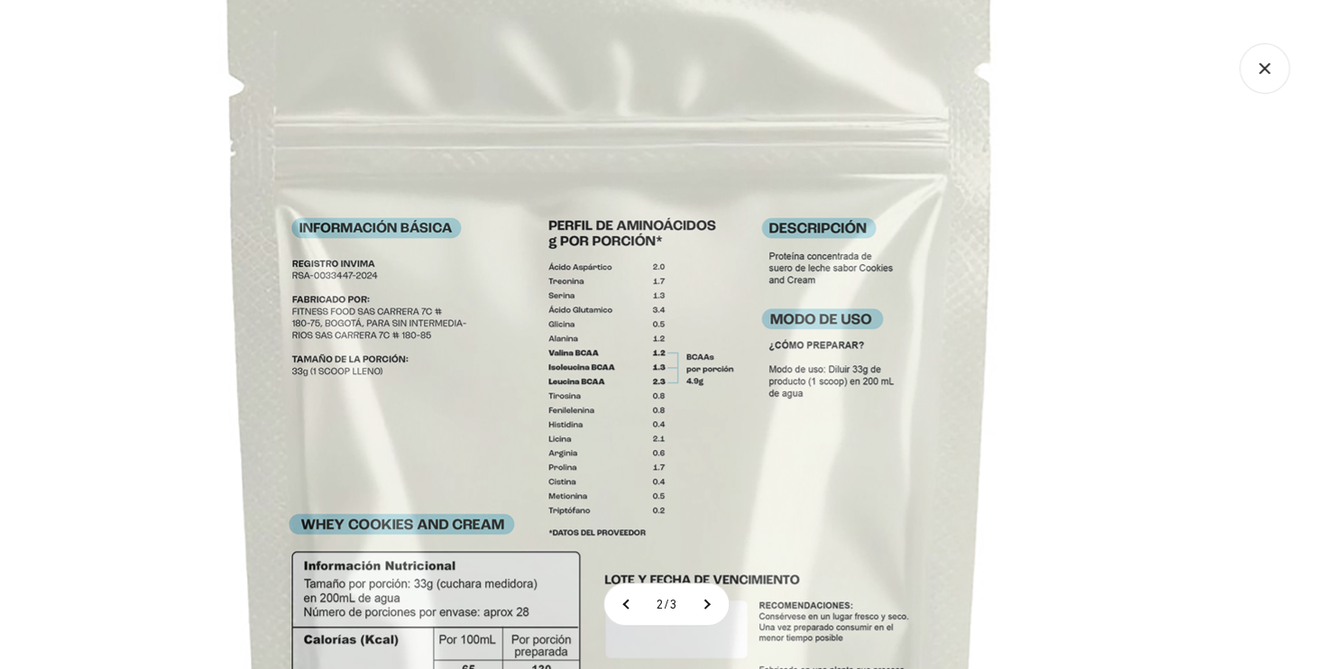
click at [1259, 81] on icon "Cerrar galería" at bounding box center [1265, 68] width 51 height 51
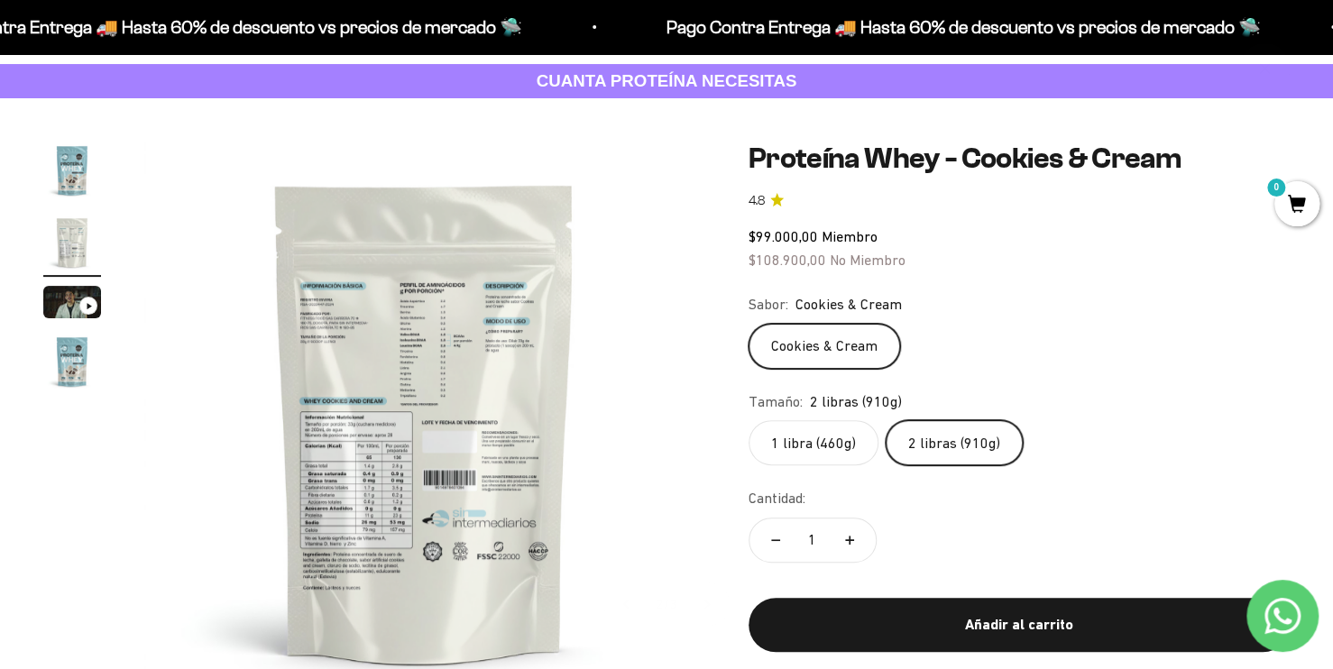
scroll to position [96, 0]
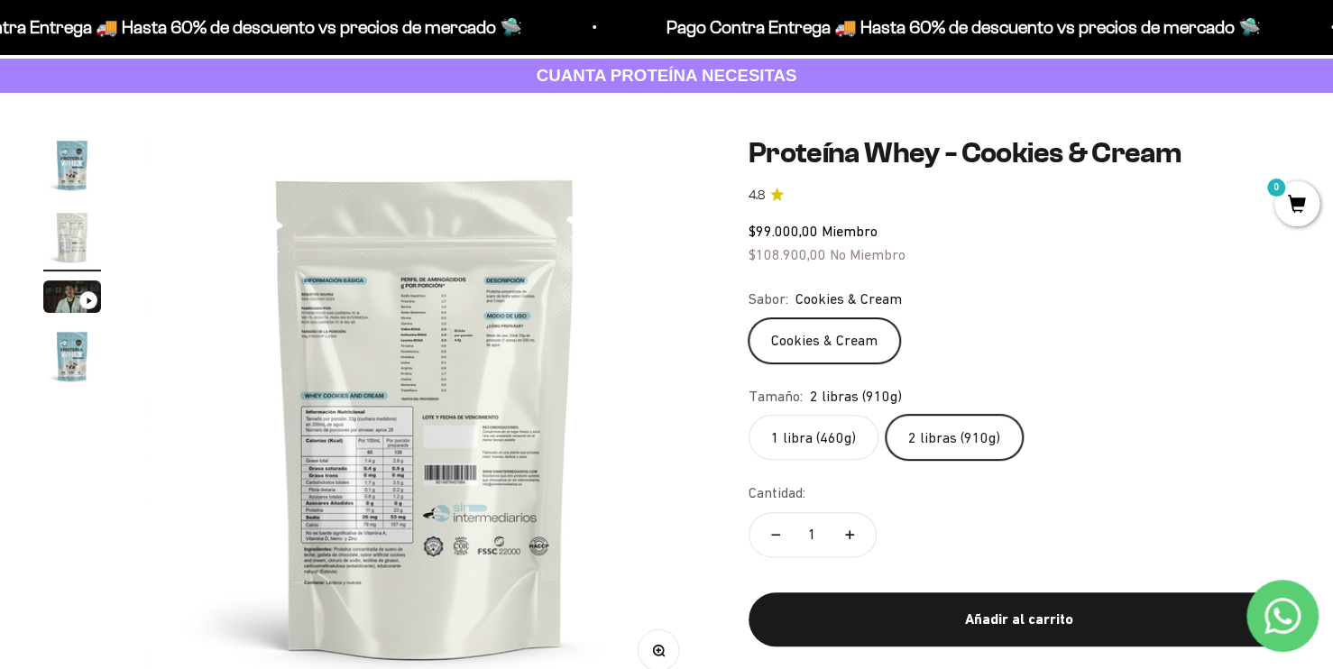
click at [73, 162] on img "Ir al artículo 1" at bounding box center [72, 165] width 58 height 58
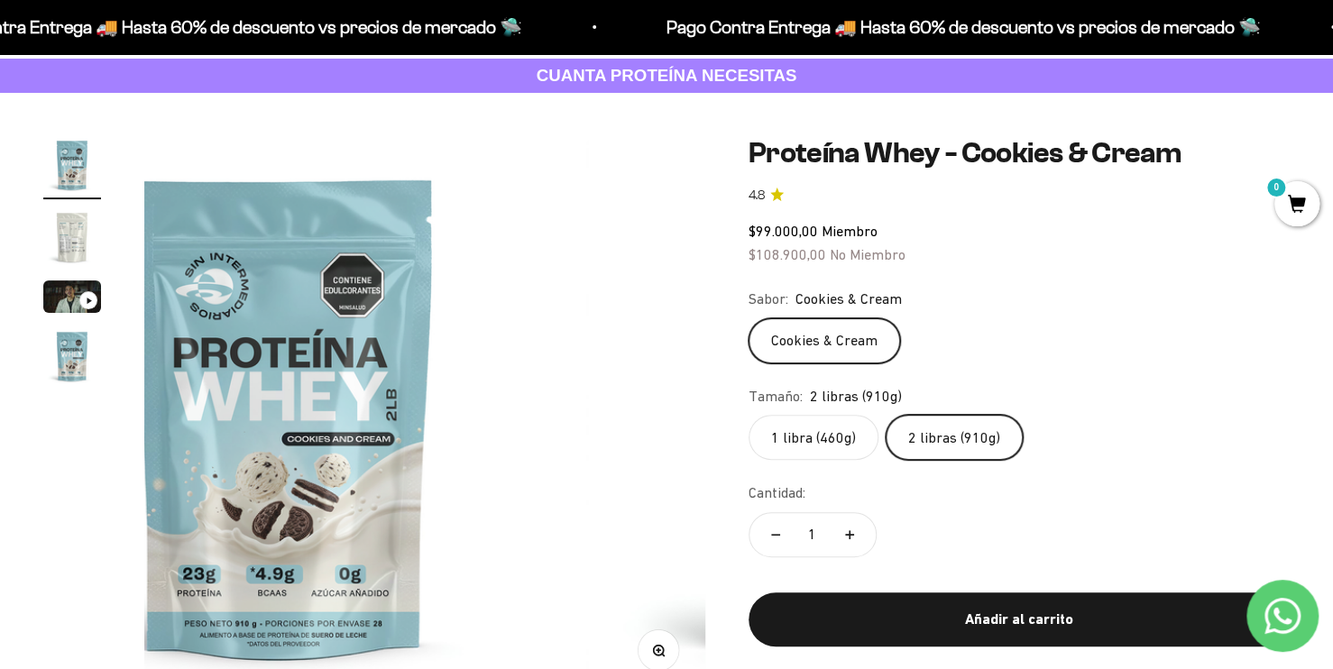
scroll to position [0, 0]
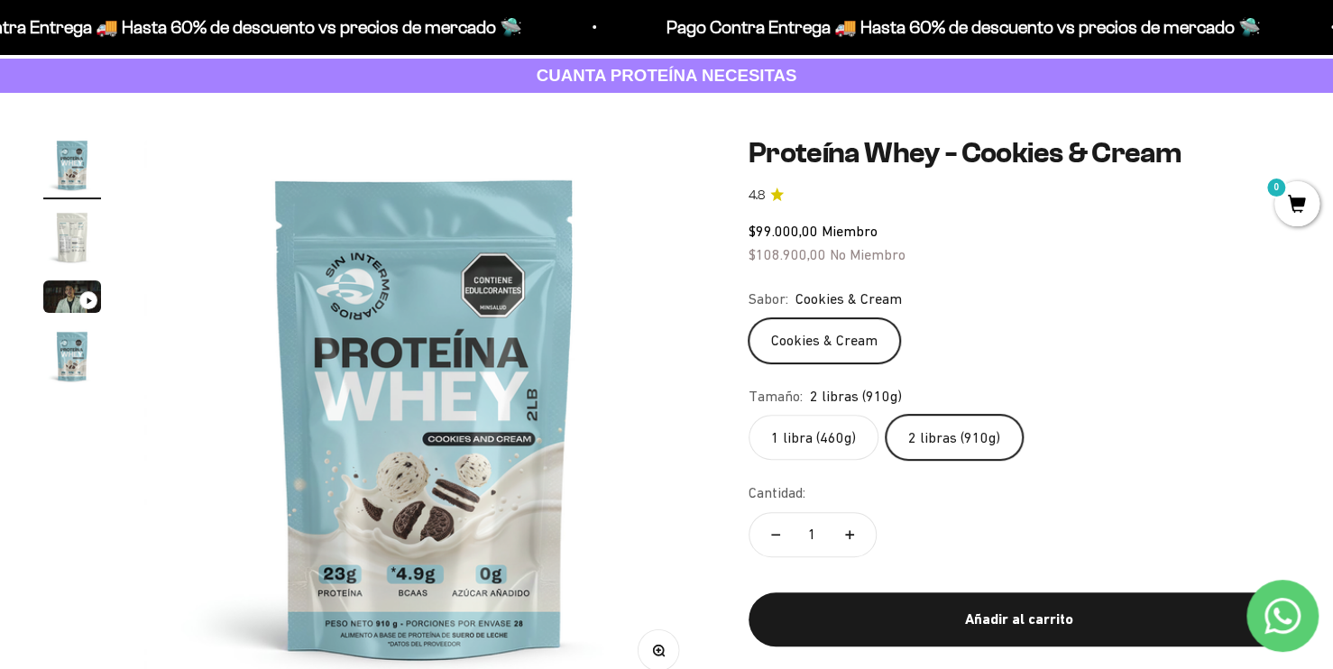
click at [76, 234] on img "Ir al artículo 2" at bounding box center [72, 237] width 58 height 58
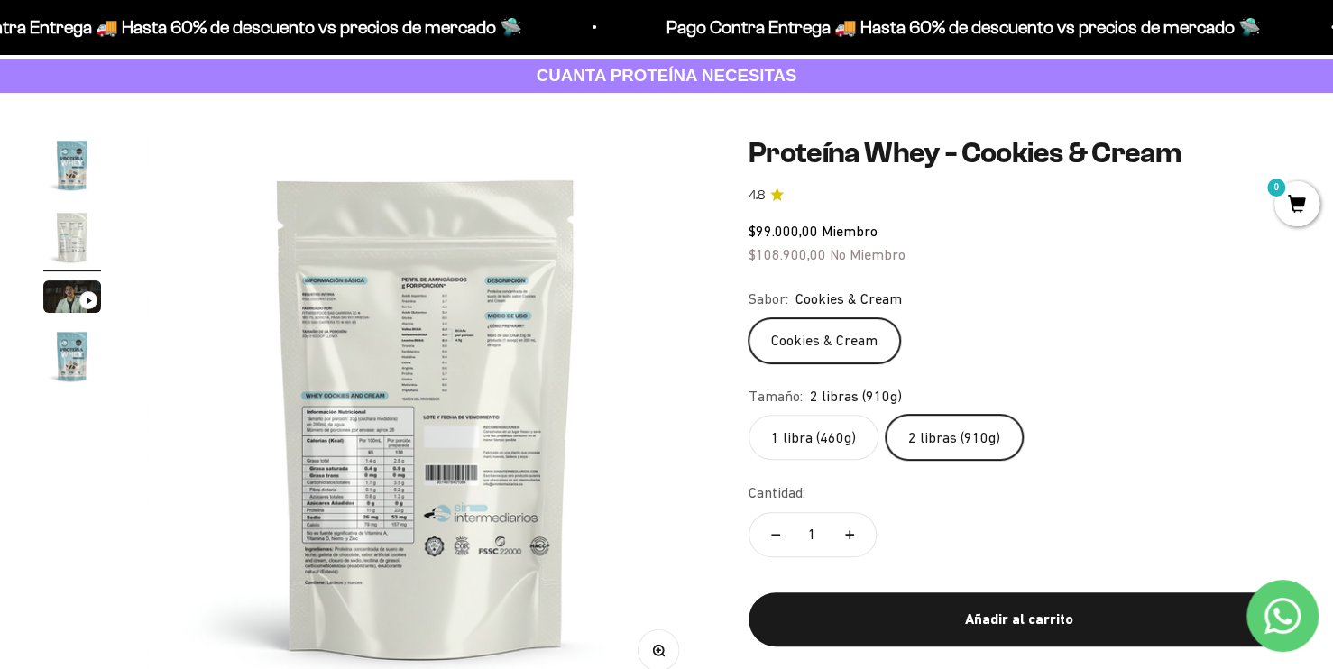
scroll to position [0, 582]
click at [670, 651] on button "Zoom" at bounding box center [658, 650] width 41 height 41
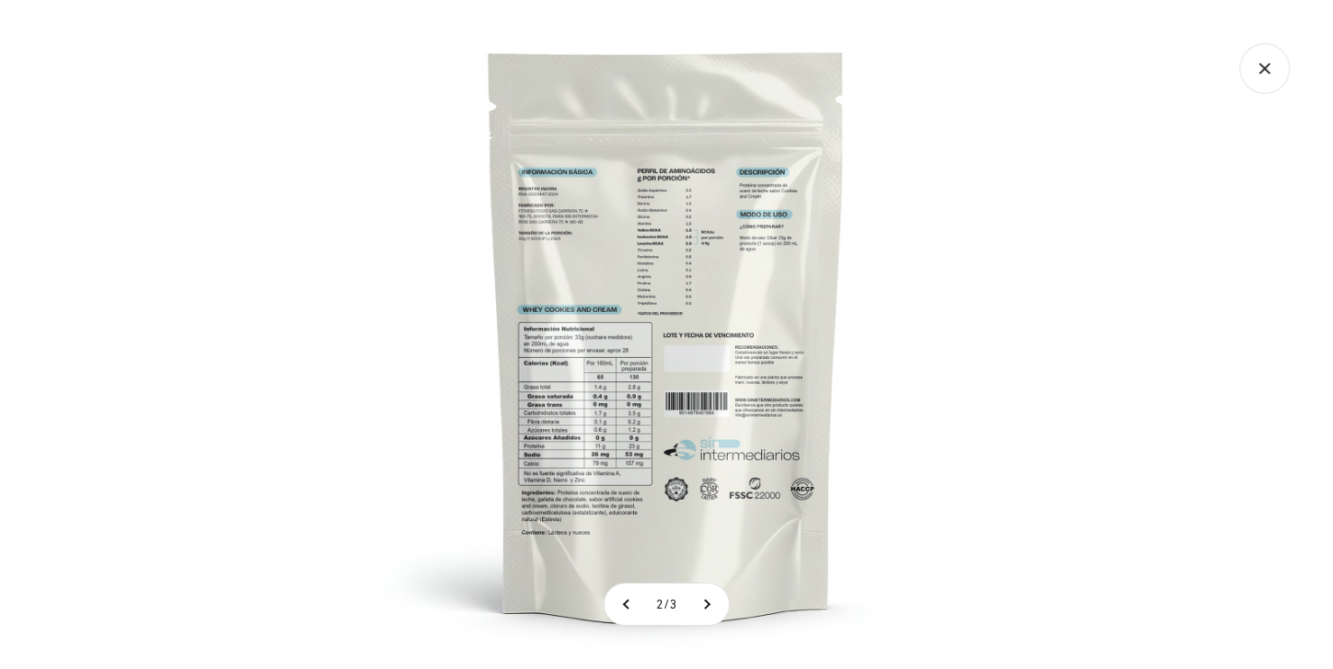
click at [580, 406] on img at bounding box center [666, 334] width 669 height 669
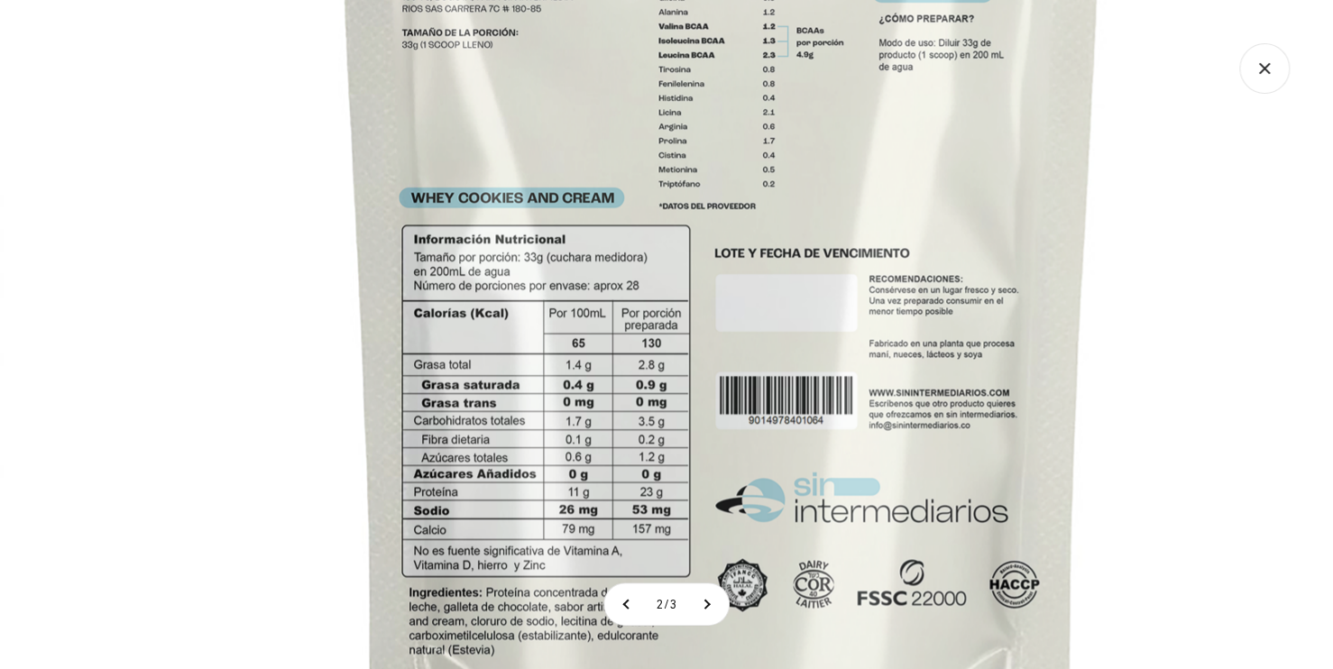
click at [1261, 82] on icon "Cerrar galería" at bounding box center [1265, 68] width 51 height 51
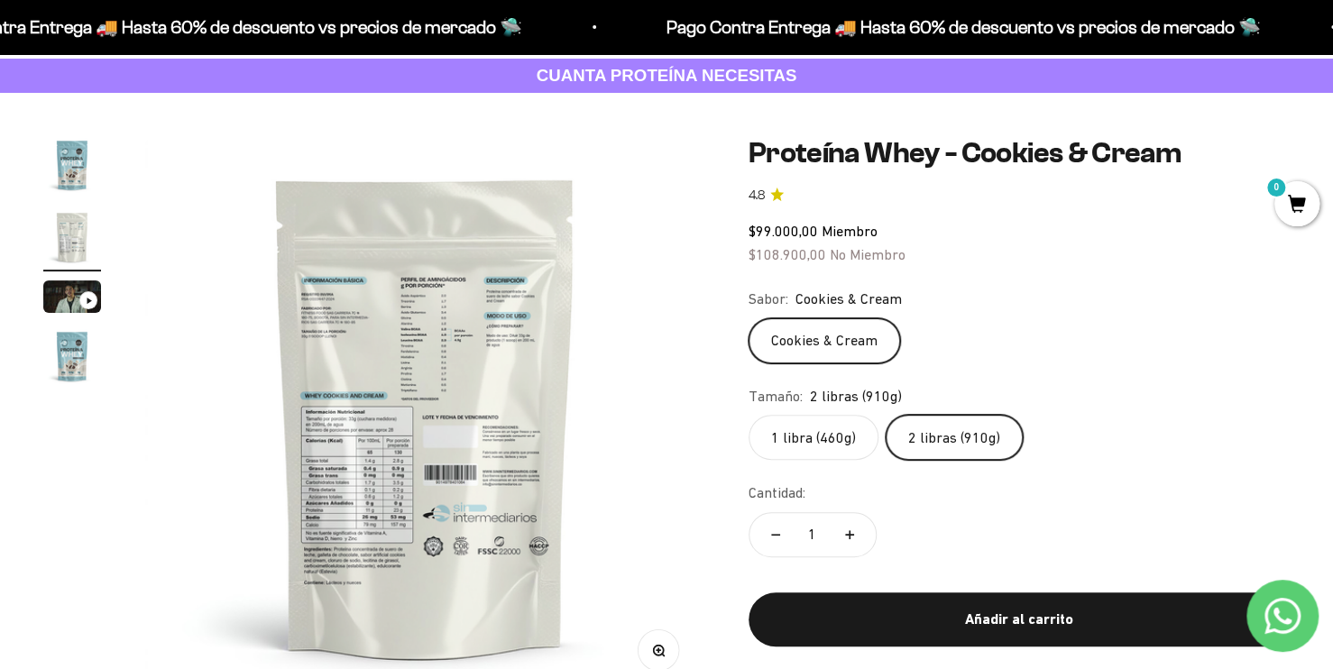
click at [79, 157] on img "Ir al artículo 1" at bounding box center [72, 165] width 58 height 58
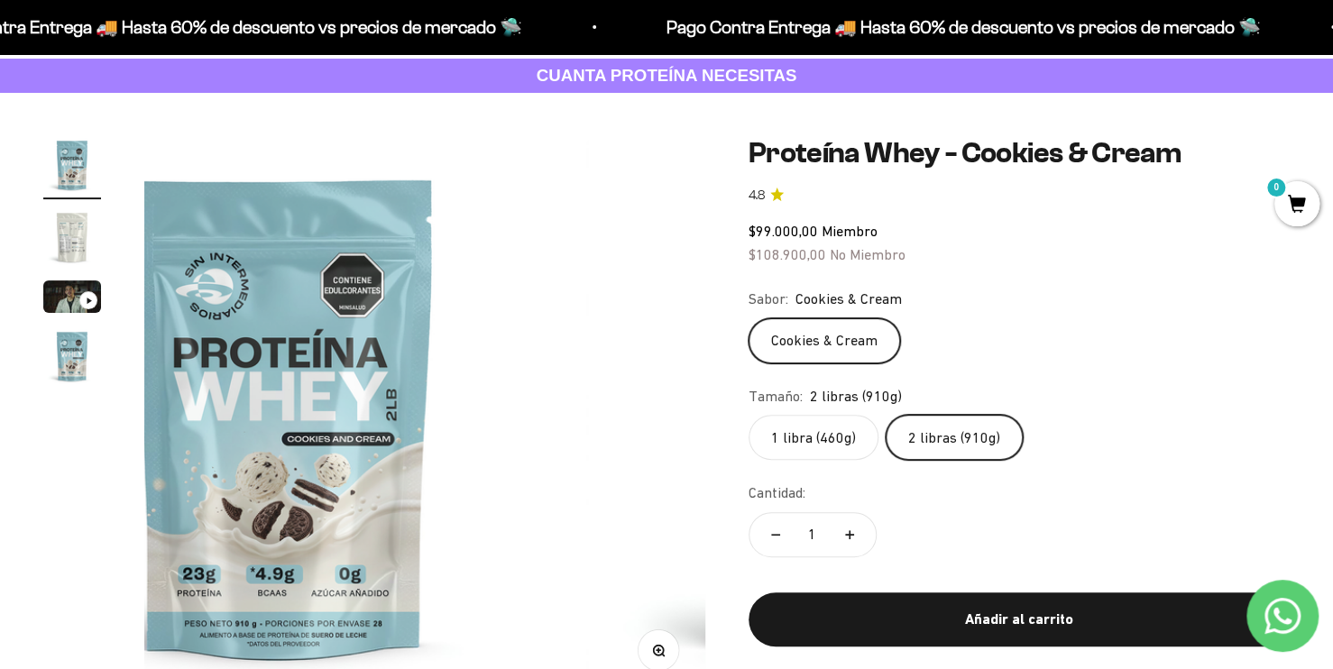
scroll to position [0, 0]
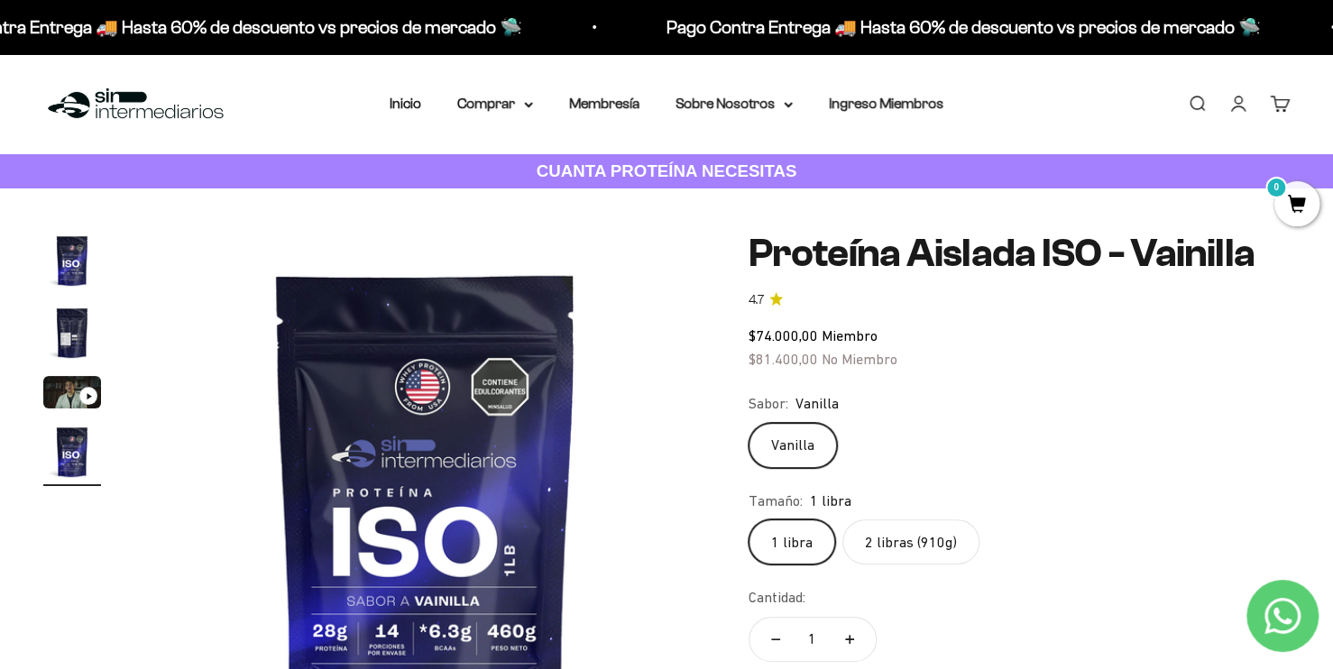
click at [902, 541] on label "2 libras (910g)" at bounding box center [911, 542] width 137 height 45
click at [749, 520] on input "2 libras (910g)" at bounding box center [748, 519] width 1 height 1
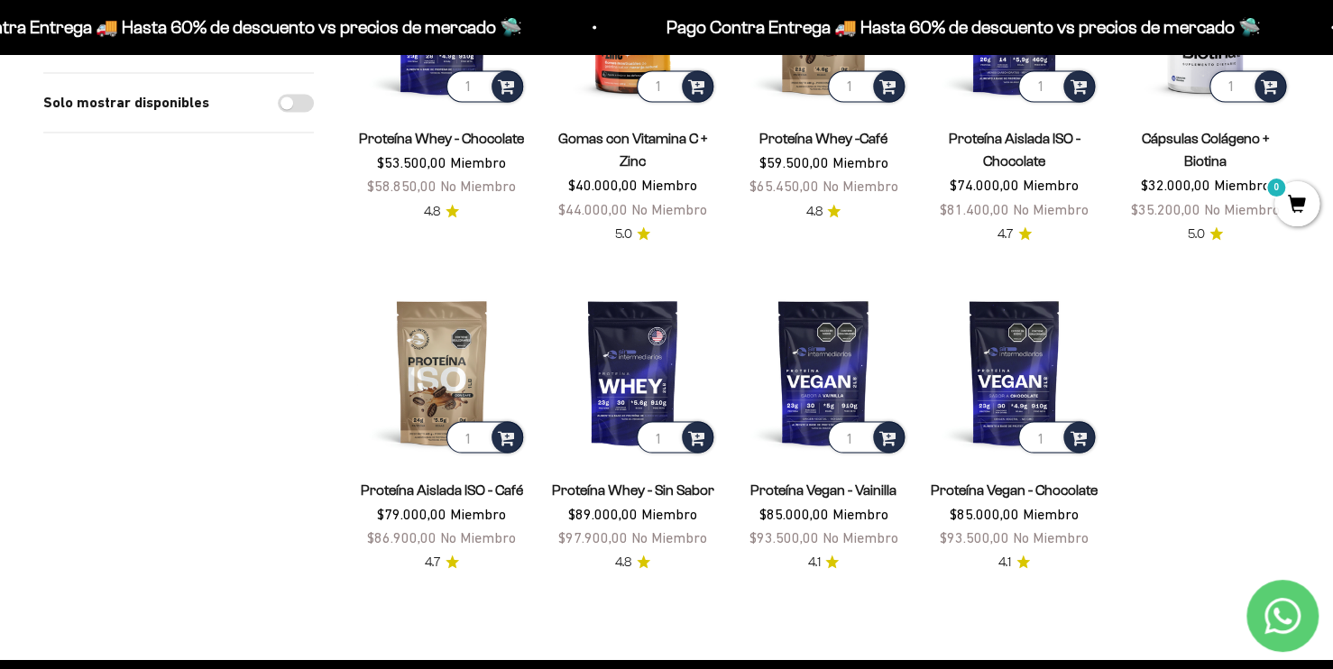
scroll to position [1443, 0]
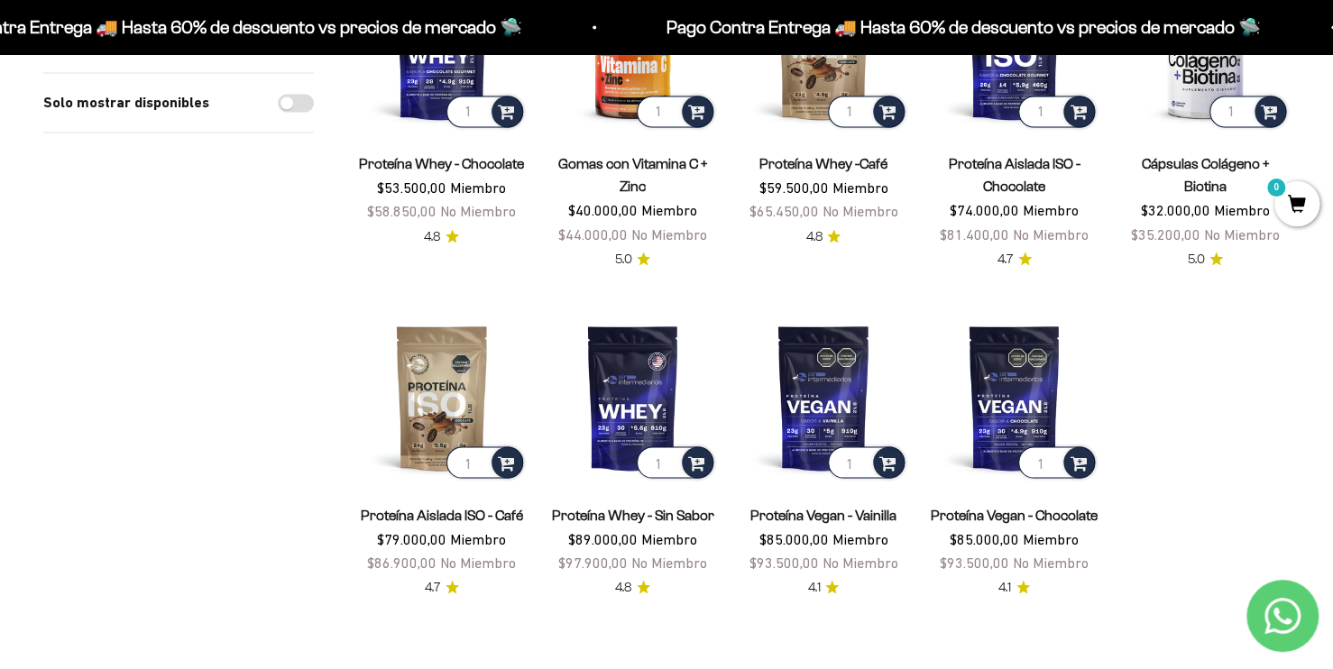
click at [283, 118] on div "Solo mostrar disponibles" at bounding box center [178, 103] width 271 height 60
click at [287, 105] on input "Solo mostrar disponibles" at bounding box center [296, 103] width 36 height 18
checkbox input "true"
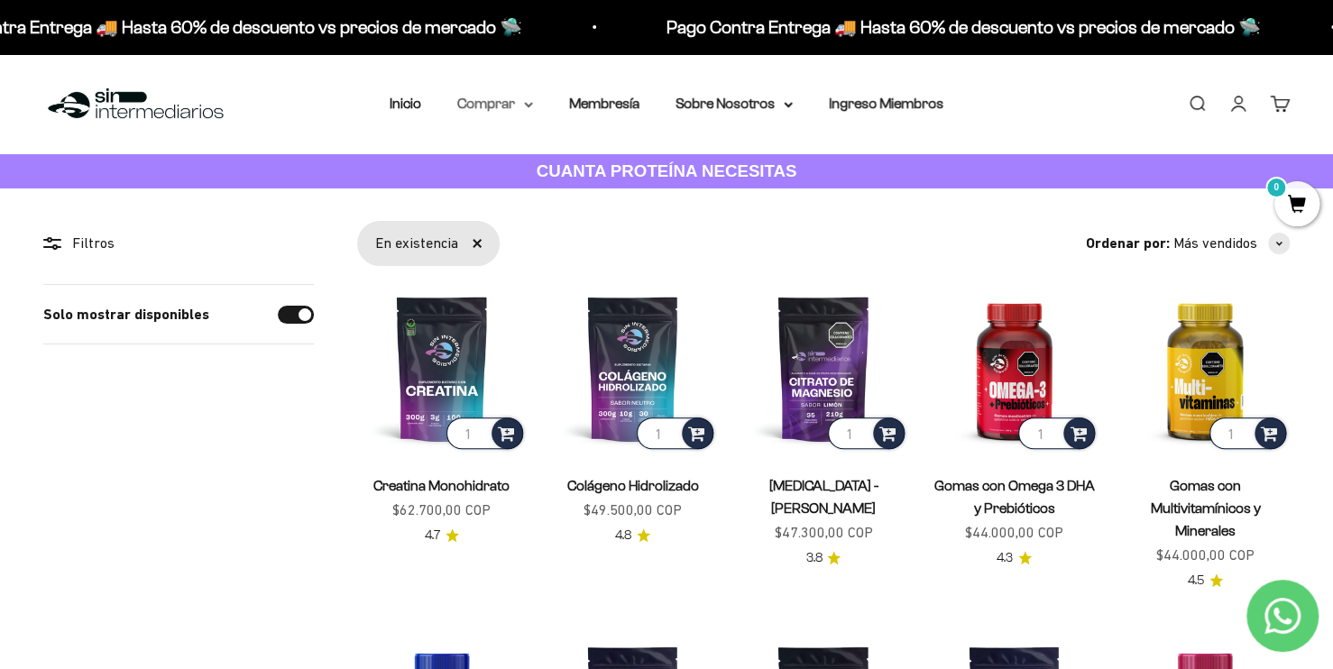
click at [520, 101] on summary "Comprar" at bounding box center [495, 103] width 76 height 23
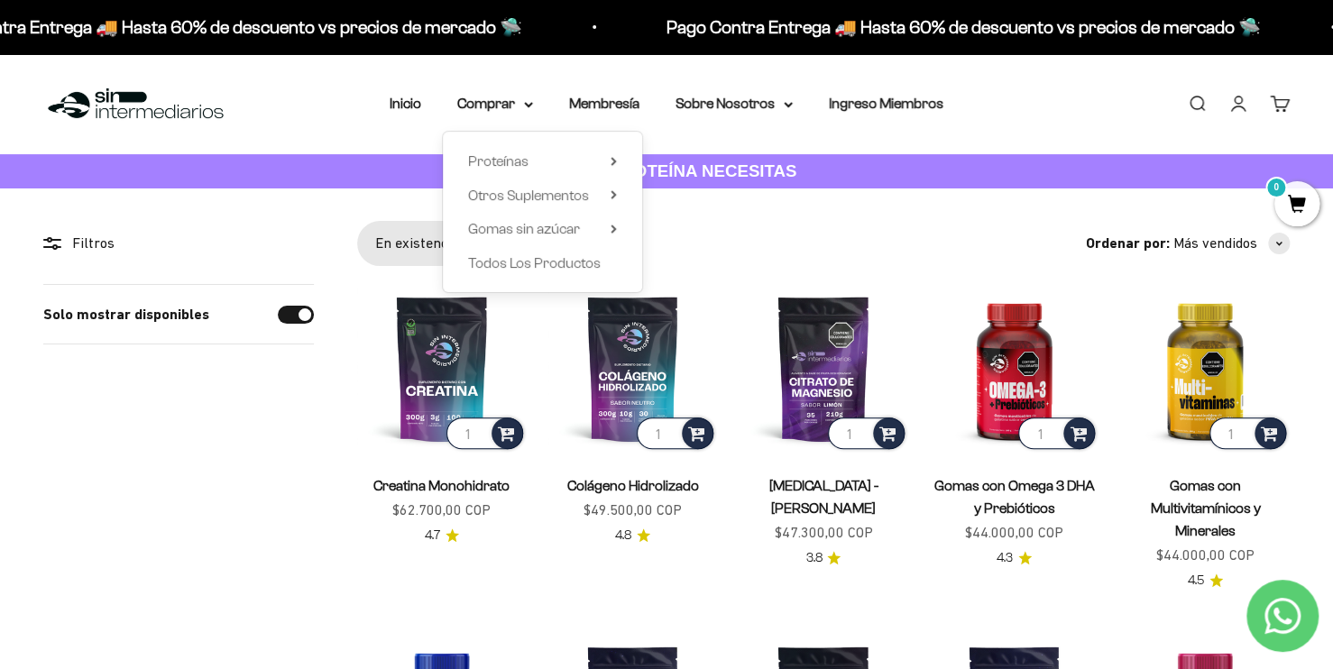
click at [774, 144] on div "Menú Buscar Inicio Comprar Proteínas Ver Todos Whey Iso Vegan Pancakes Pre-Entr…" at bounding box center [666, 104] width 1333 height 100
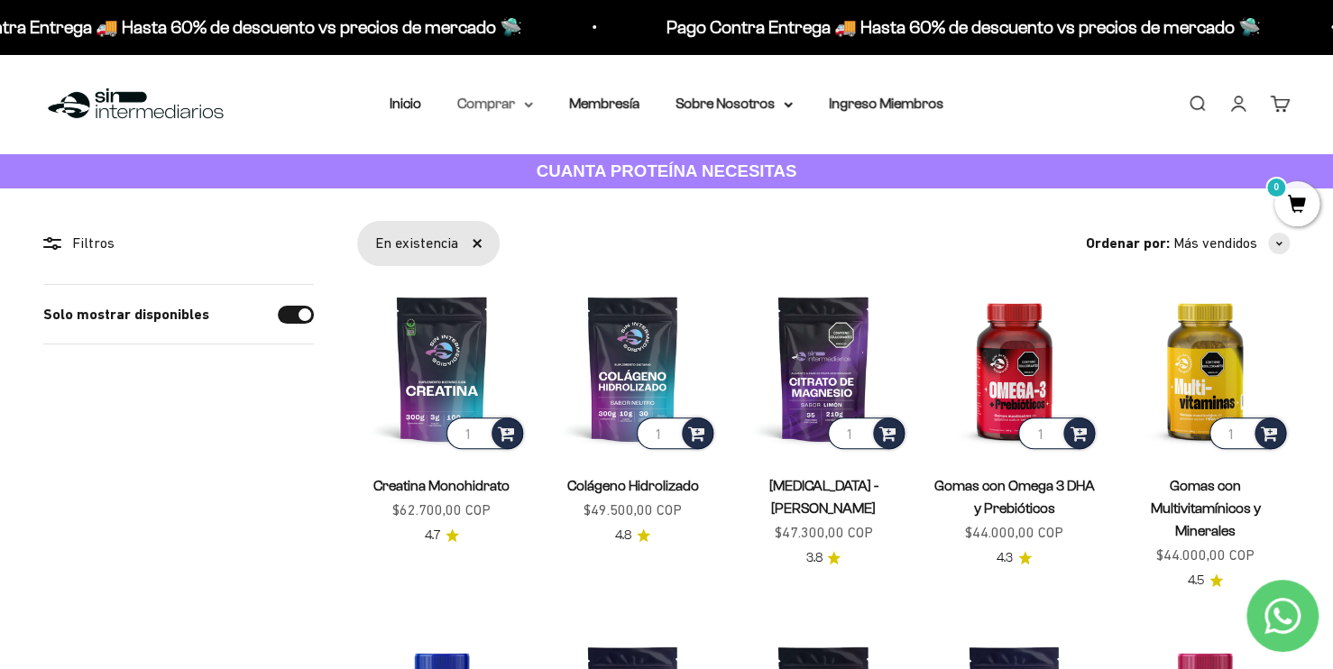
click at [529, 94] on summary "Comprar" at bounding box center [495, 103] width 76 height 23
click at [622, 109] on link "Membresía" at bounding box center [604, 103] width 70 height 15
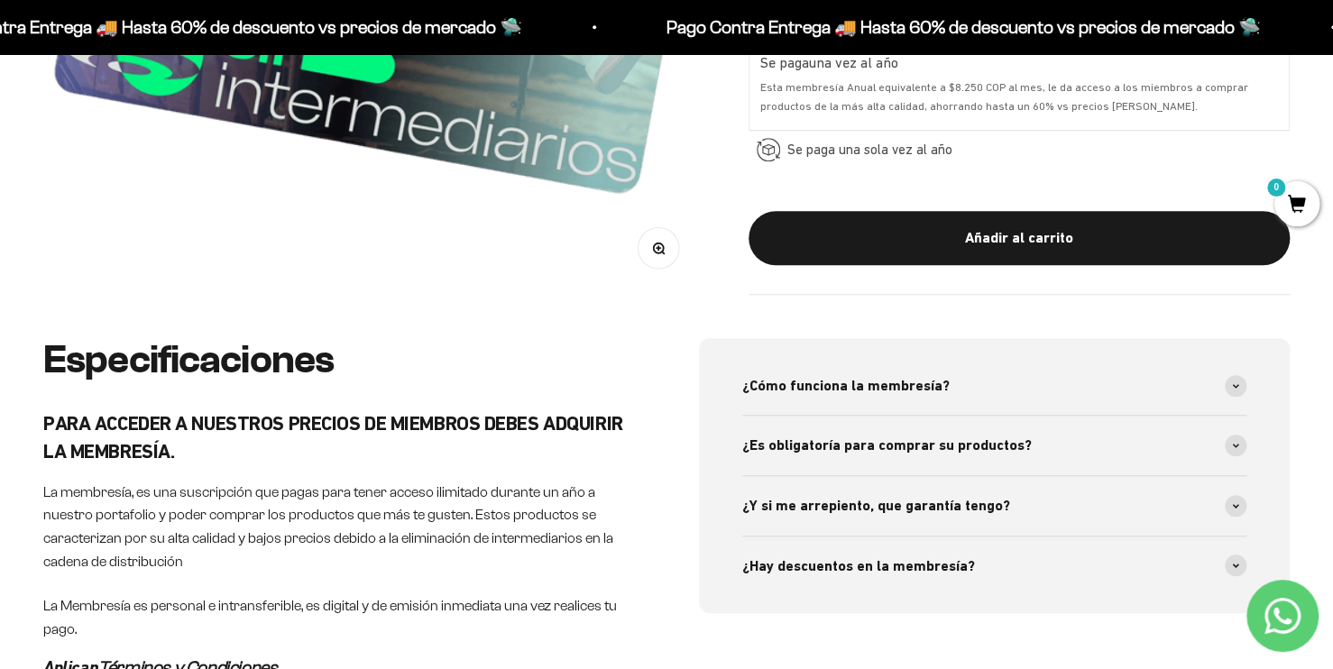
scroll to position [631, 0]
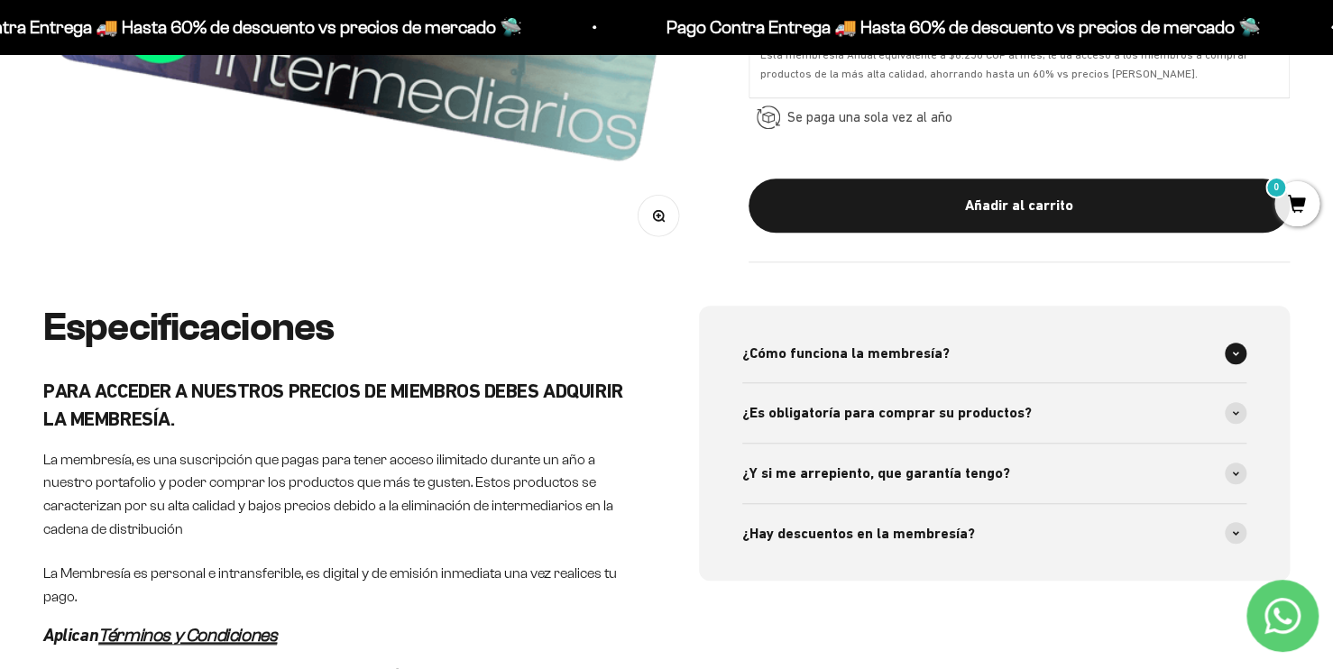
click at [1216, 351] on div "¿Cómo funciona la membresía?" at bounding box center [994, 354] width 504 height 60
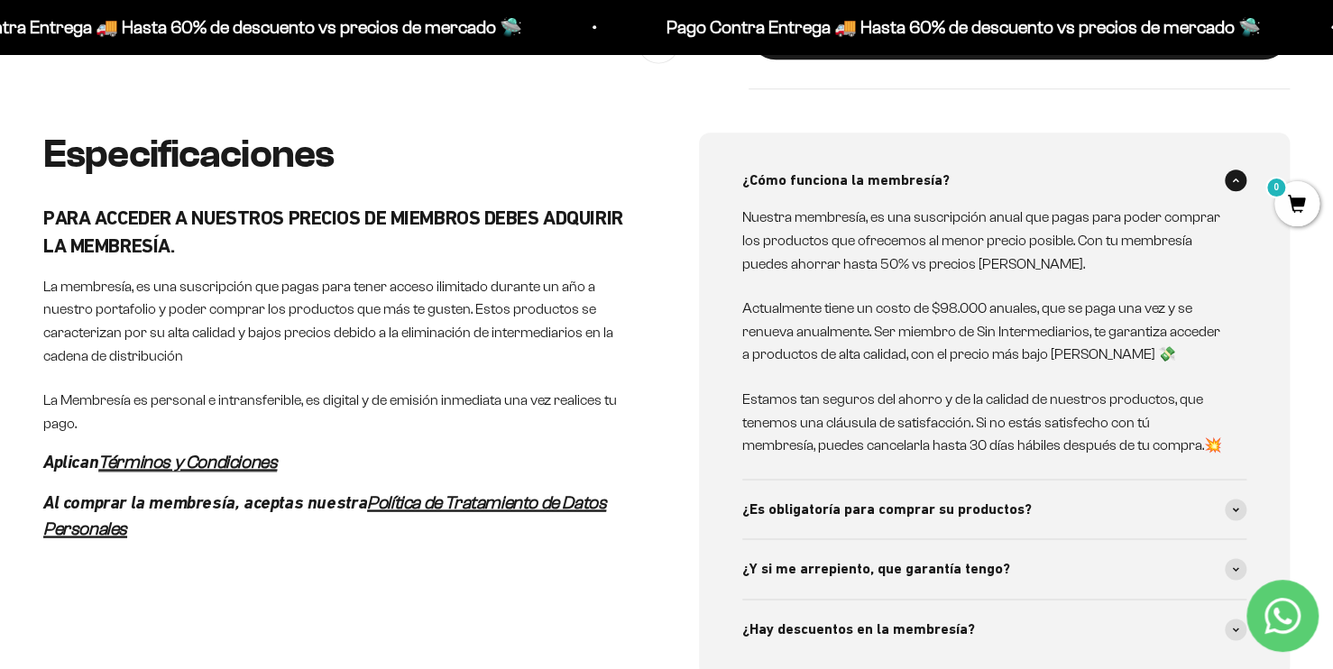
scroll to position [812, 0]
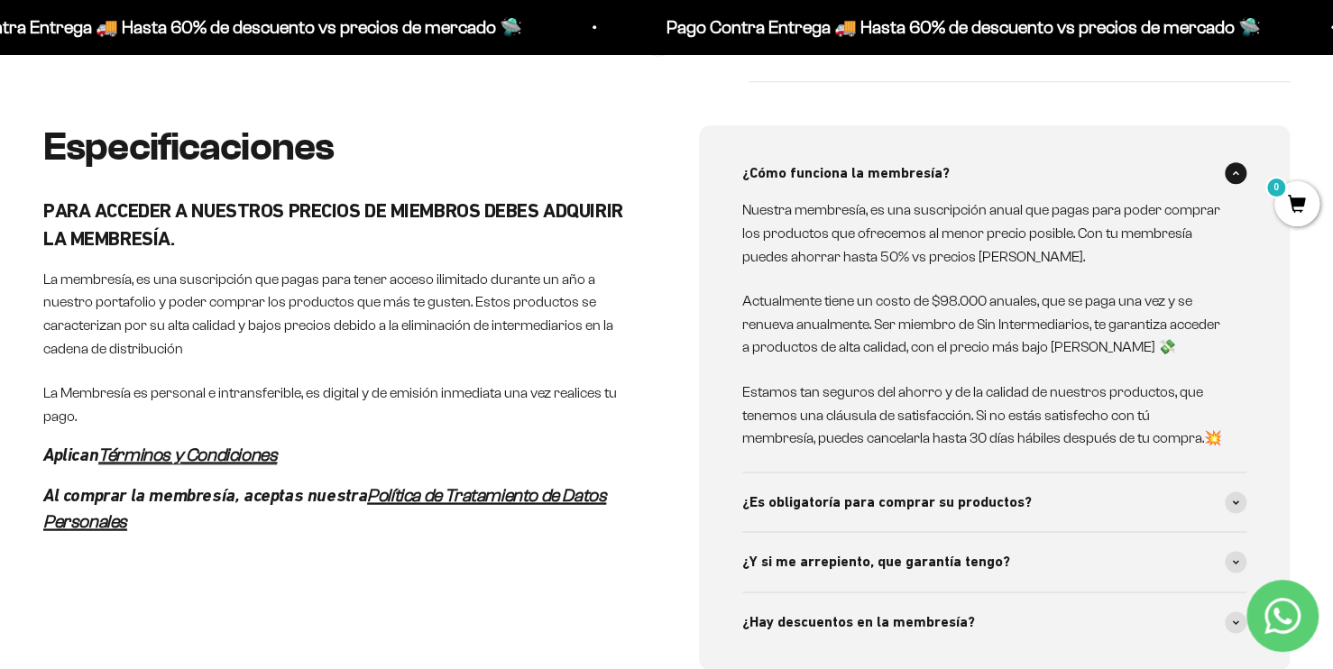
click at [1227, 167] on span at bounding box center [1236, 173] width 22 height 22
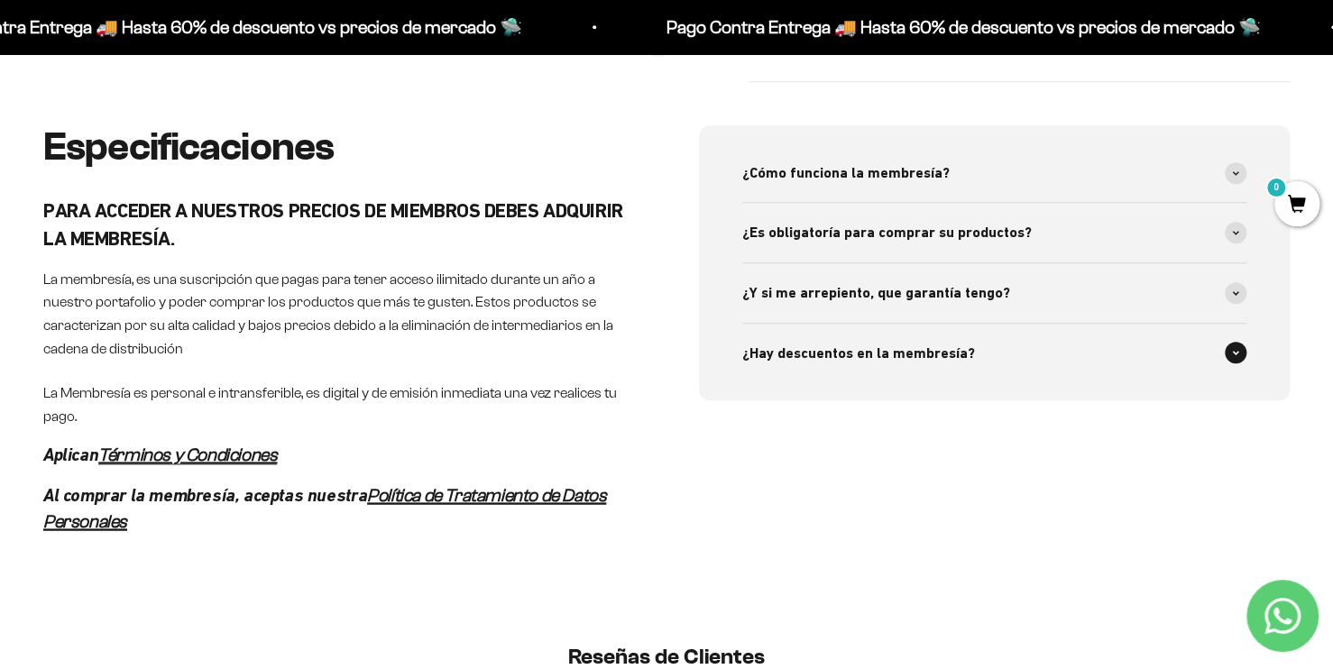
click at [1236, 339] on div "¿Hay descuentos en la membresía?" at bounding box center [994, 354] width 504 height 60
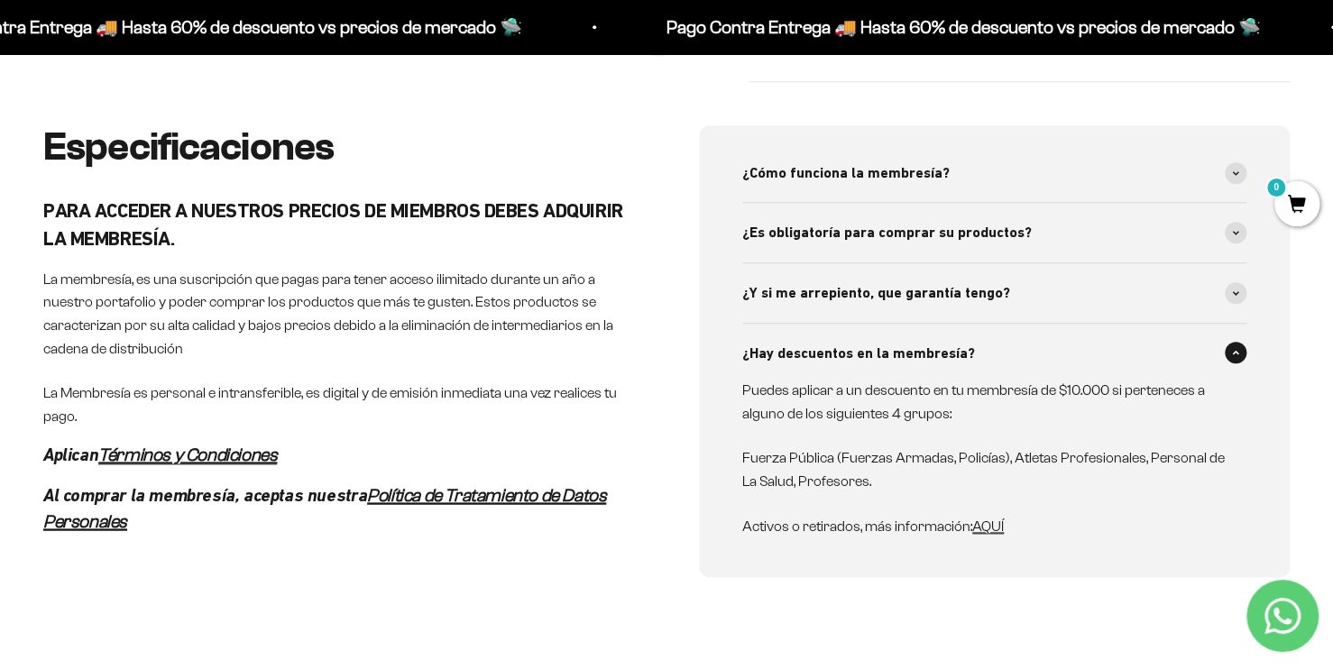
click at [1234, 345] on span at bounding box center [1236, 353] width 22 height 22
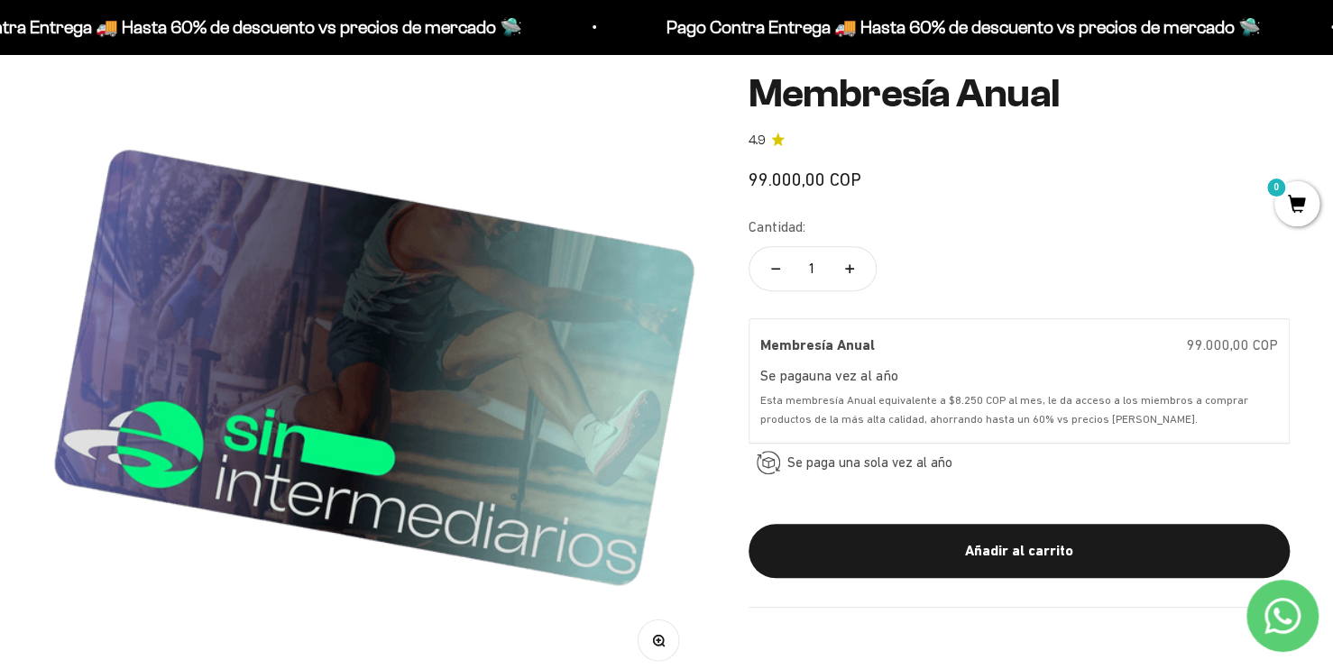
scroll to position [0, 0]
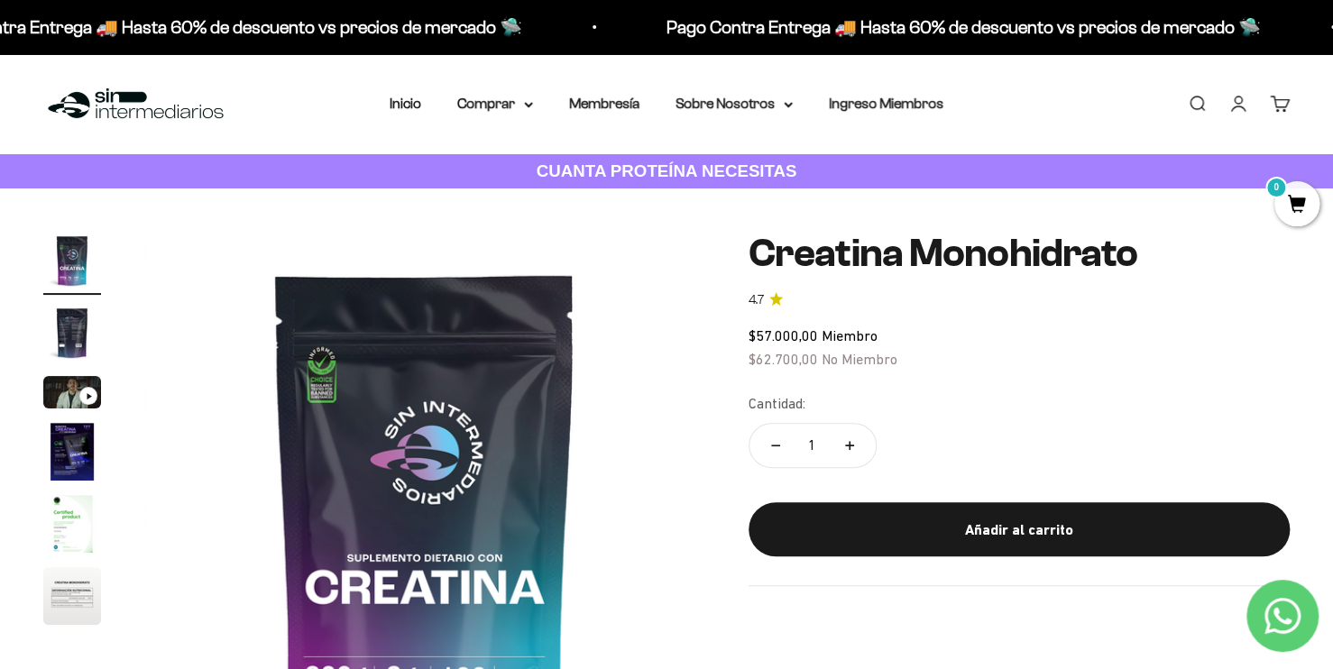
click at [1305, 211] on span "0" at bounding box center [1297, 203] width 45 height 45
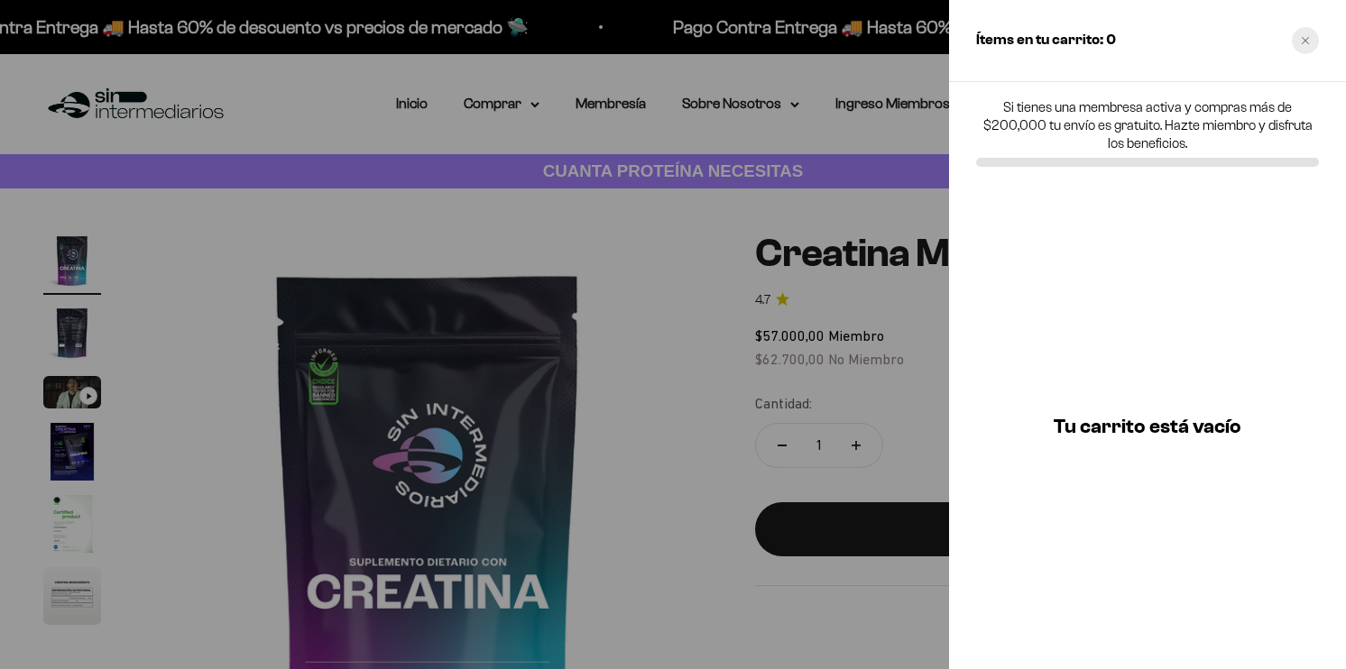
click at [1307, 45] on div "Close cart" at bounding box center [1305, 40] width 27 height 27
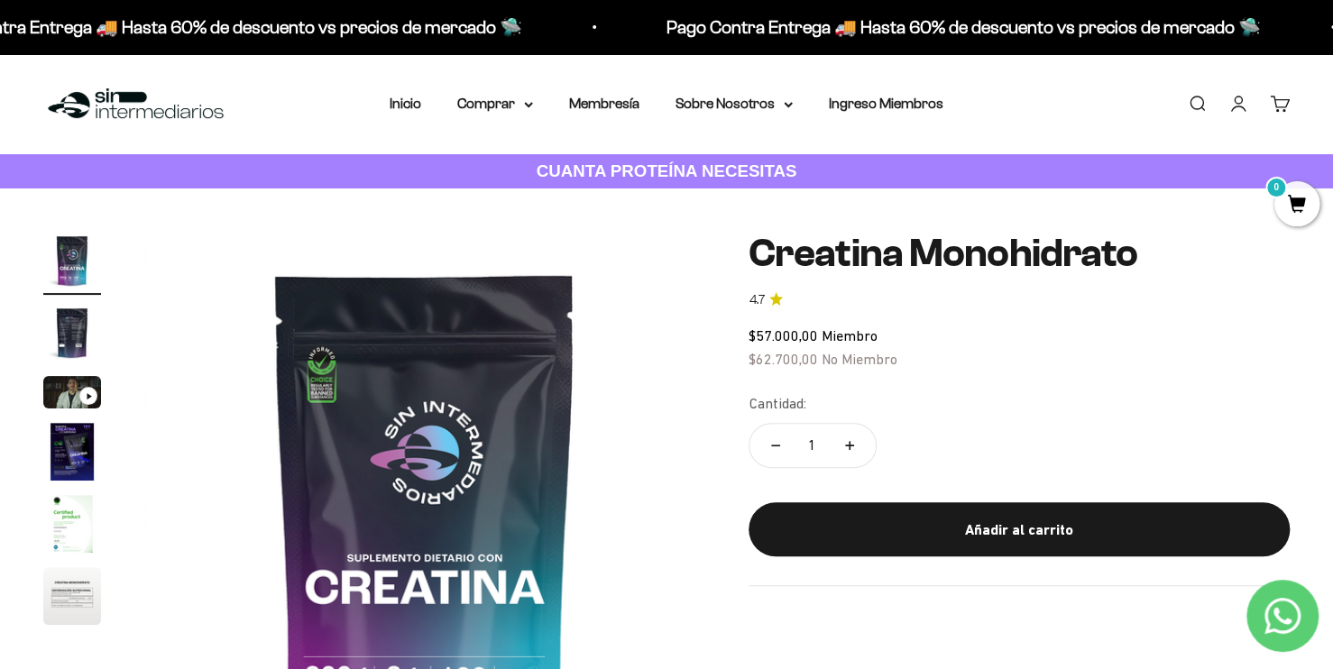
click at [1307, 197] on span "0" at bounding box center [1297, 203] width 45 height 45
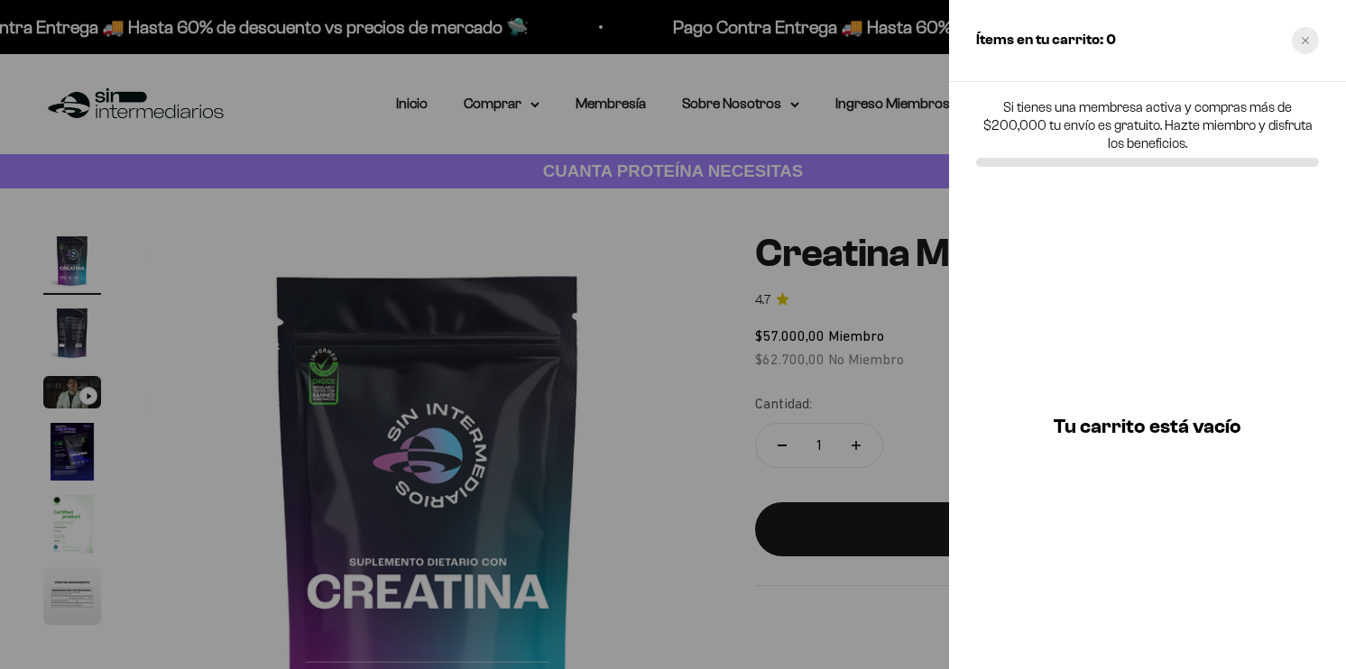
click at [1311, 44] on div "Close cart" at bounding box center [1305, 40] width 27 height 27
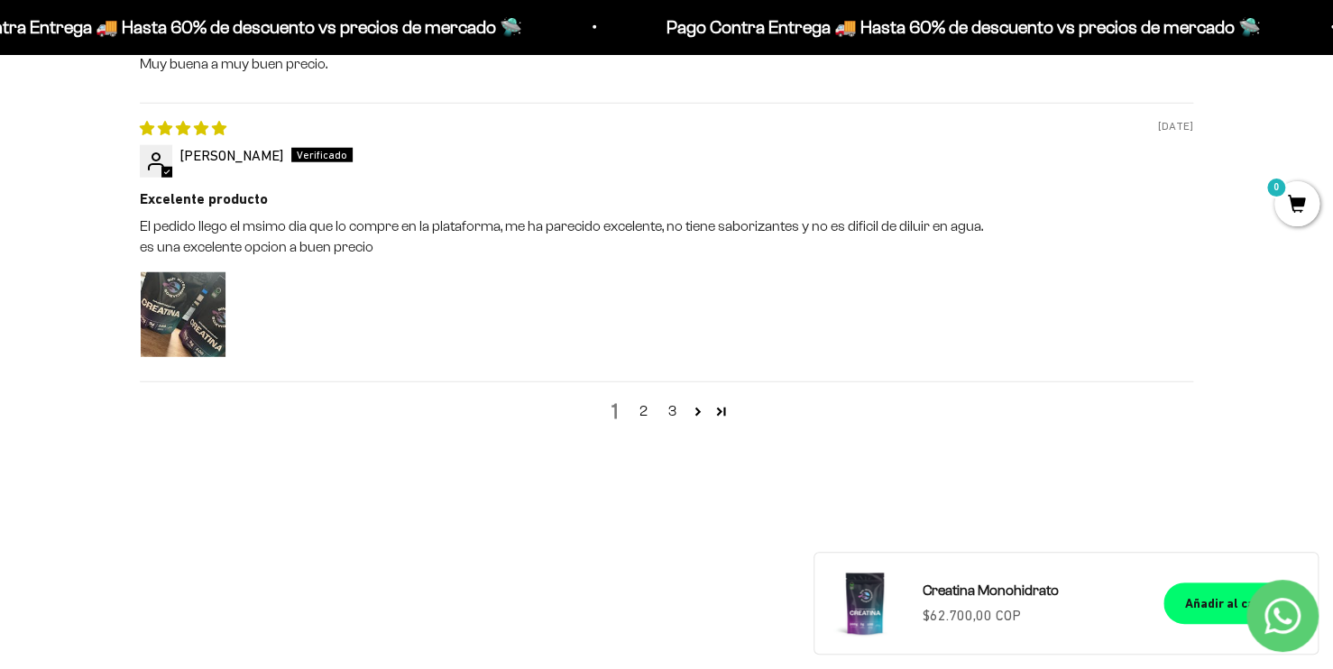
scroll to position [2255, 0]
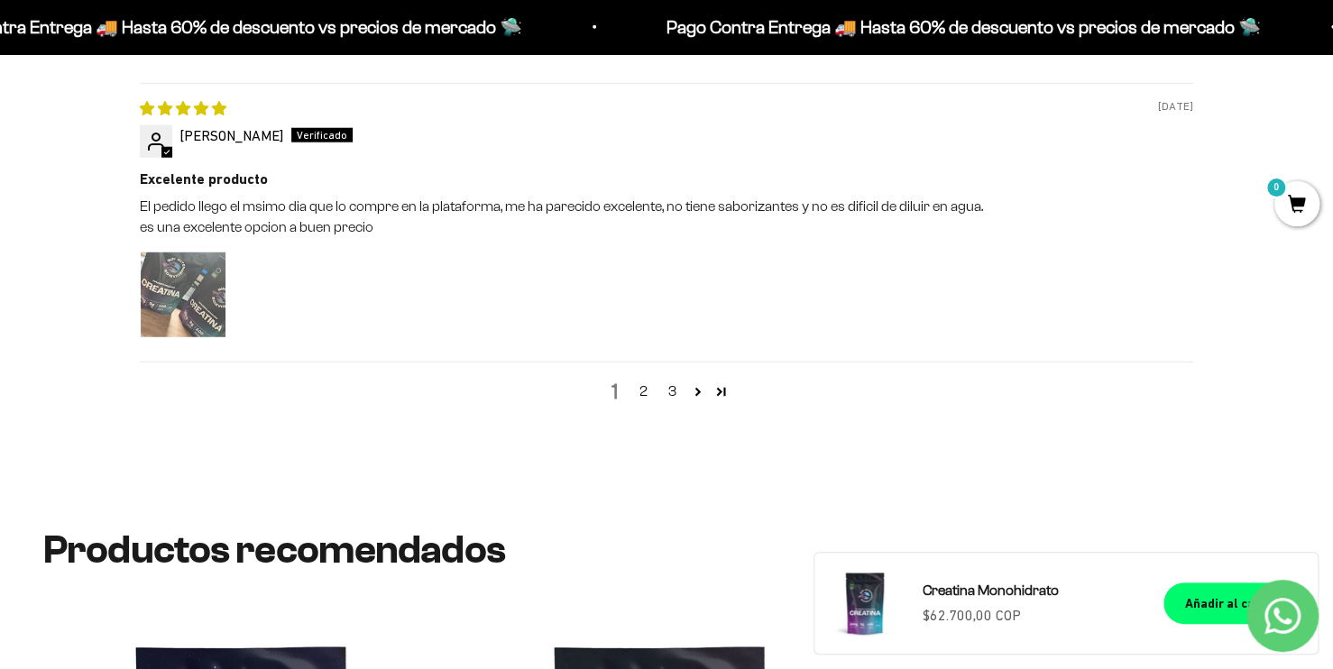
click at [213, 282] on img "Link to user picture 1" at bounding box center [183, 295] width 85 height 85
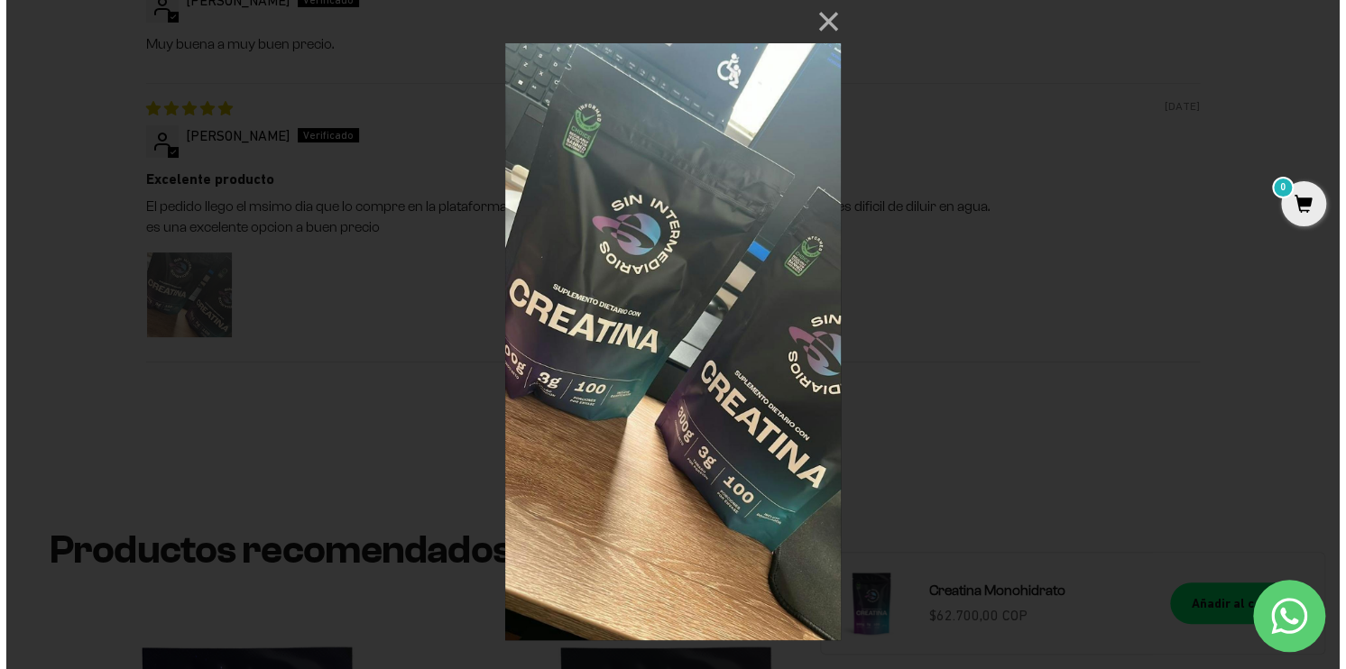
scroll to position [0, 0]
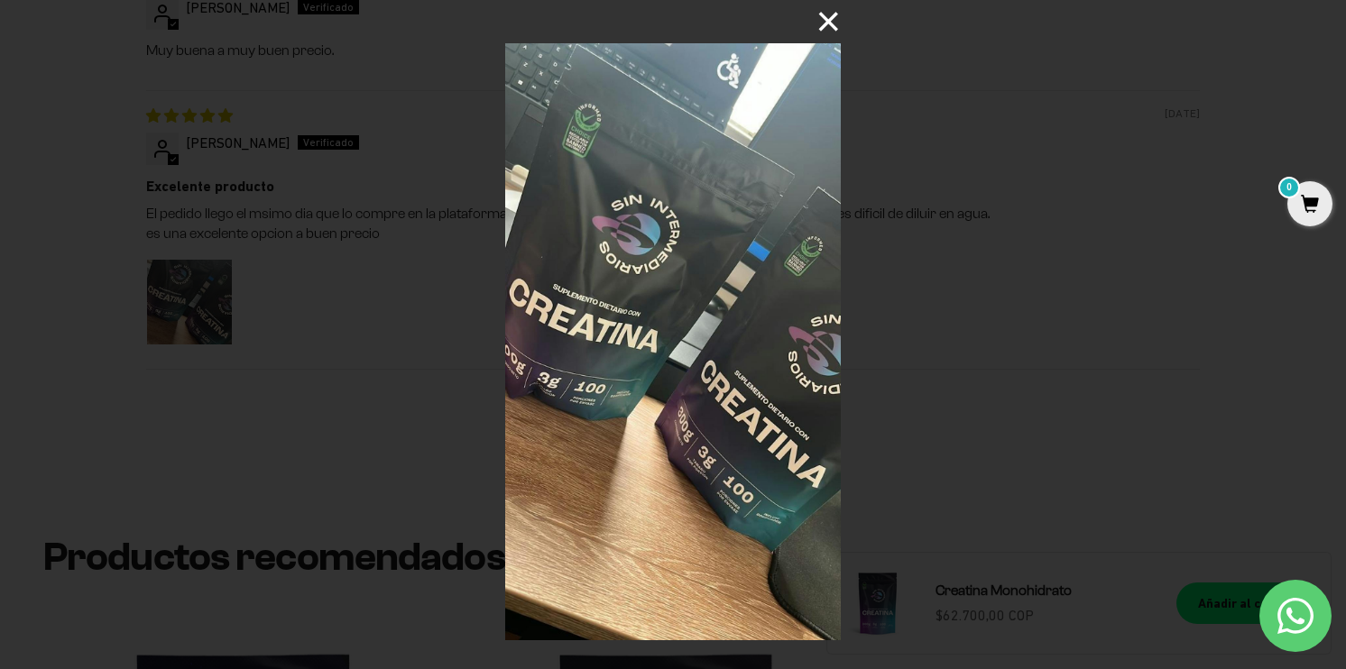
click at [832, 20] on button "×" at bounding box center [818, 21] width 43 height 43
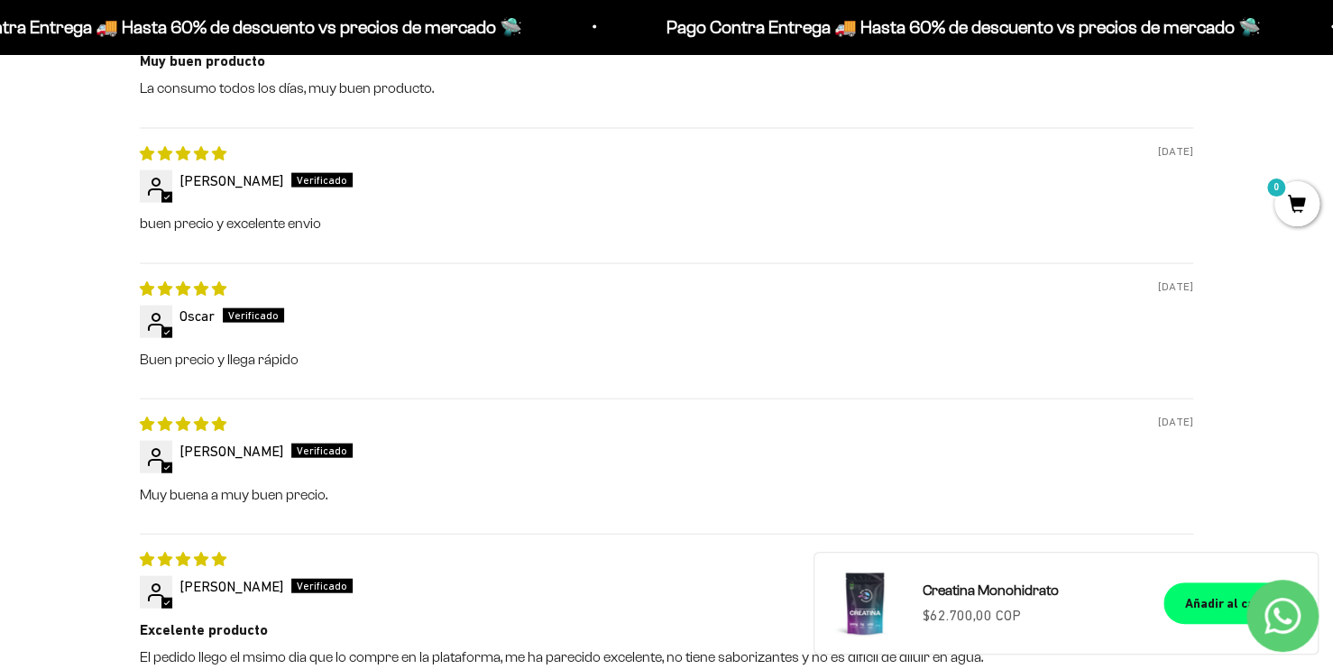
scroll to position [1353, 0]
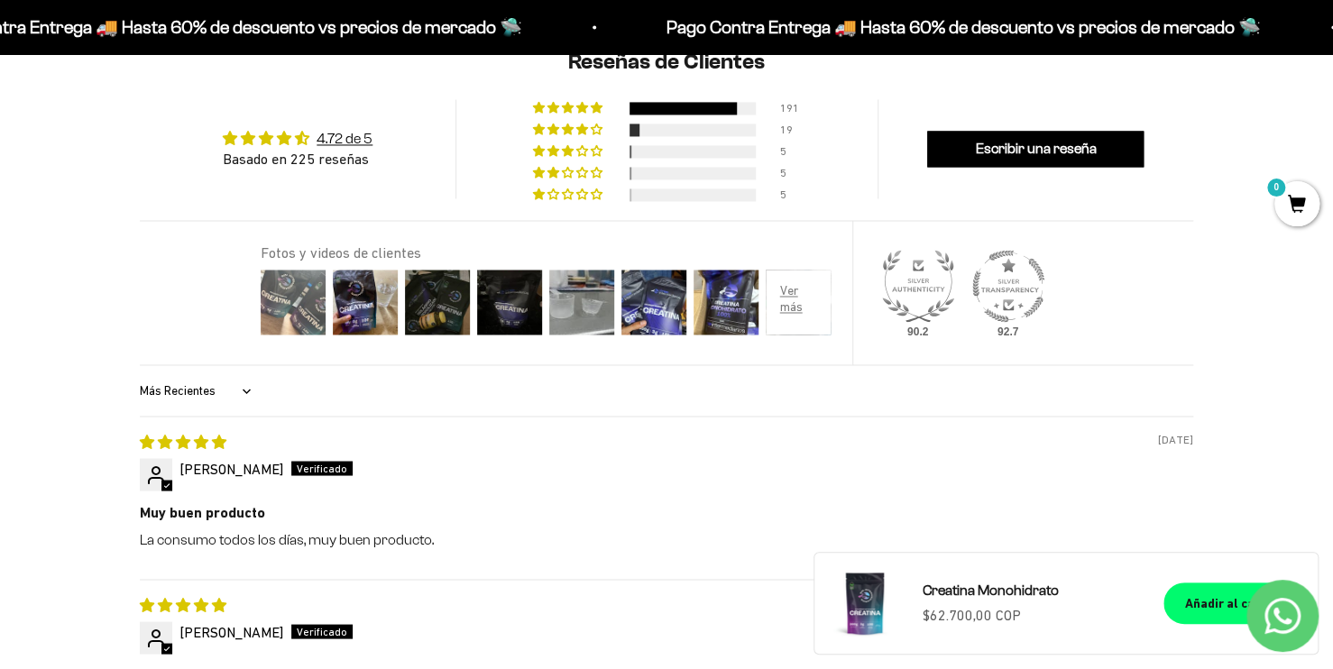
click at [277, 307] on img at bounding box center [293, 302] width 72 height 72
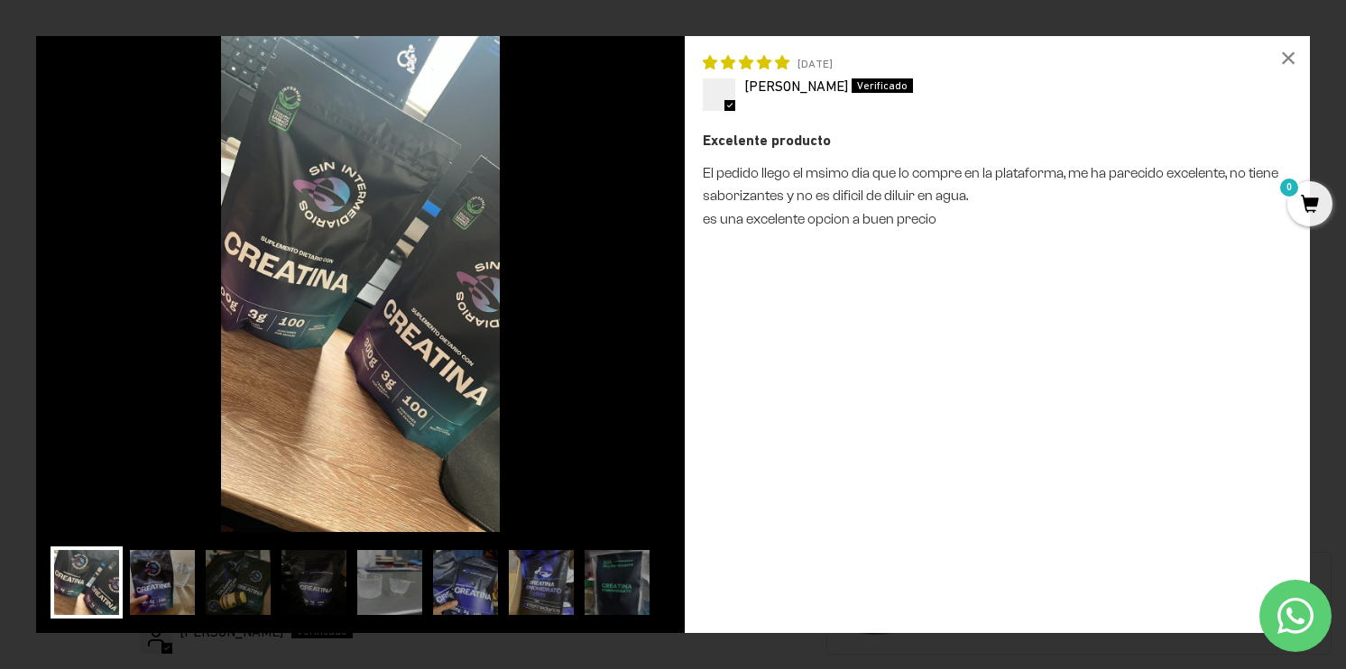
click at [637, 293] on img at bounding box center [360, 284] width 649 height 496
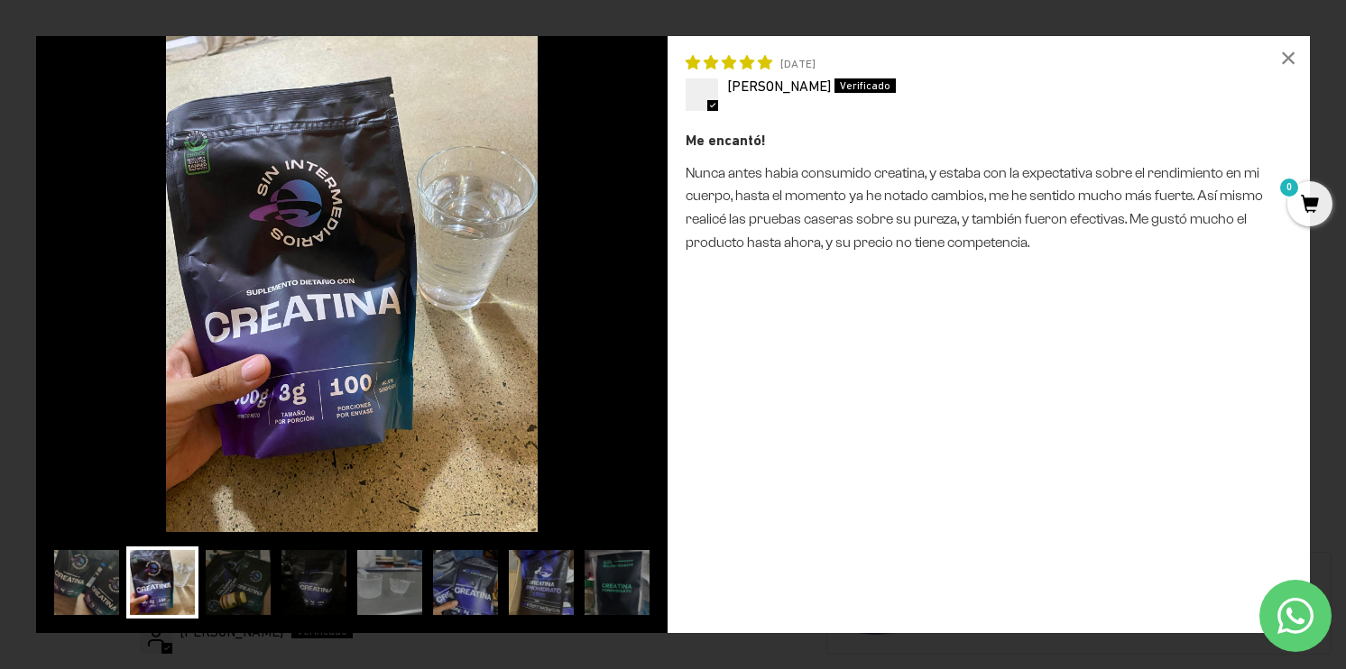
click at [637, 293] on img at bounding box center [351, 284] width 631 height 496
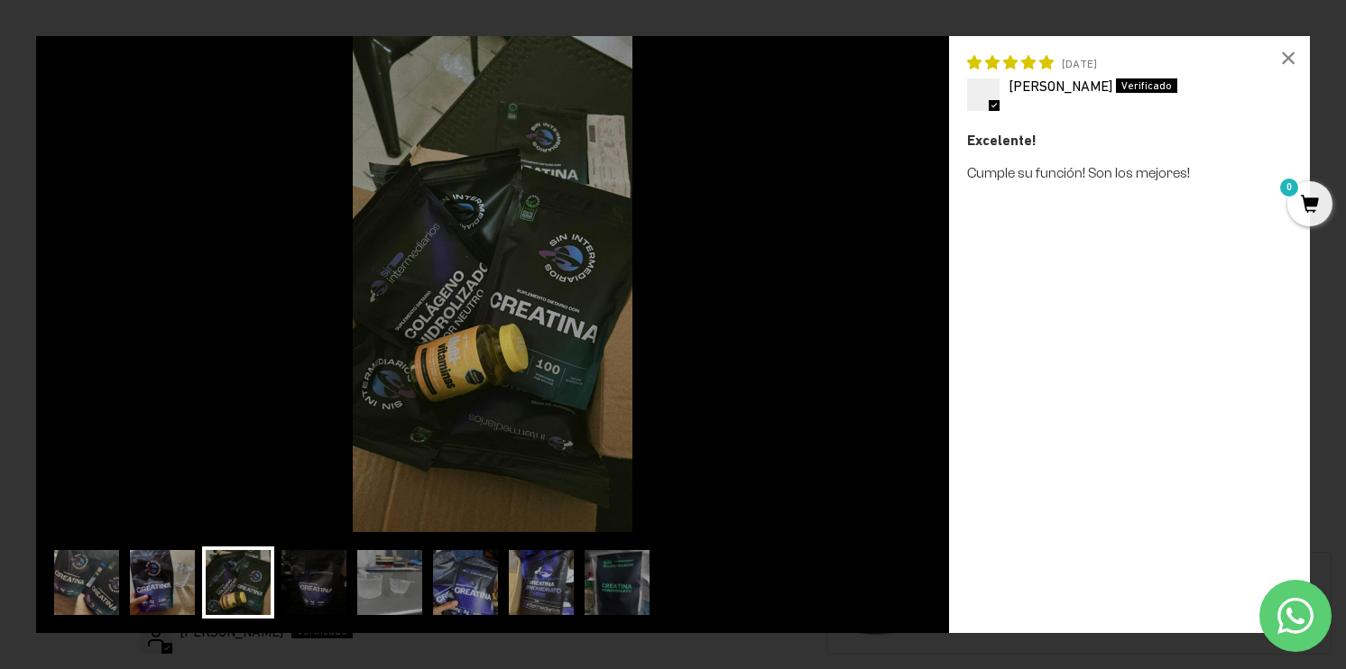
click at [635, 295] on img at bounding box center [492, 284] width 913 height 496
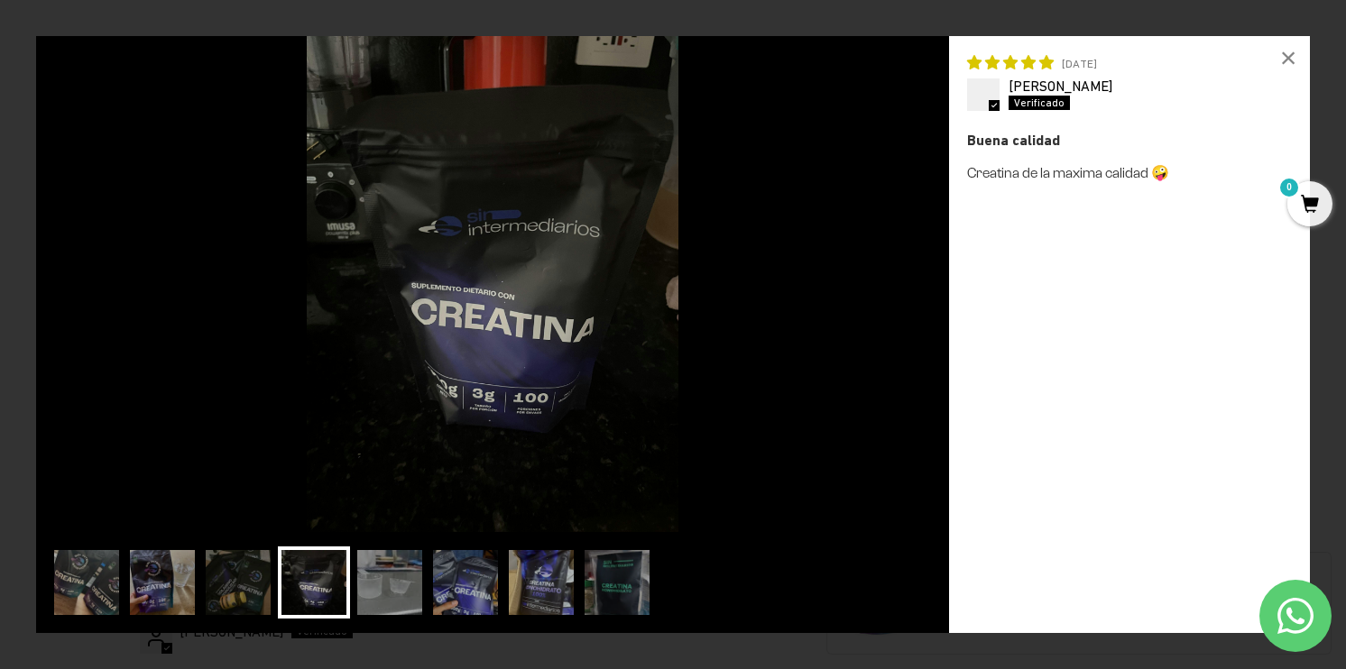
click at [635, 295] on img at bounding box center [492, 284] width 913 height 496
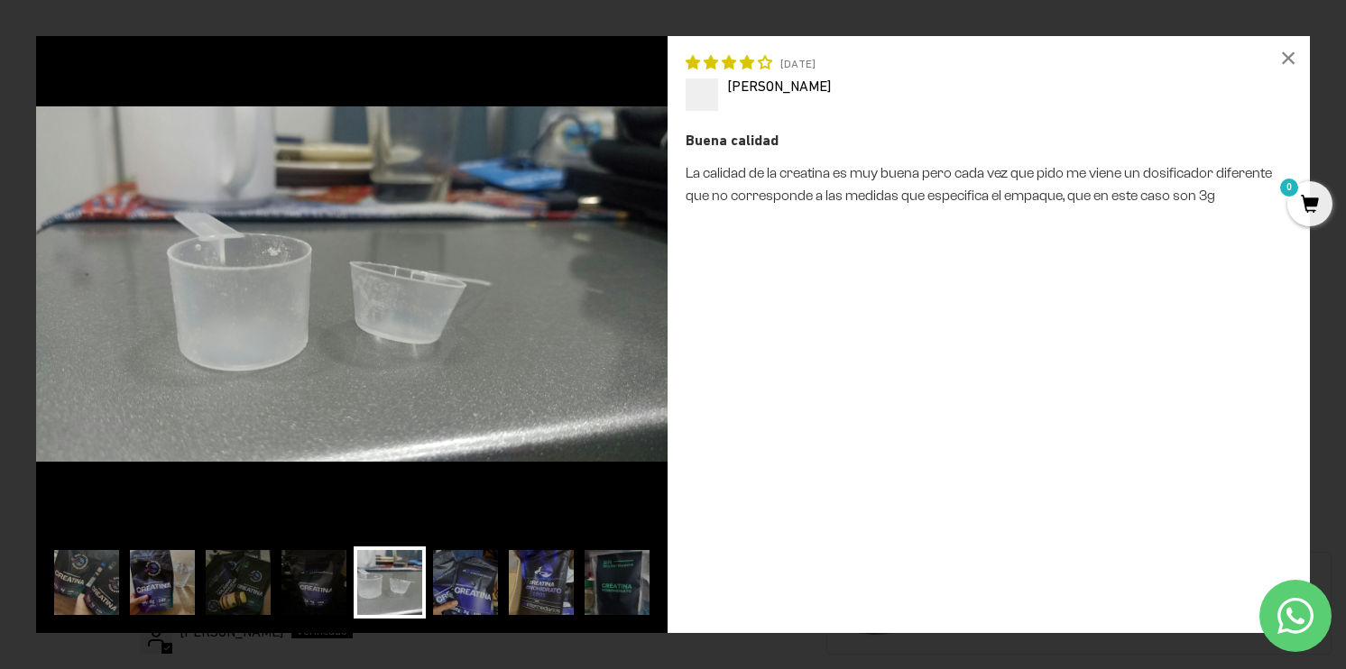
click at [607, 293] on img at bounding box center [351, 284] width 631 height 496
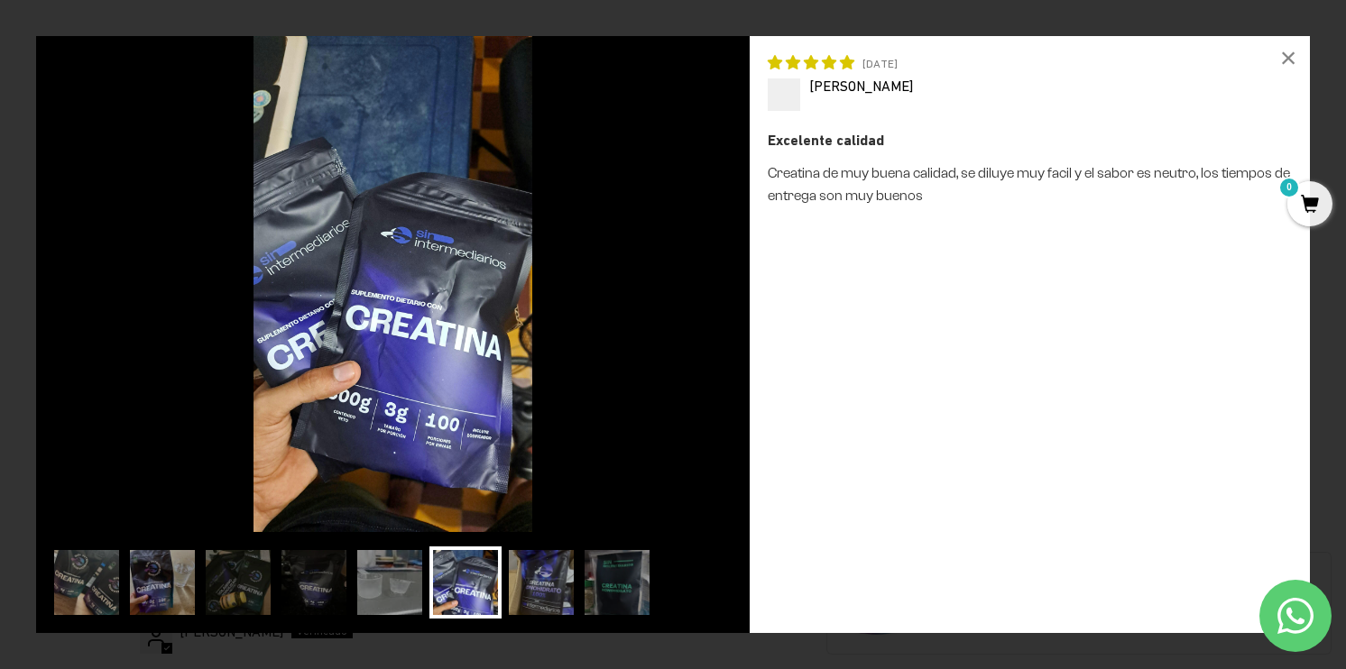
click at [607, 293] on img at bounding box center [393, 284] width 714 height 496
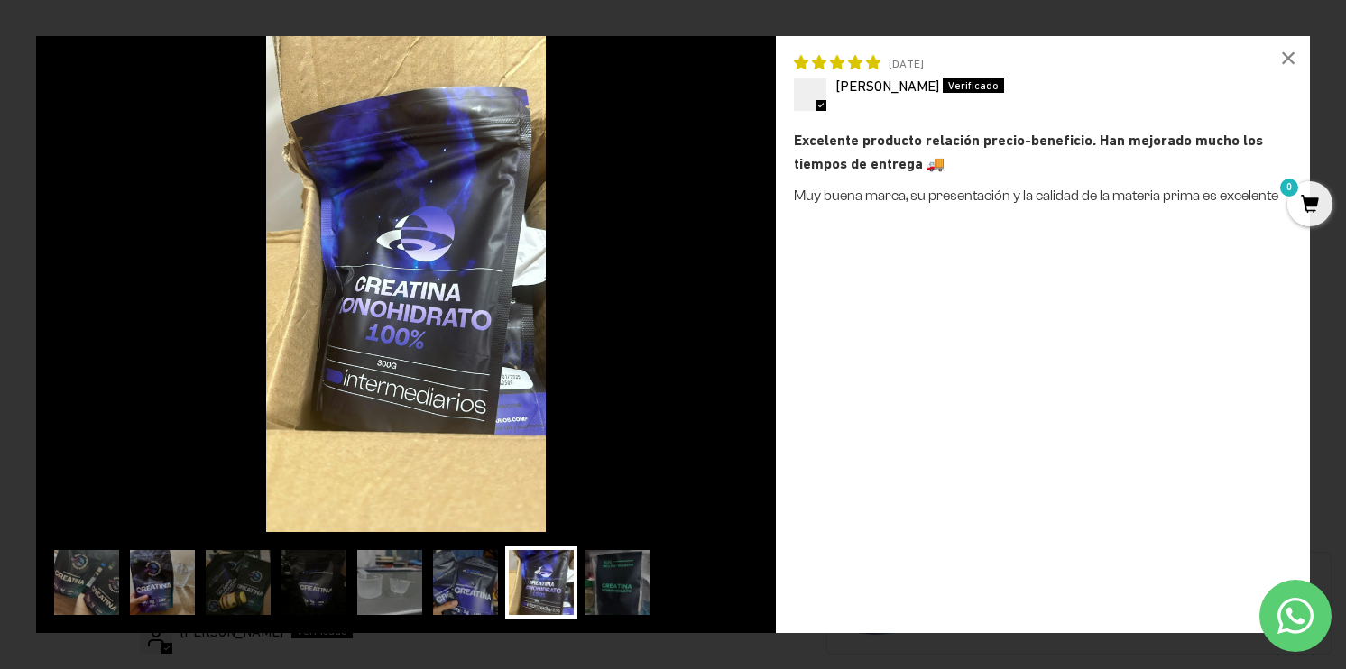
click at [607, 293] on img at bounding box center [406, 284] width 740 height 496
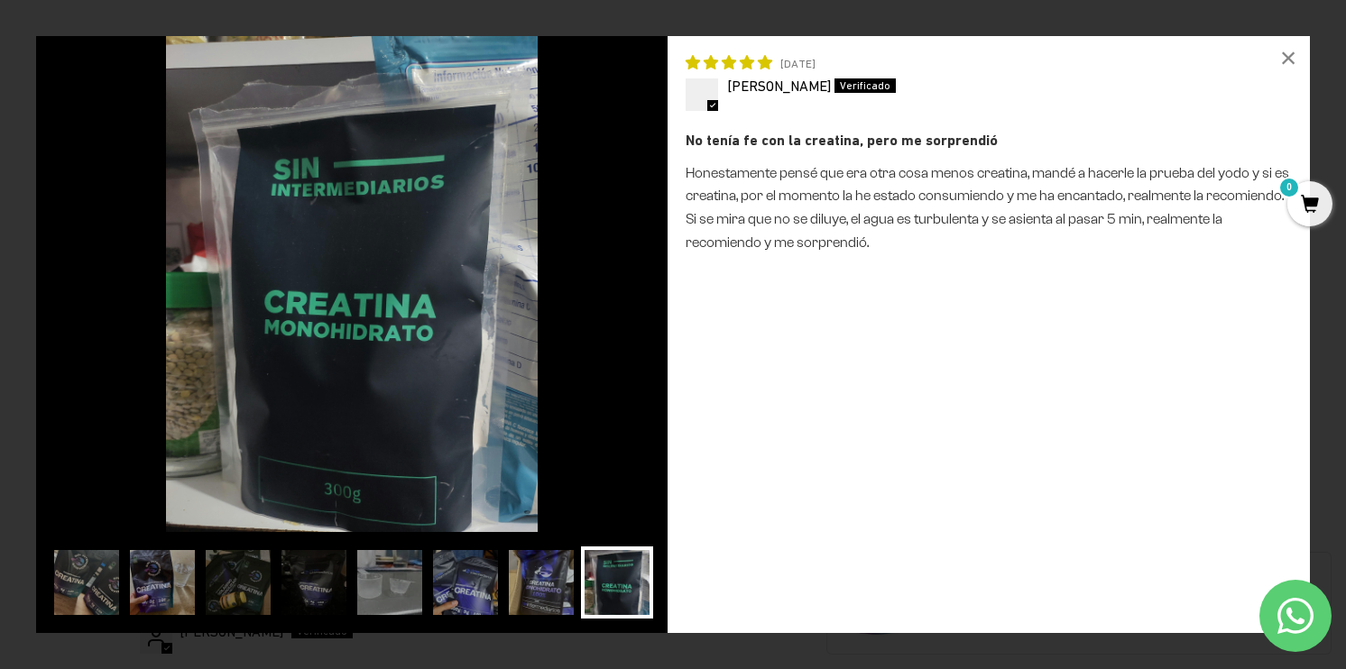
click at [607, 293] on img at bounding box center [351, 284] width 631 height 496
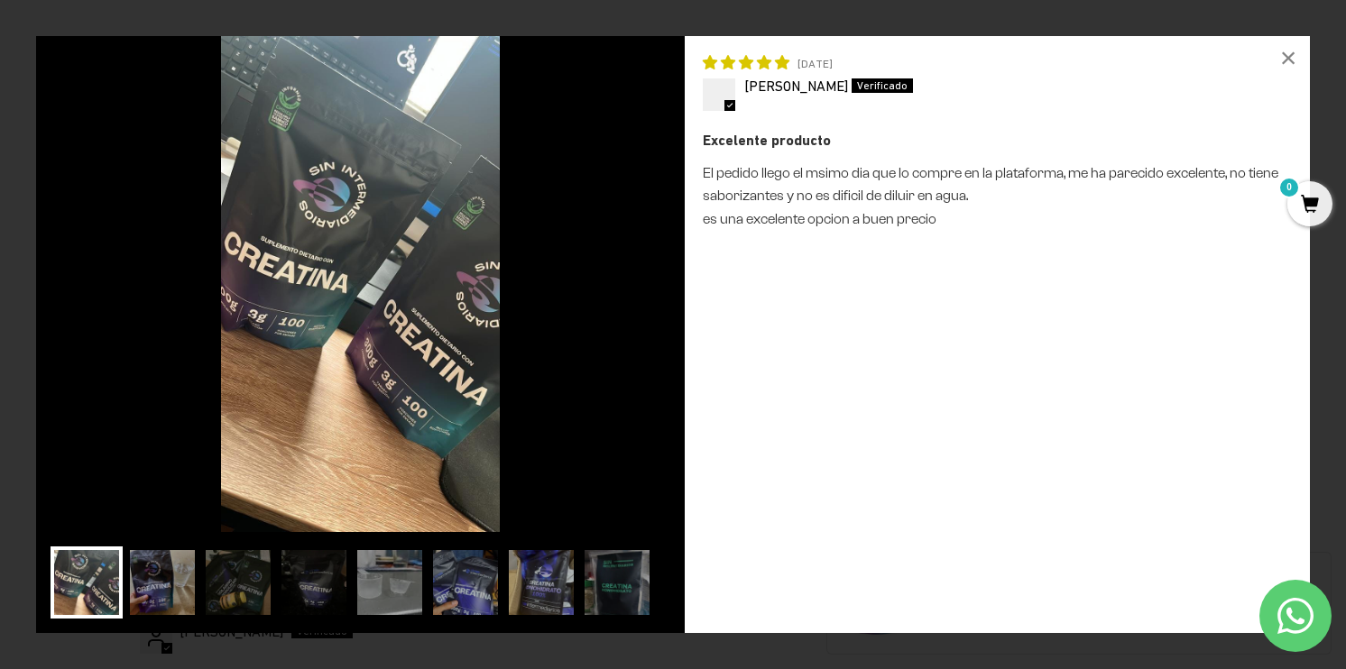
click at [607, 293] on img at bounding box center [360, 284] width 649 height 496
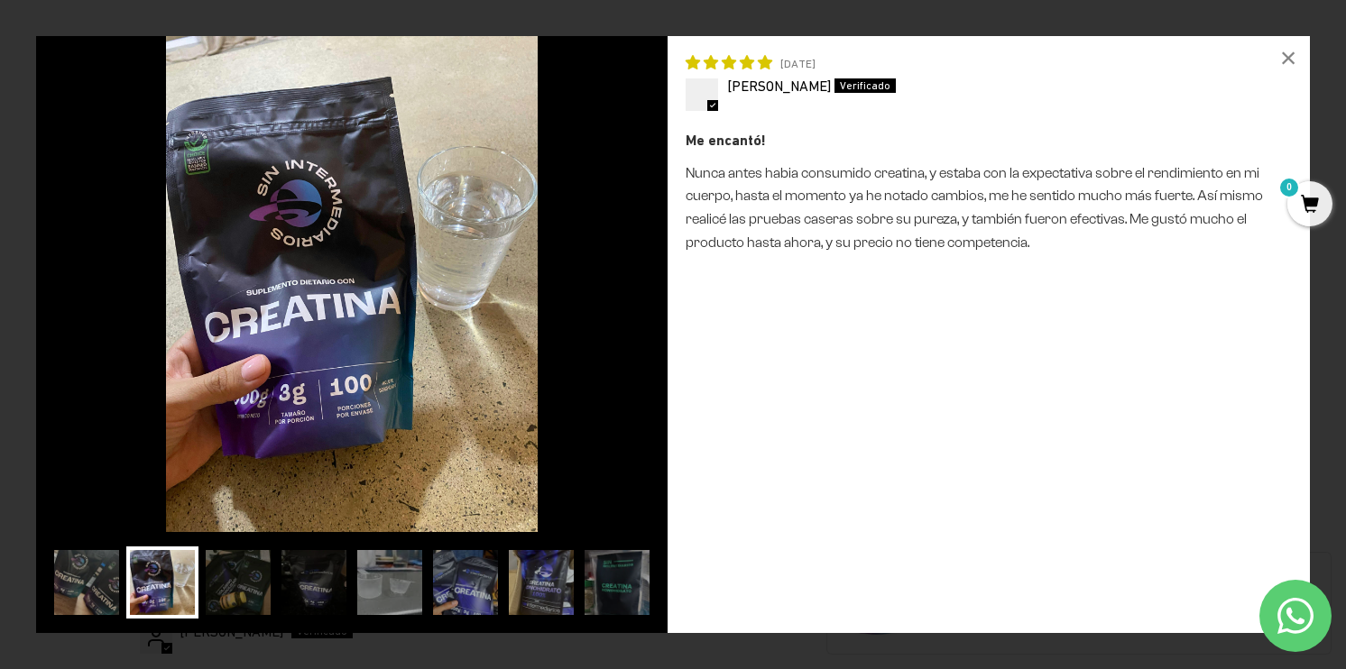
click at [607, 293] on img at bounding box center [351, 284] width 631 height 496
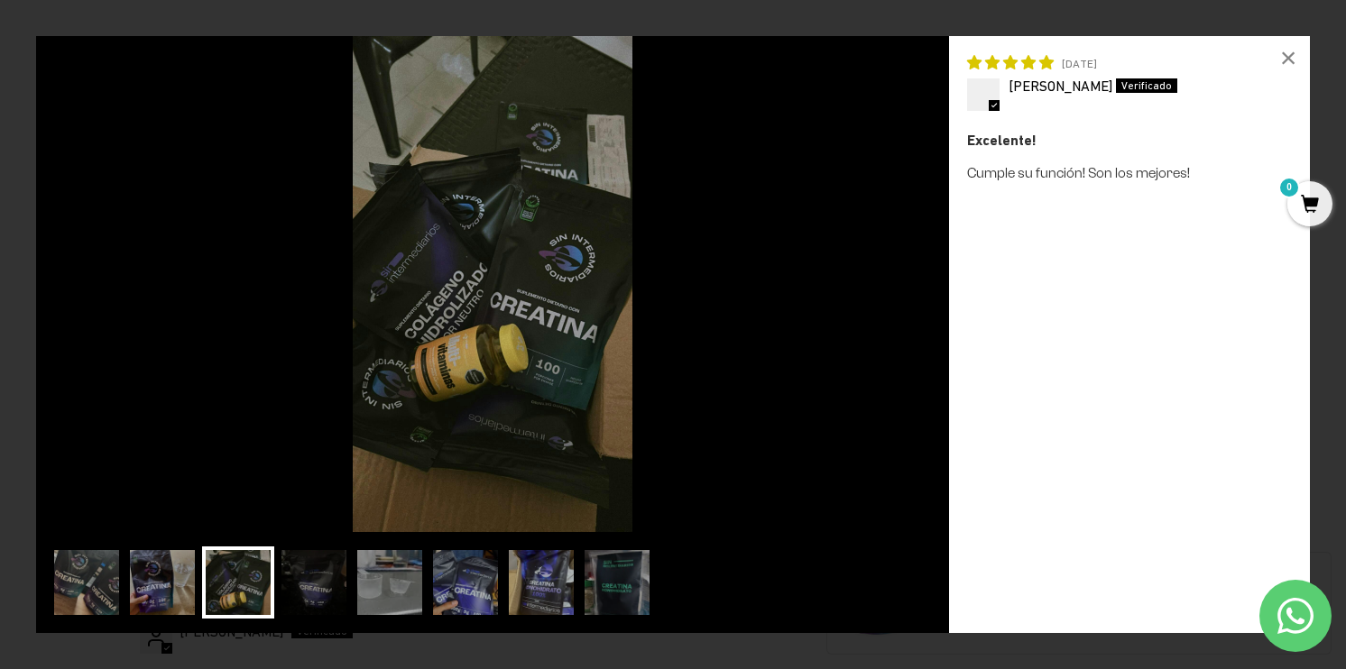
click at [607, 293] on img at bounding box center [492, 284] width 913 height 496
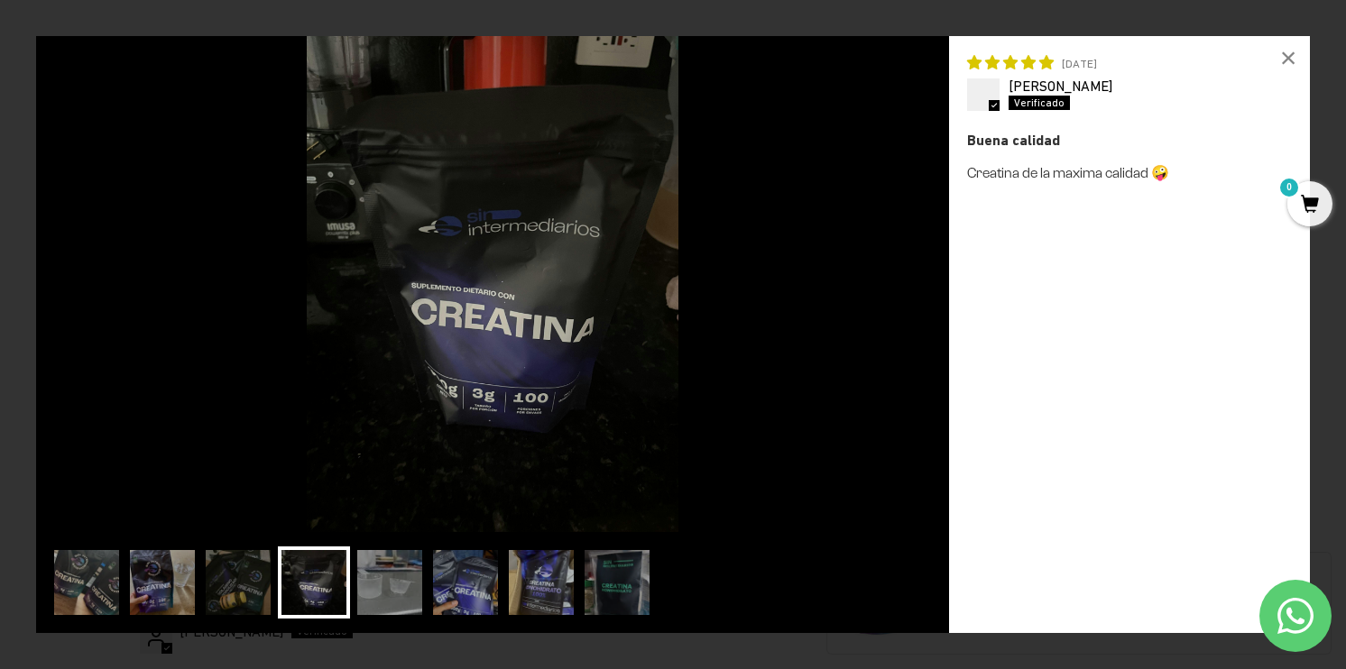
click at [607, 293] on img at bounding box center [492, 284] width 913 height 496
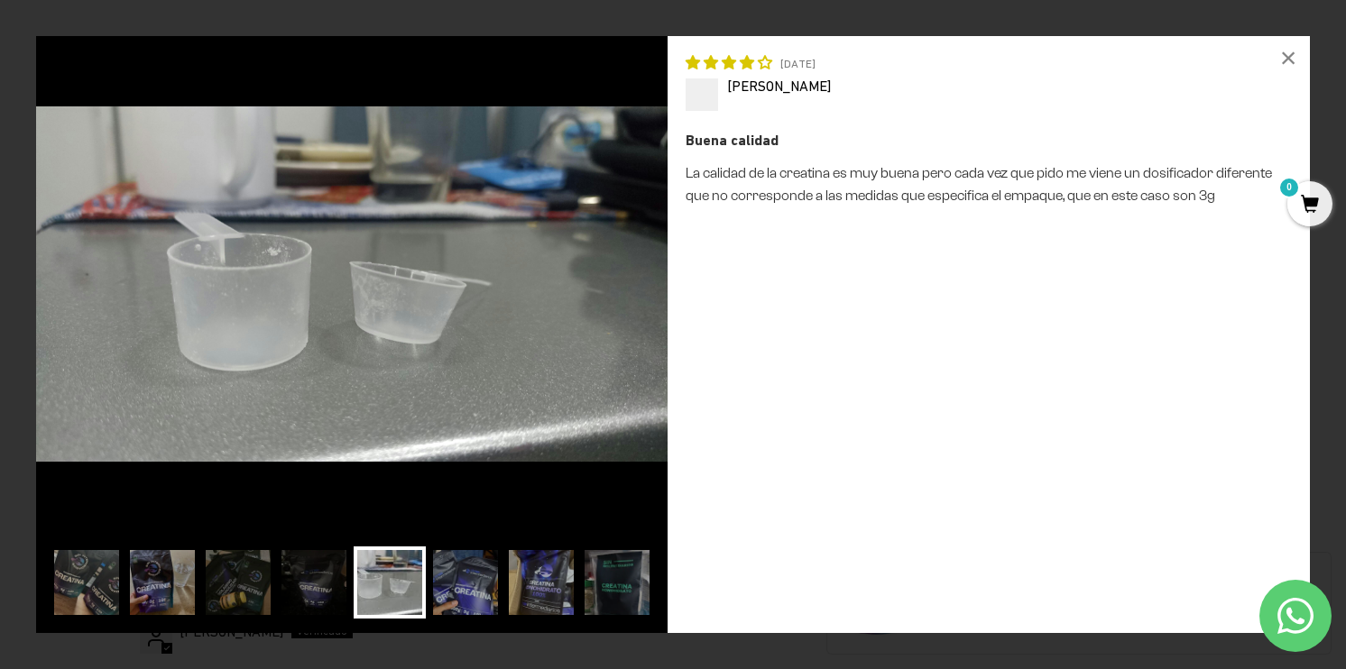
click at [607, 293] on img at bounding box center [351, 284] width 631 height 496
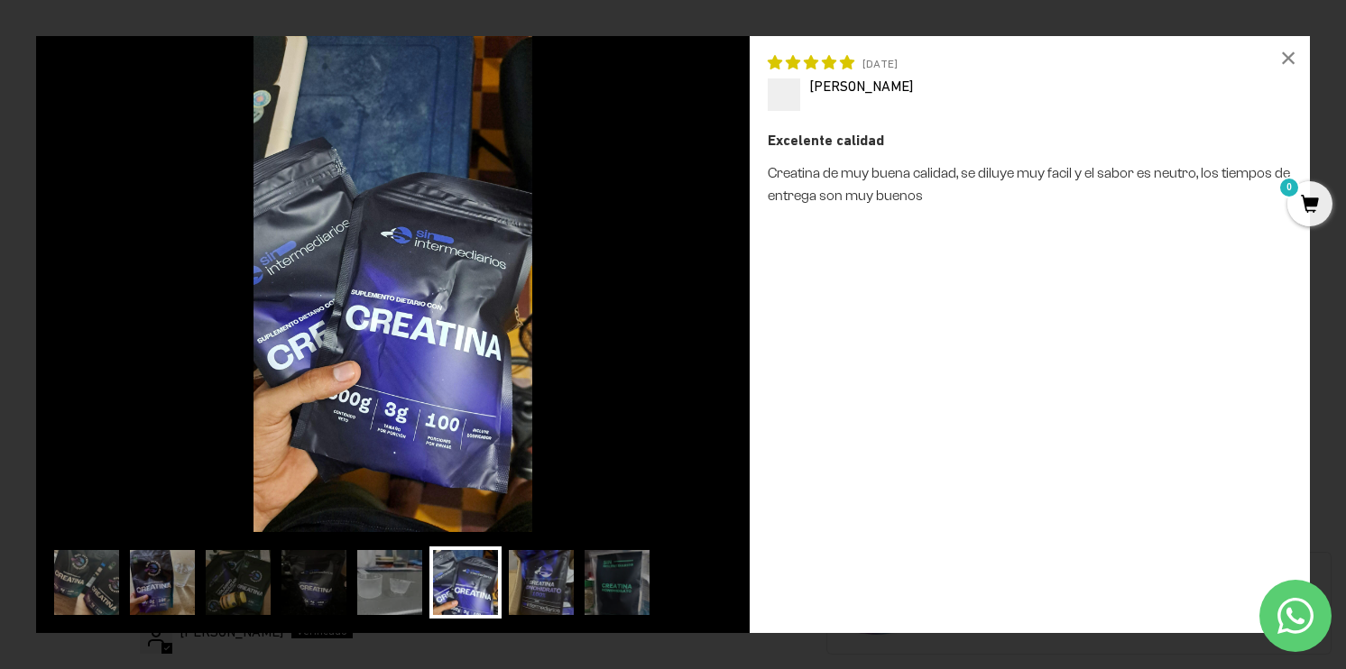
click at [607, 293] on img at bounding box center [393, 284] width 714 height 496
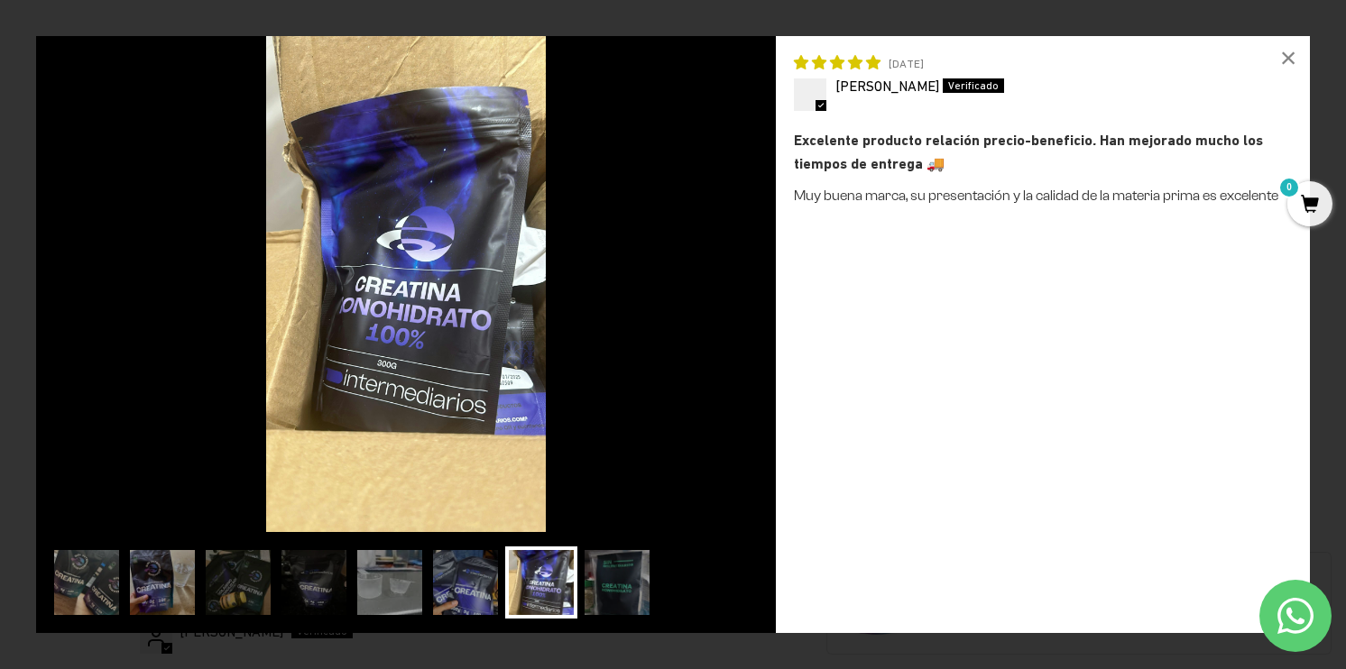
click at [607, 293] on img at bounding box center [406, 284] width 740 height 496
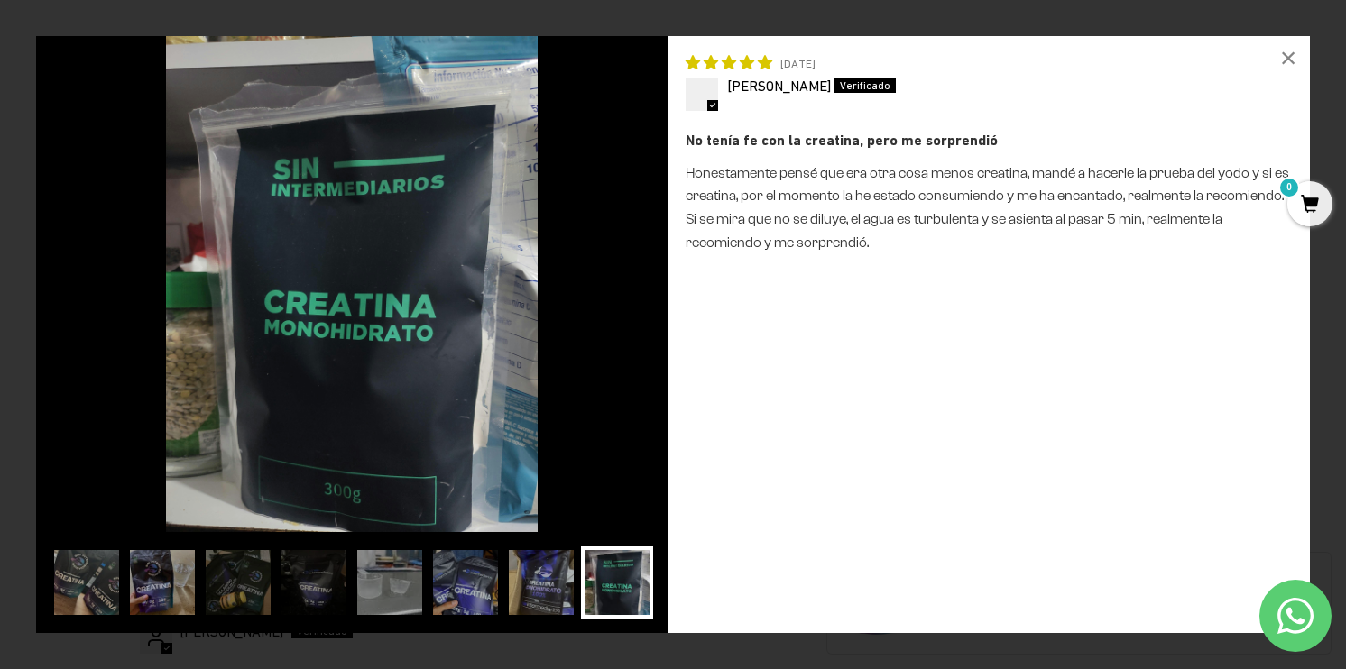
click at [607, 293] on img at bounding box center [351, 284] width 631 height 496
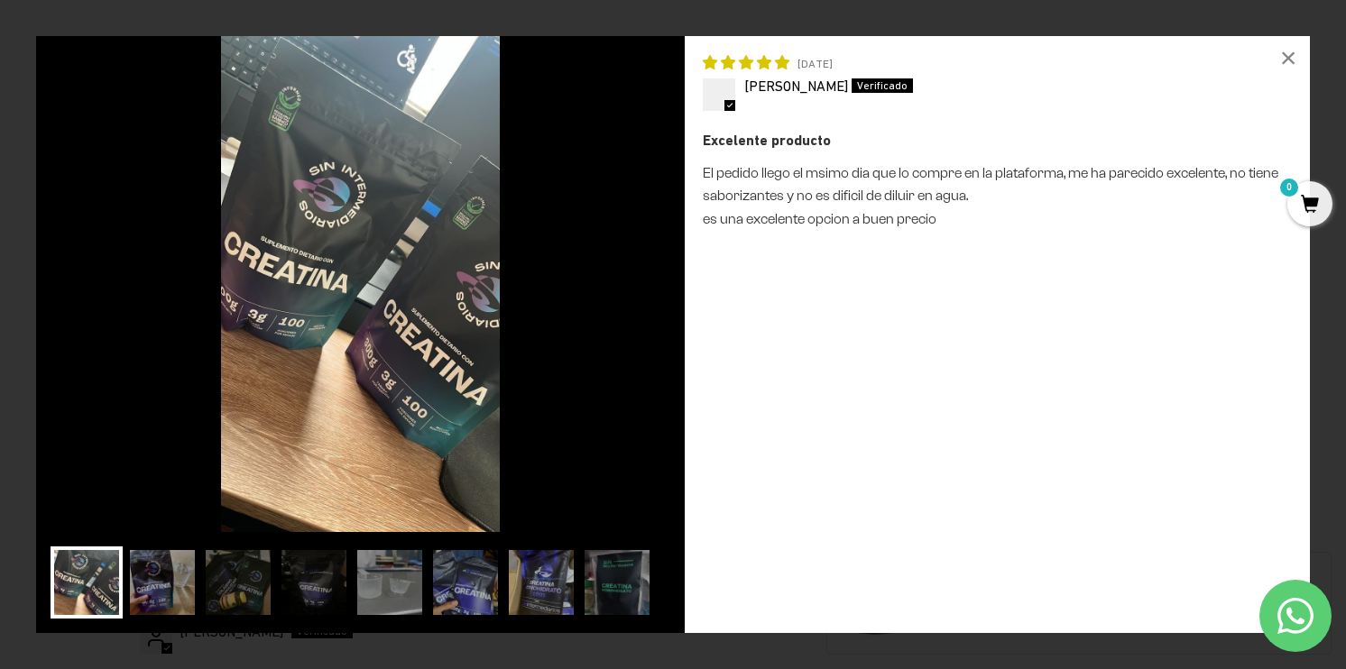
click at [607, 293] on img at bounding box center [360, 284] width 649 height 496
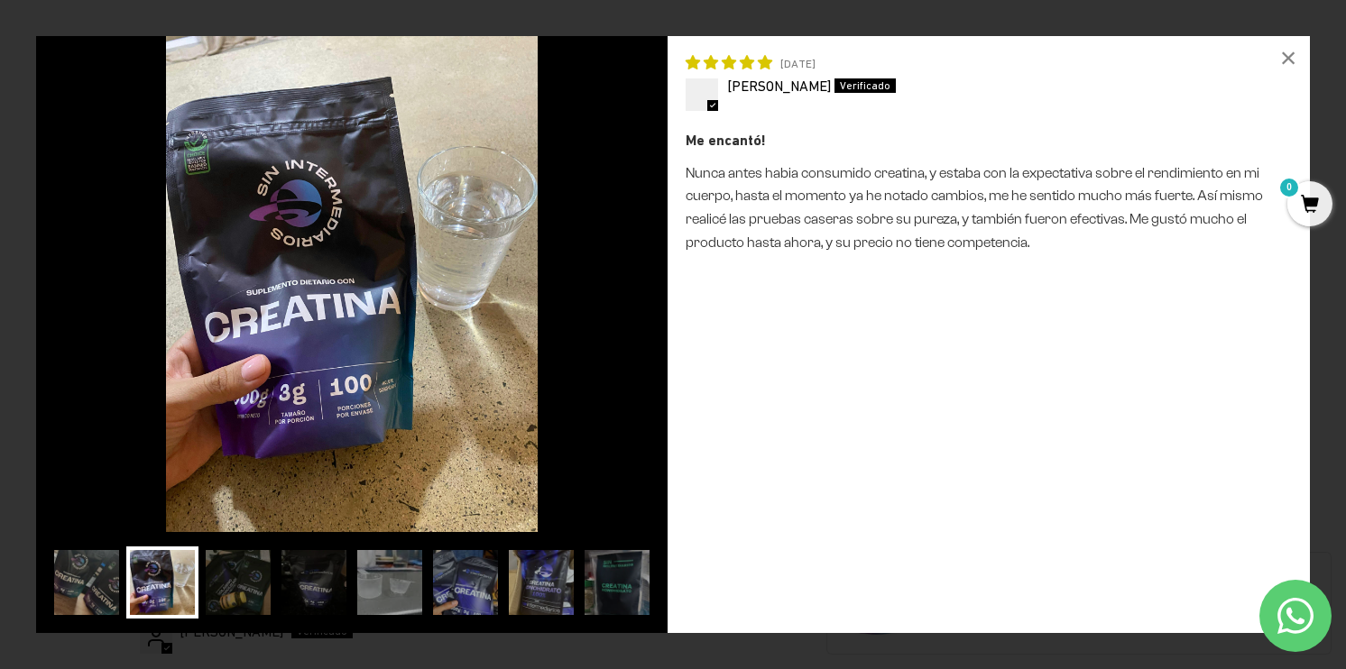
click at [607, 293] on img at bounding box center [351, 284] width 631 height 496
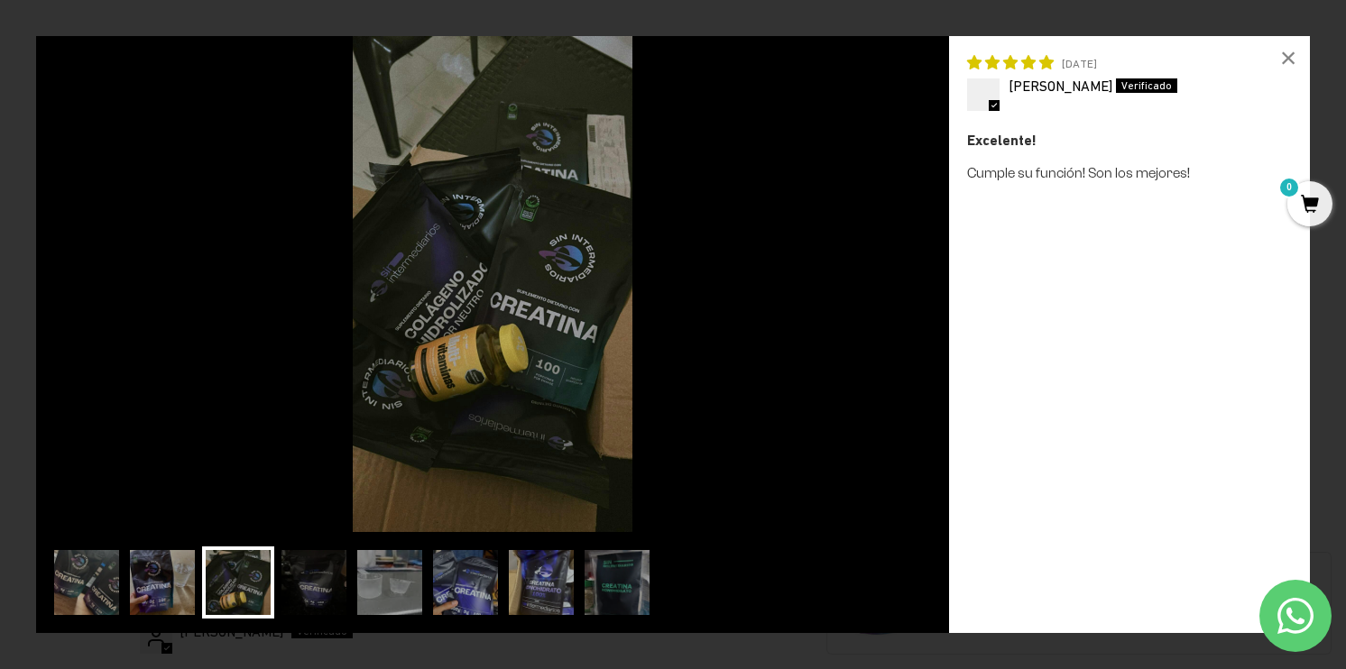
click at [607, 293] on img at bounding box center [492, 284] width 913 height 496
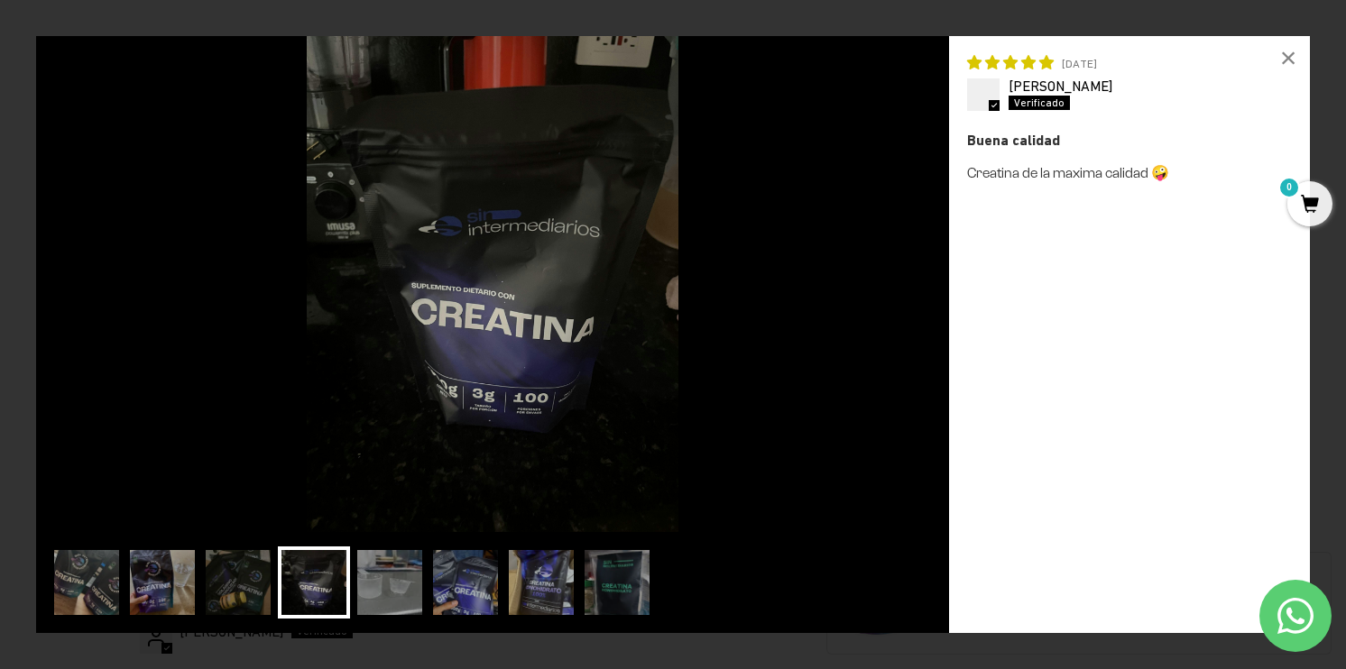
click at [607, 293] on img at bounding box center [492, 284] width 913 height 496
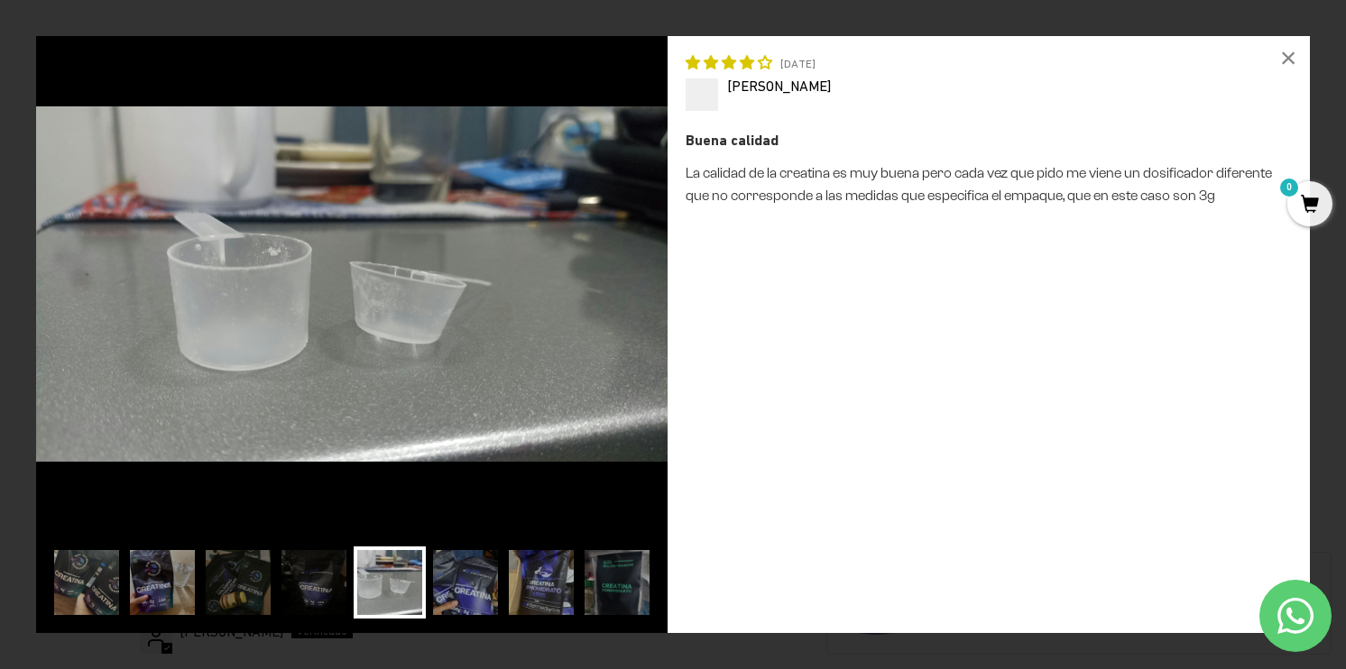
click at [607, 293] on img at bounding box center [351, 284] width 631 height 496
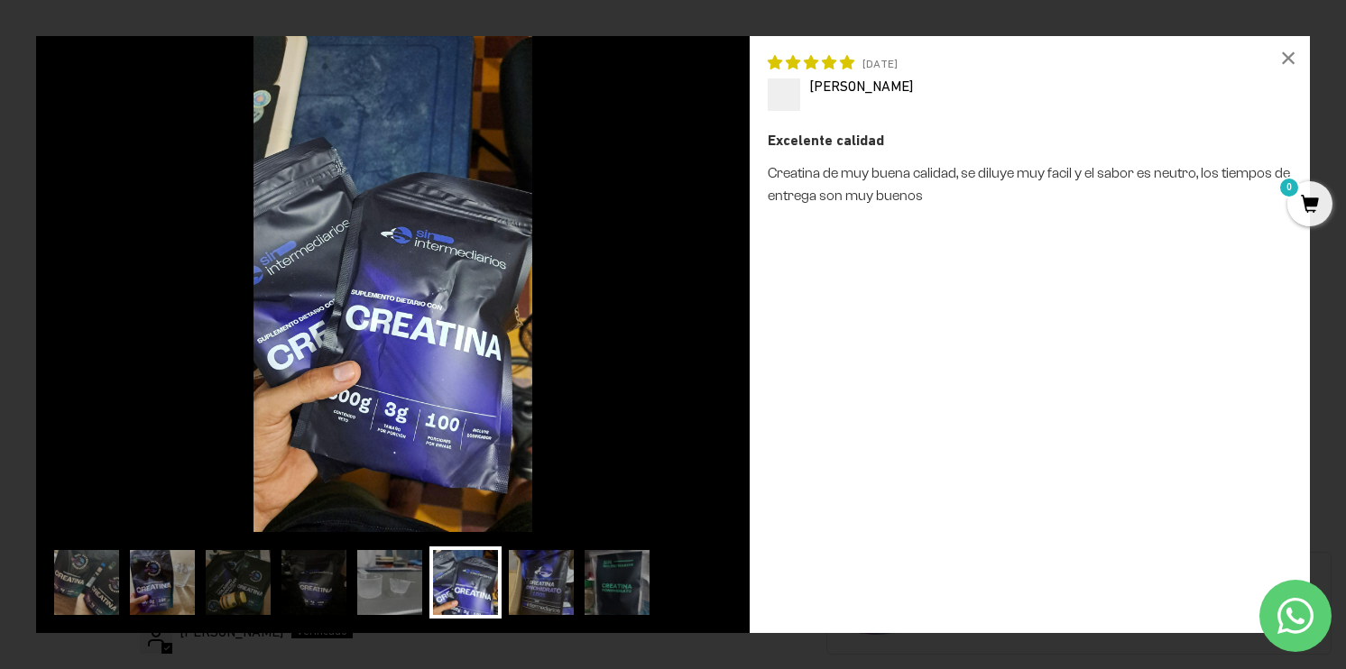
click at [607, 293] on img at bounding box center [393, 284] width 714 height 496
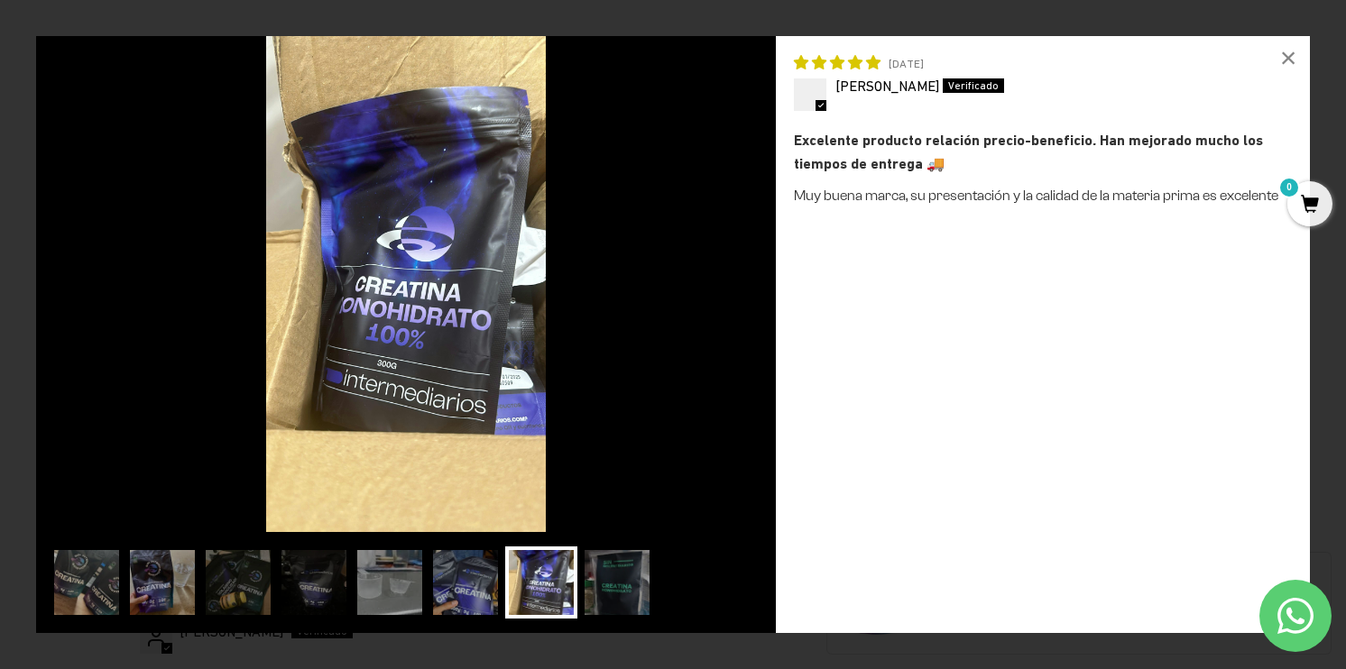
click at [607, 293] on img at bounding box center [406, 284] width 740 height 496
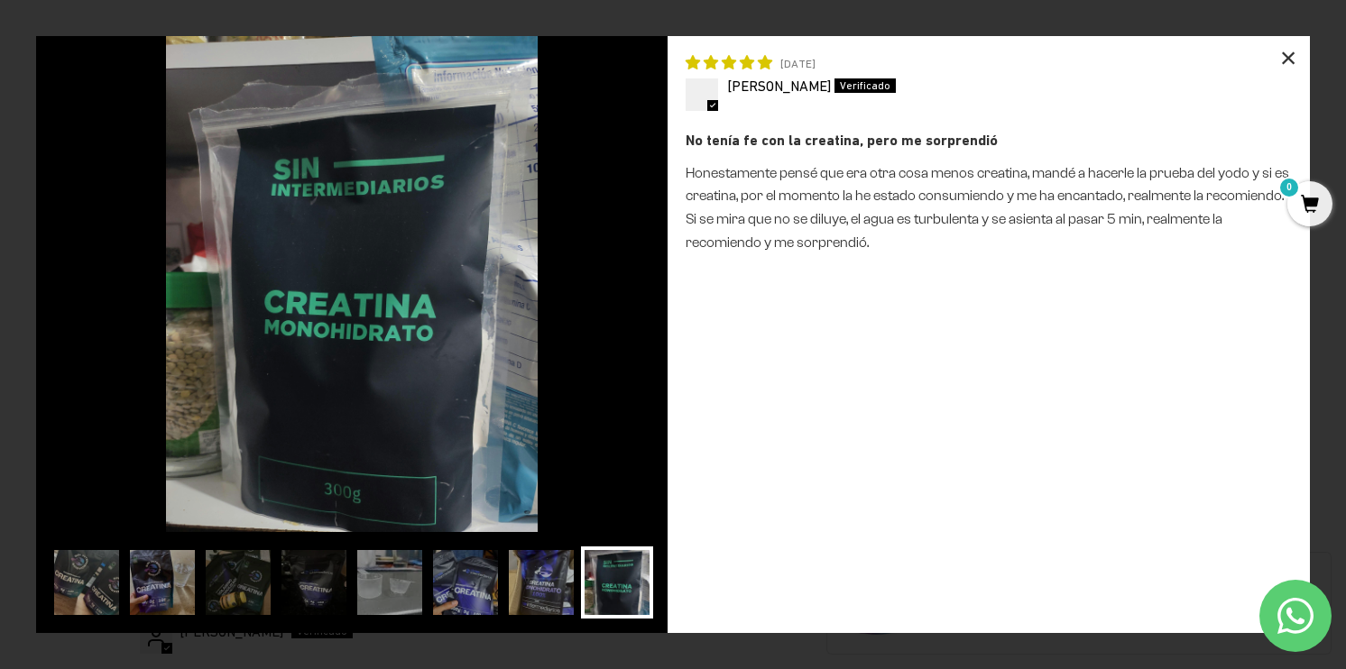
click at [1292, 56] on div "×" at bounding box center [1288, 57] width 43 height 43
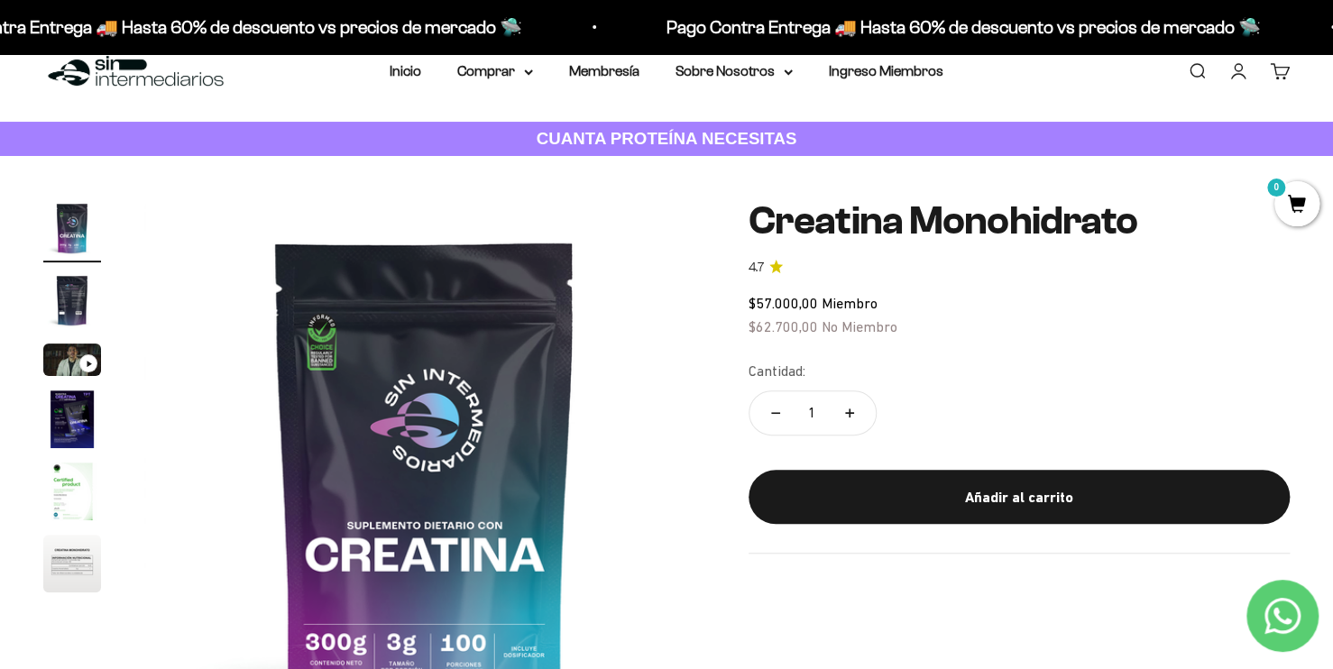
scroll to position [90, 0]
